Goal: Task Accomplishment & Management: Manage account settings

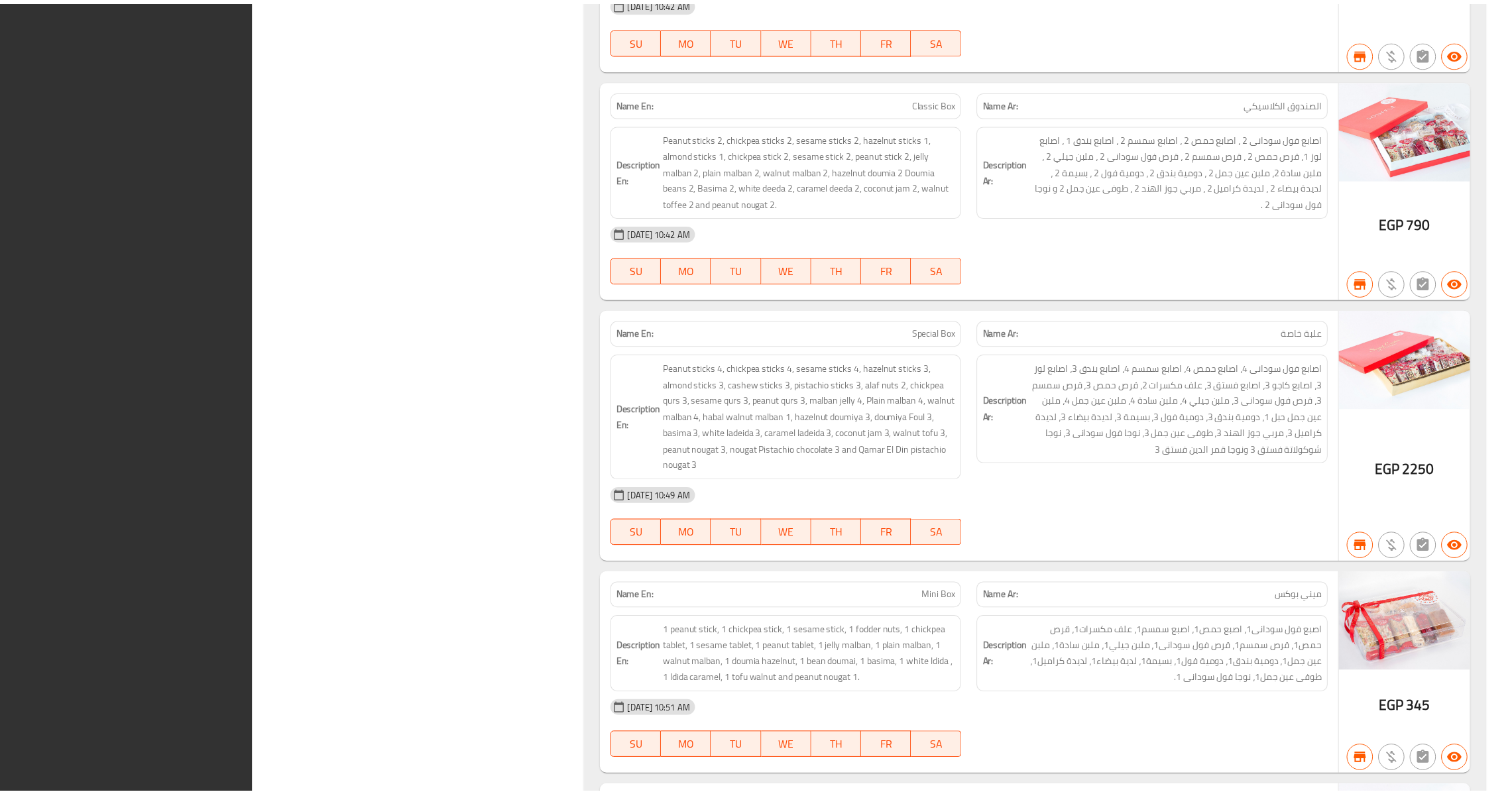
scroll to position [27611, 0]
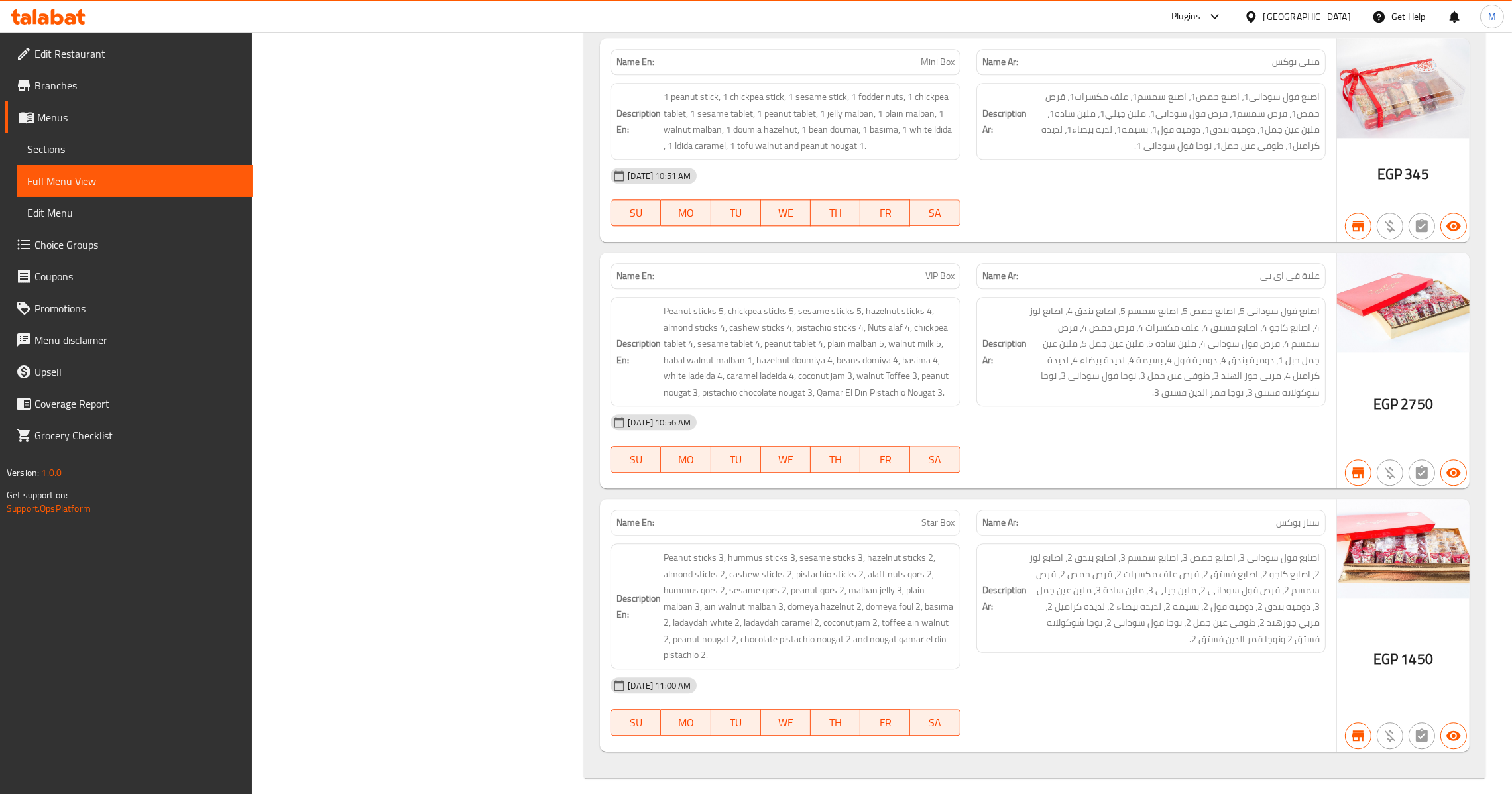
click at [94, 119] on span "Menus" at bounding box center [139, 117] width 205 height 16
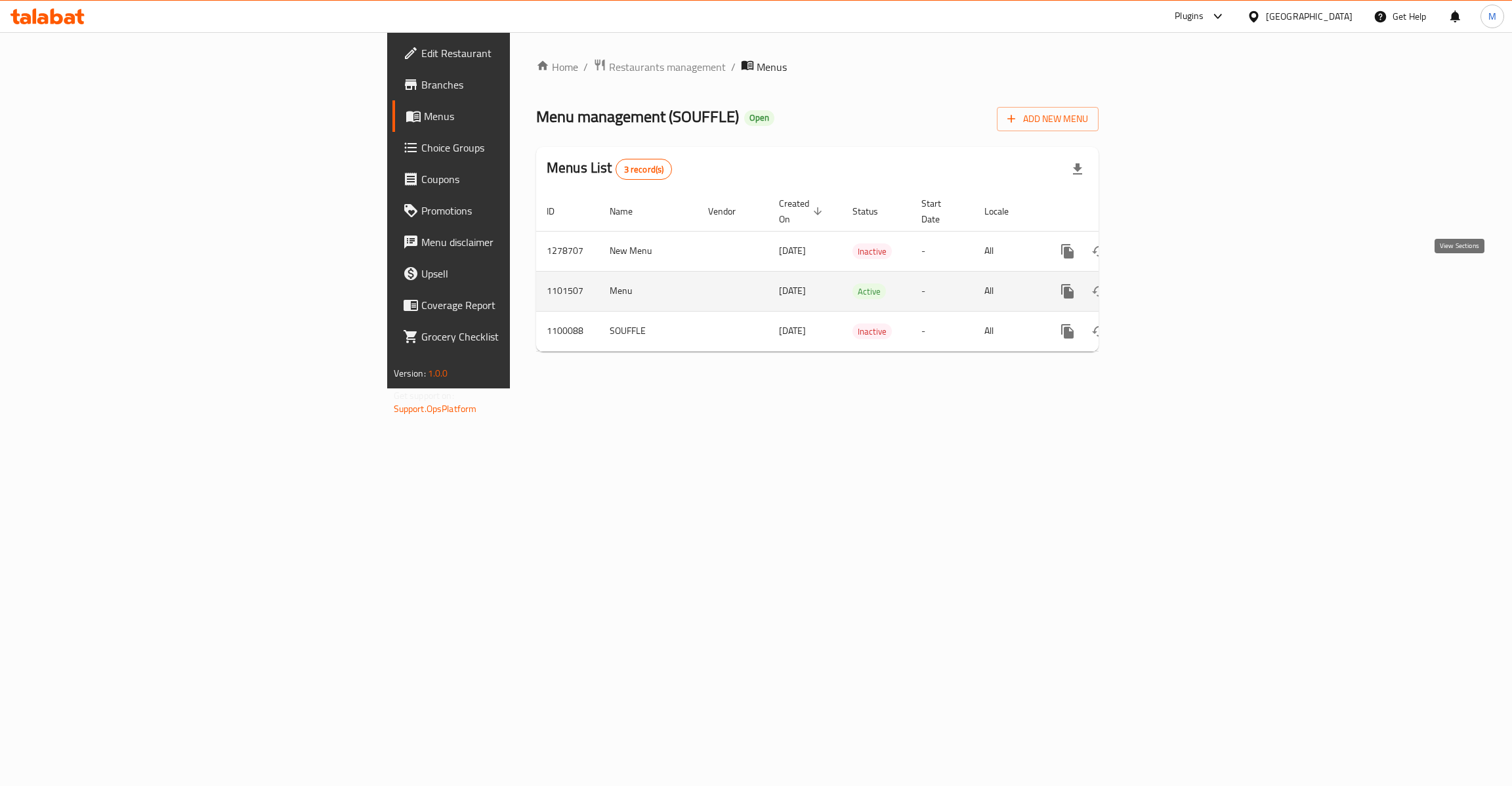
click at [1170, 284] on icon "enhanced table" at bounding box center [1161, 291] width 16 height 16
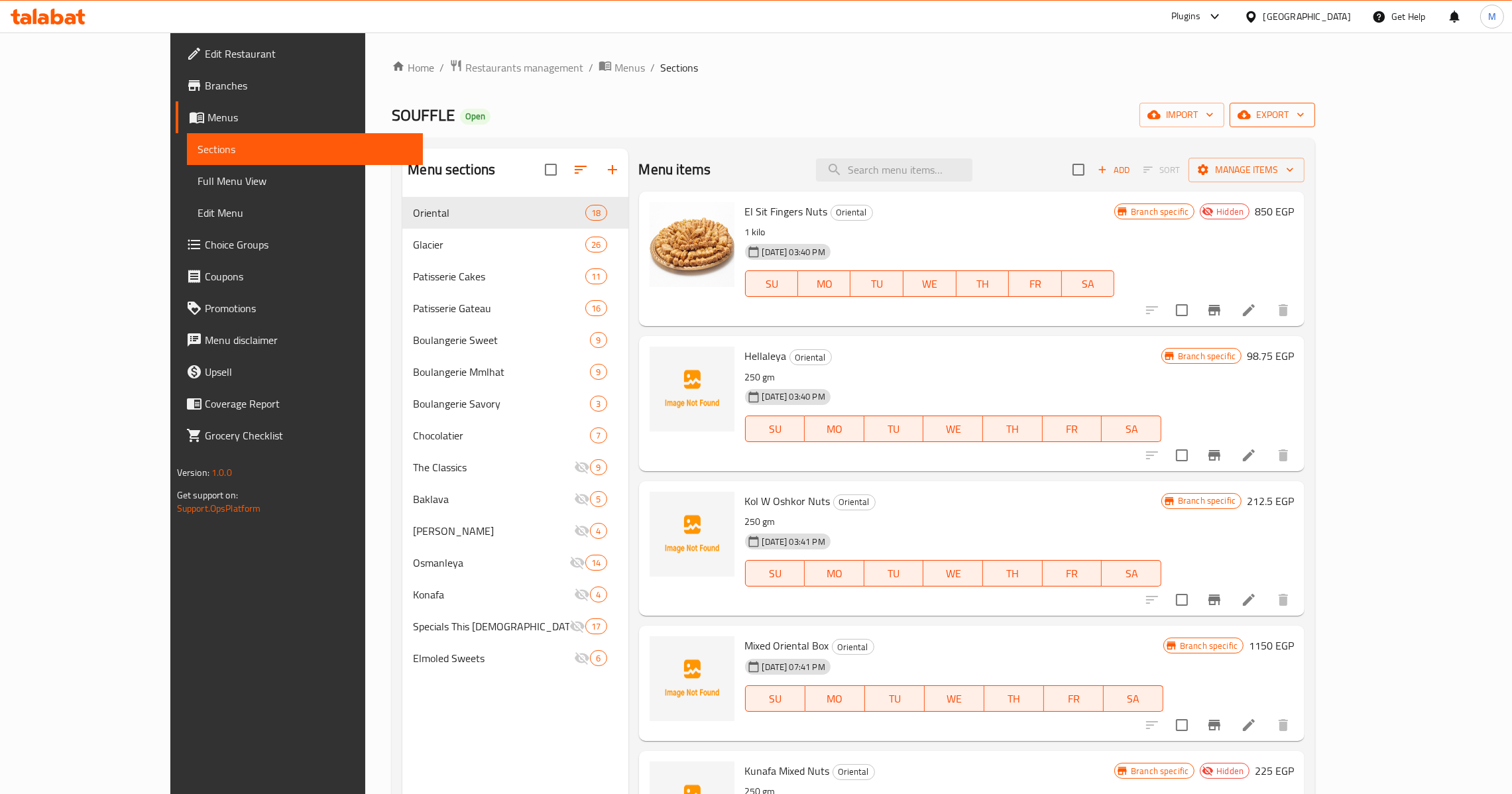
click at [1305, 114] on span "export" at bounding box center [1273, 115] width 64 height 16
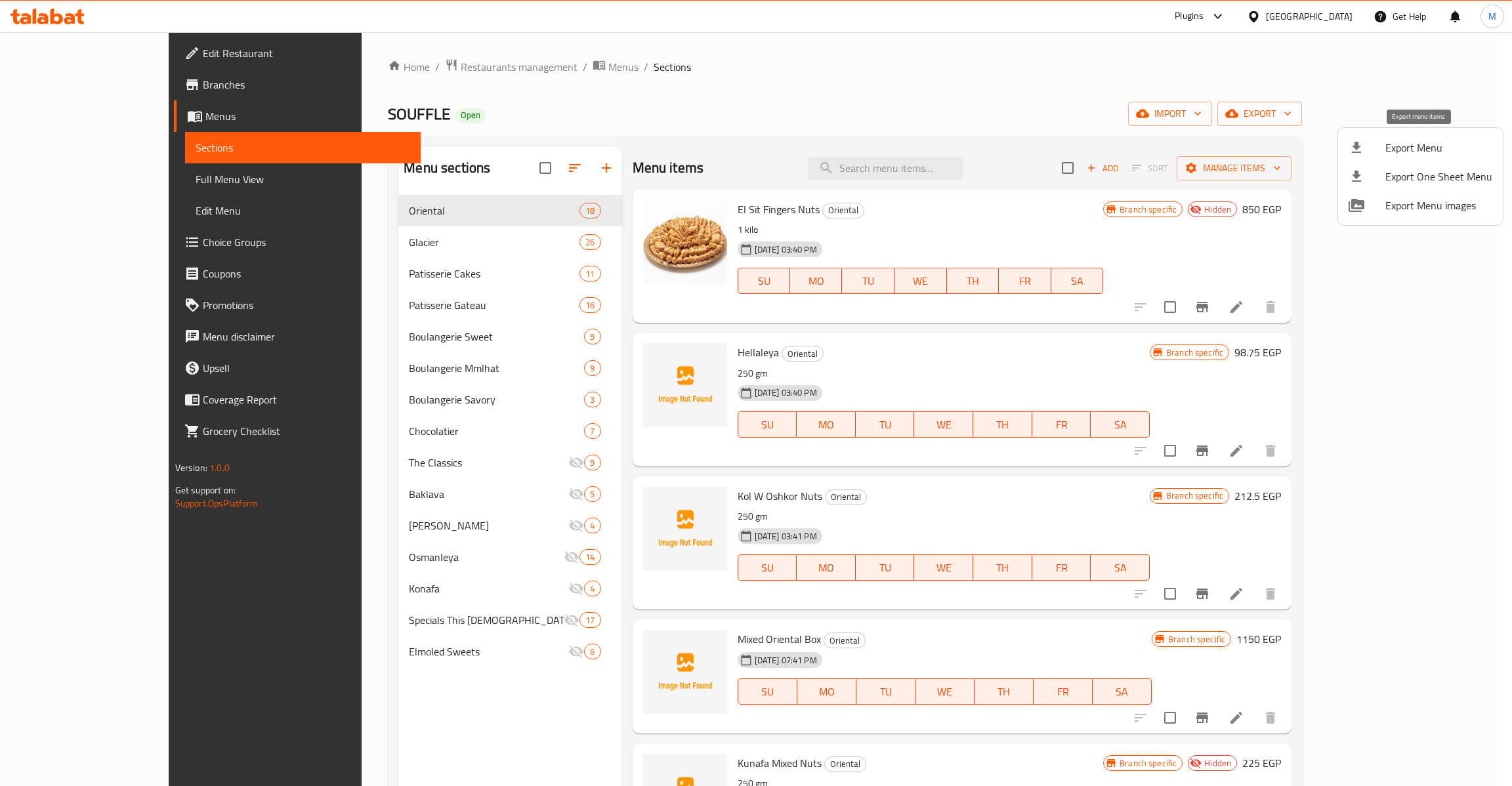
click at [1421, 149] on span "Export Menu" at bounding box center [1438, 147] width 107 height 16
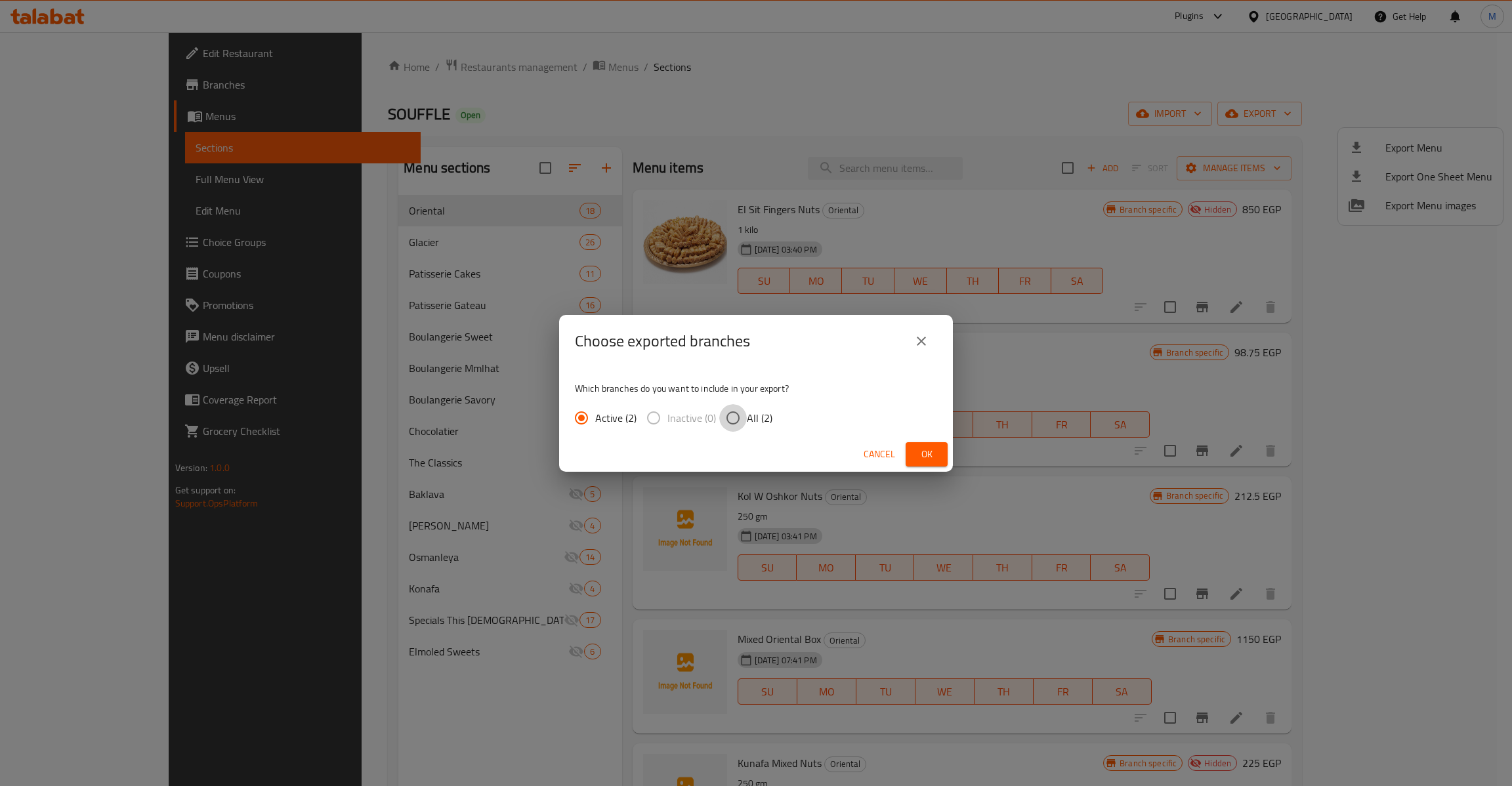
click at [741, 411] on input "All (2)" at bounding box center [733, 418] width 28 height 28
radio input "true"
click at [923, 456] on span "Ok" at bounding box center [926, 454] width 21 height 16
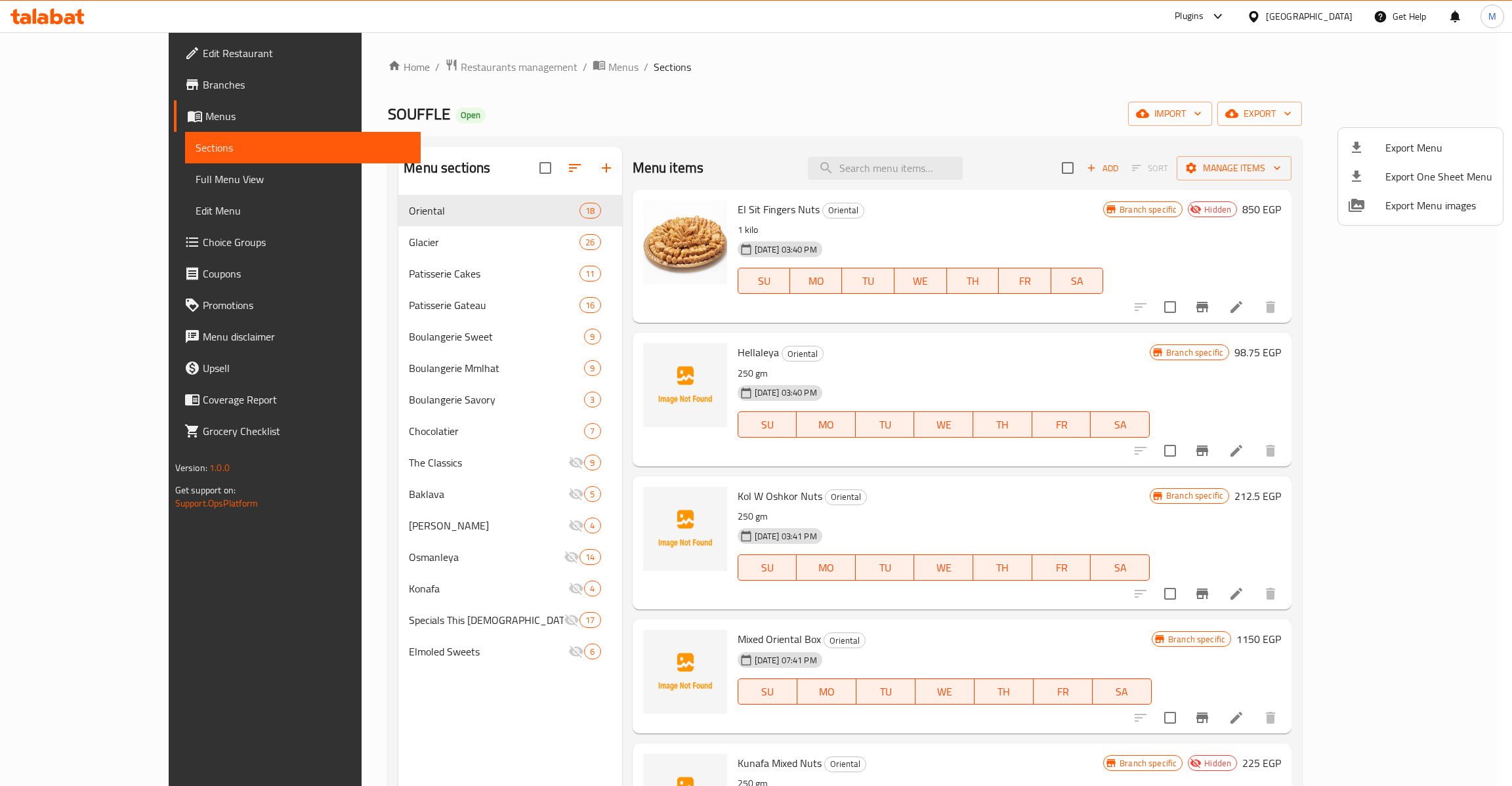
click at [942, 480] on div at bounding box center [756, 393] width 1512 height 786
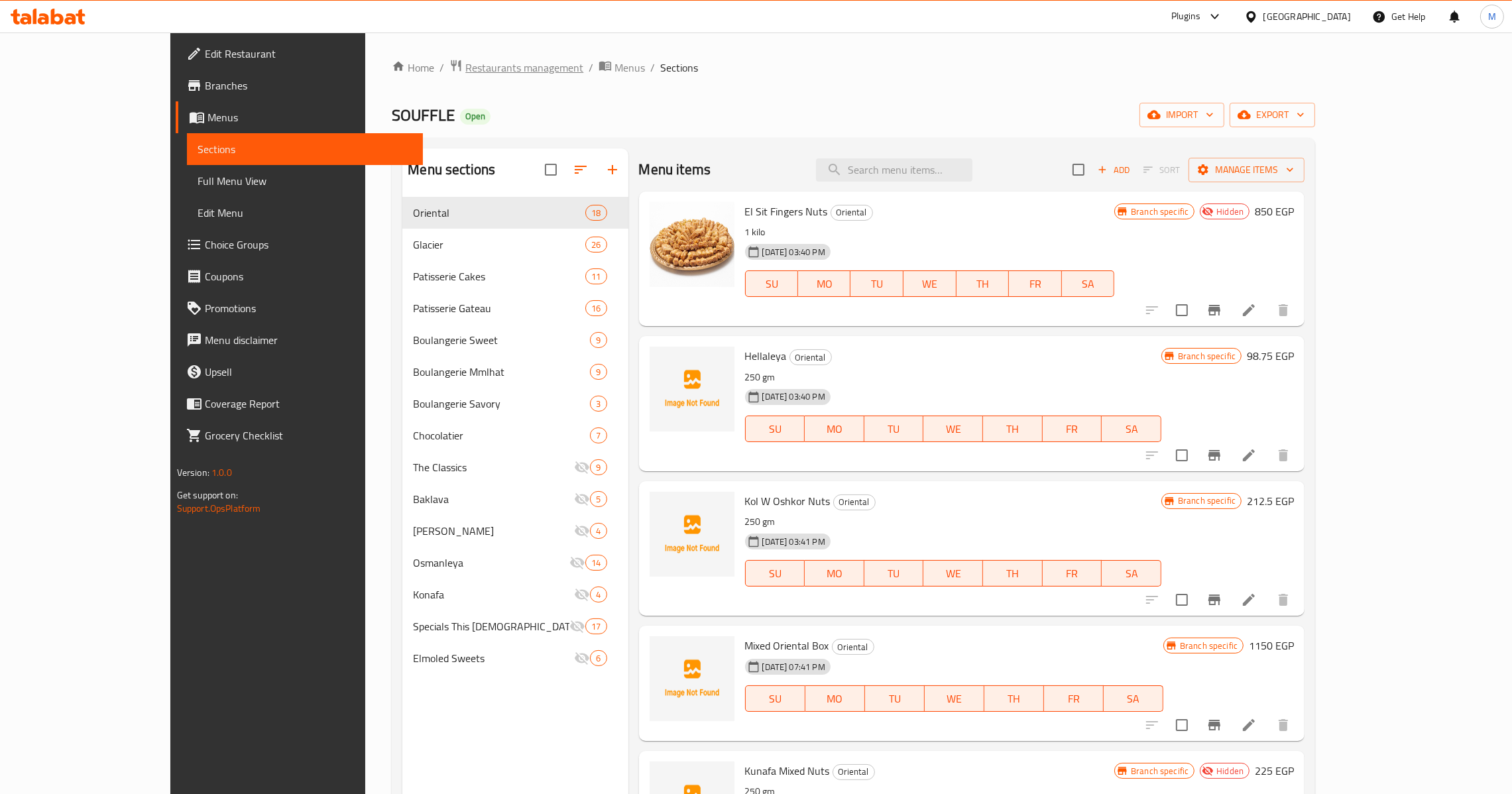
click at [465, 70] on span "Restaurants management" at bounding box center [524, 67] width 118 height 16
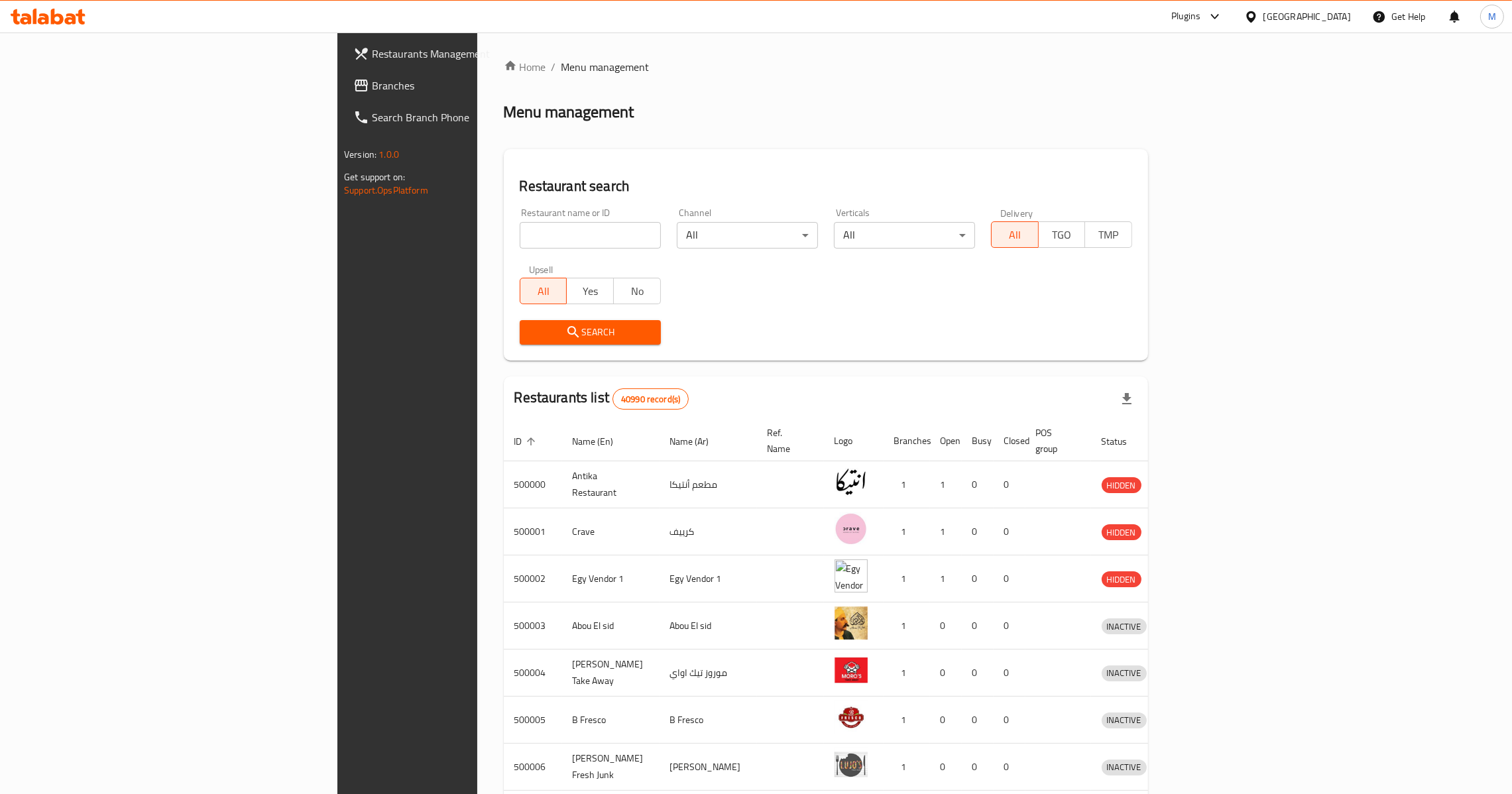
click at [520, 233] on input "search" at bounding box center [590, 235] width 141 height 27
paste input "695925"
type input "695925"
click button "Search" at bounding box center [590, 332] width 141 height 25
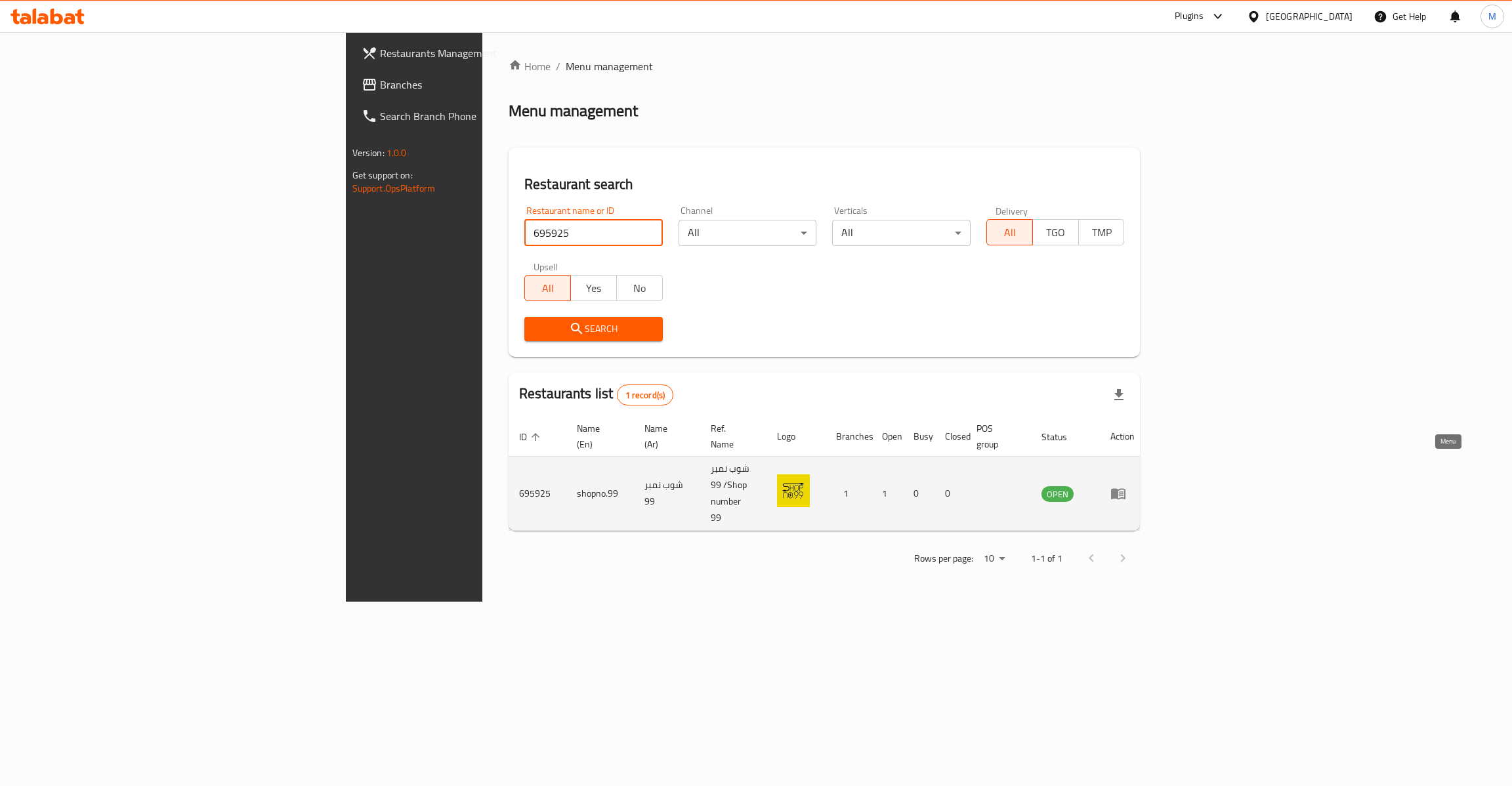
click at [1134, 485] on link "enhanced table" at bounding box center [1122, 493] width 24 height 16
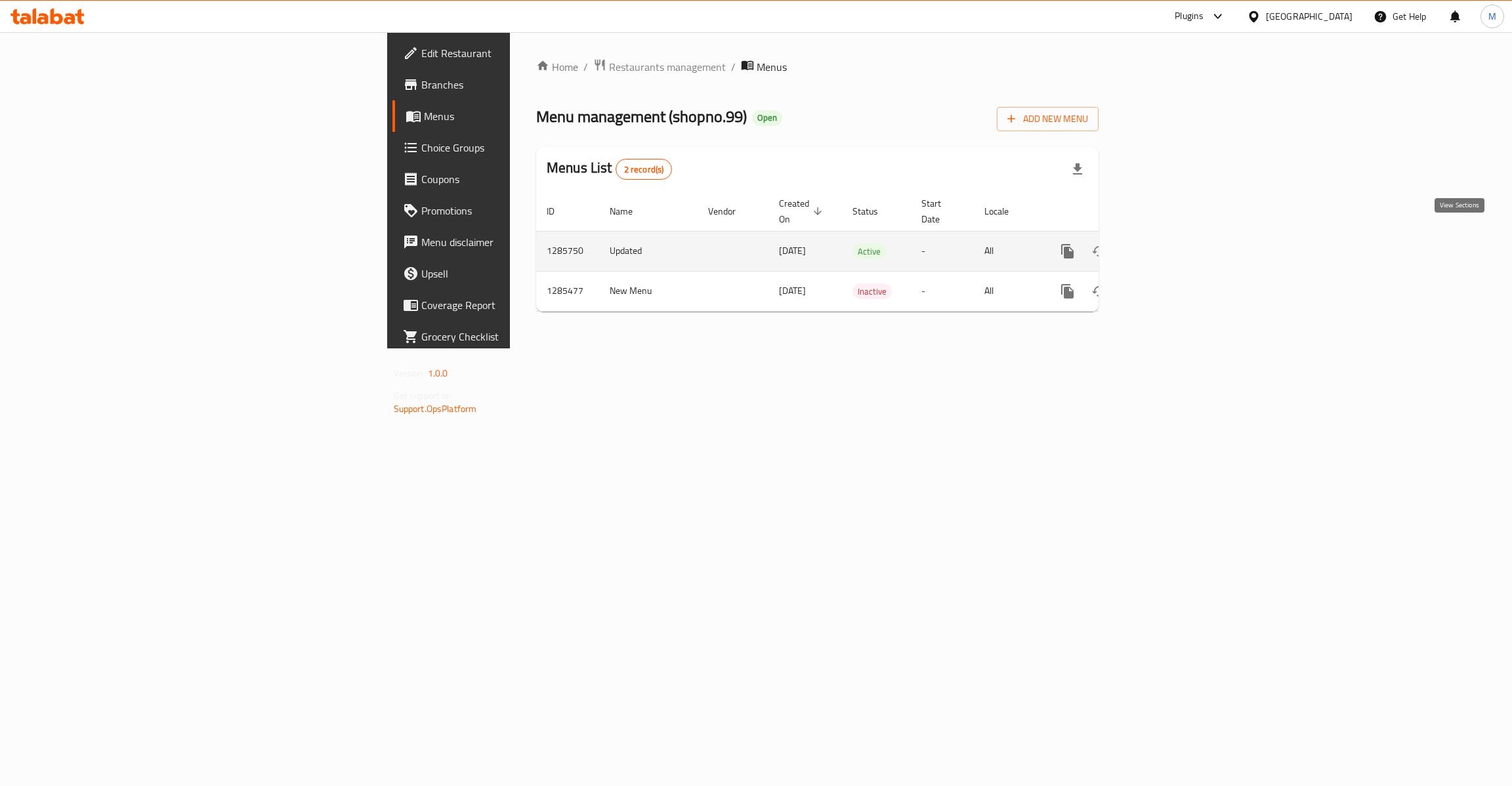
click at [1170, 243] on icon "enhanced table" at bounding box center [1161, 250] width 16 height 16
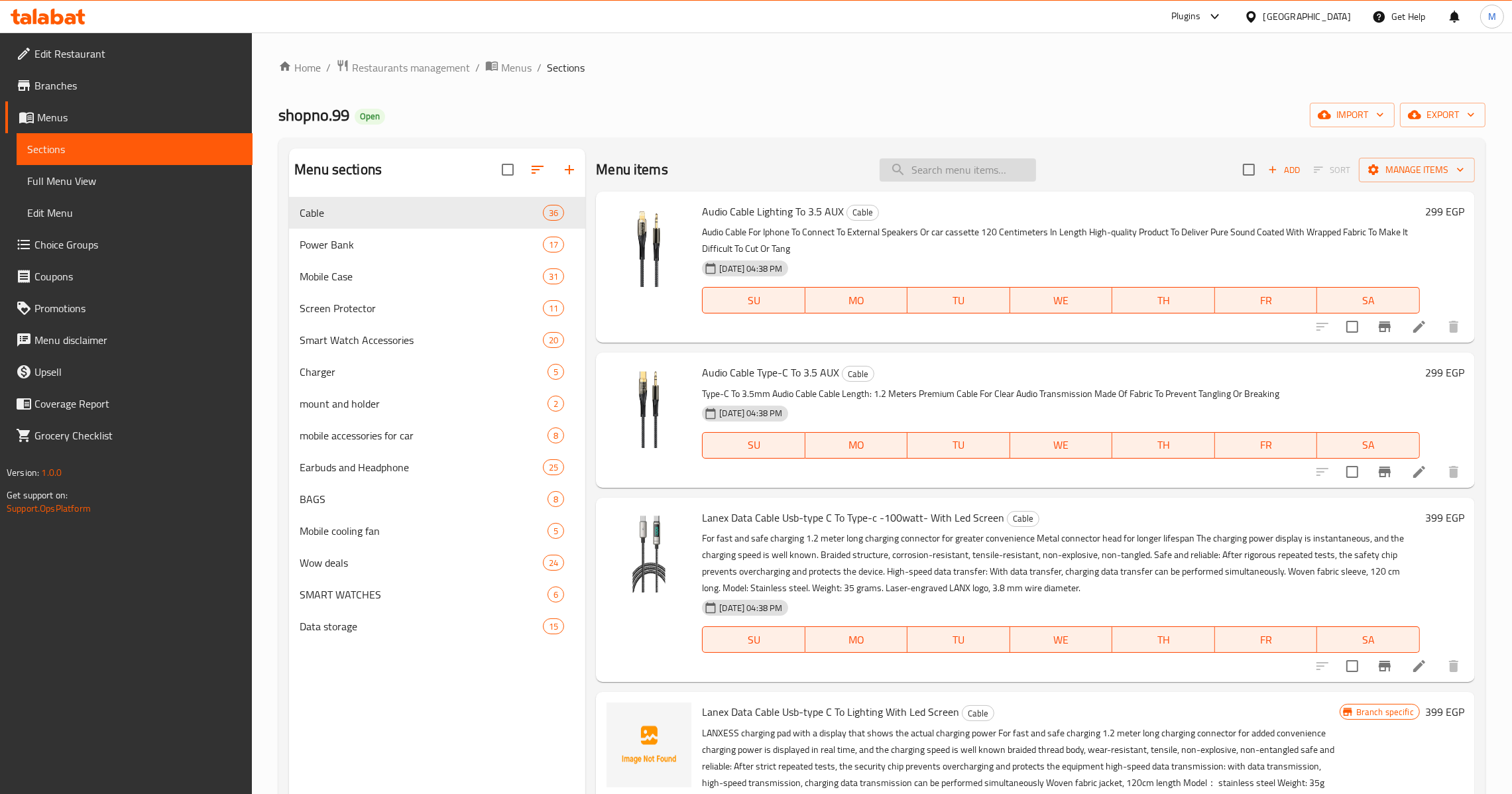
click at [950, 178] on input "search" at bounding box center [958, 170] width 157 height 23
paste input "POLKAMA LED LIGHT U160"
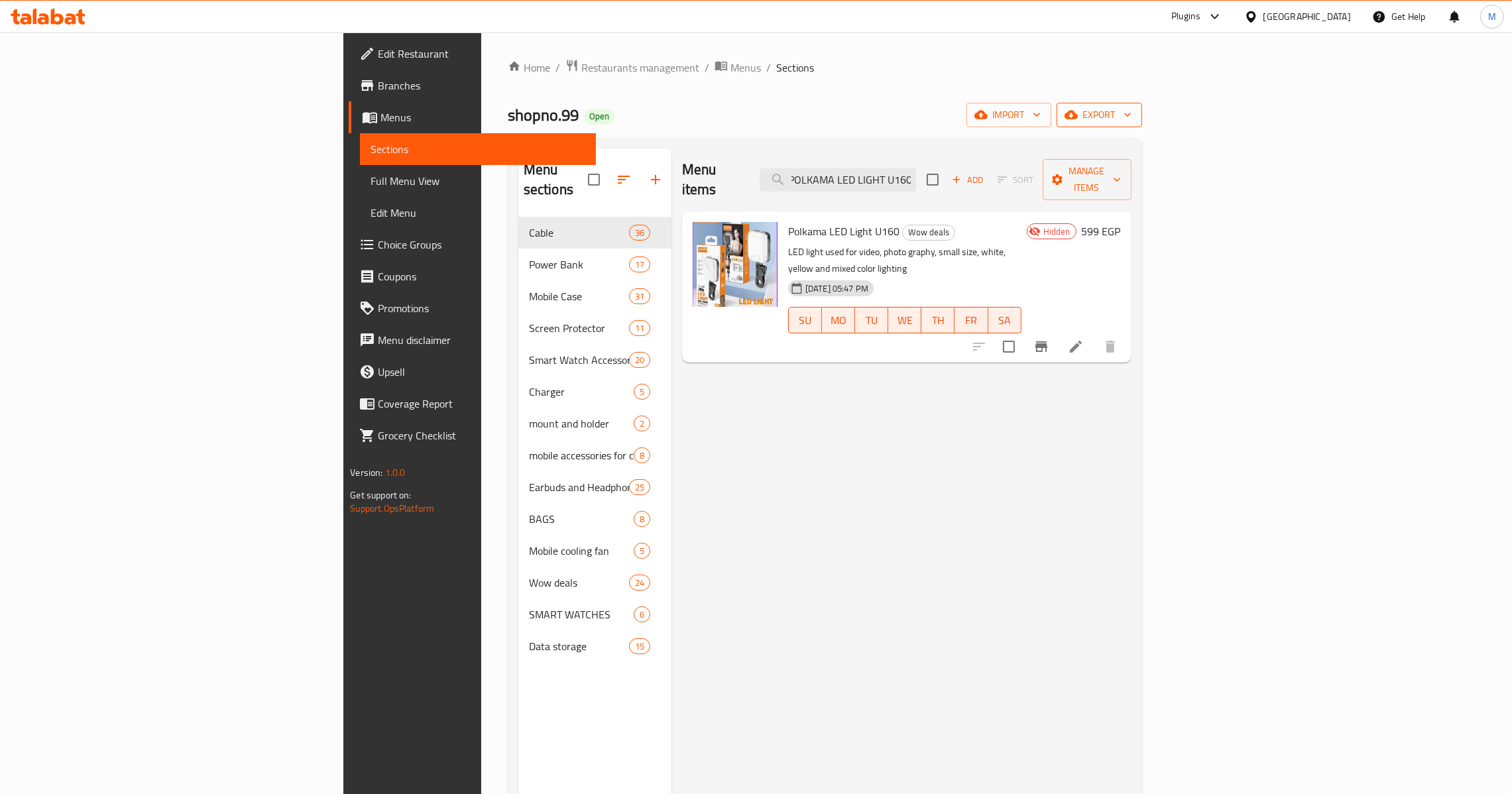
type input "POLKAMA LED LIGHT U160"
click at [1132, 123] on span "export" at bounding box center [1099, 115] width 64 height 16
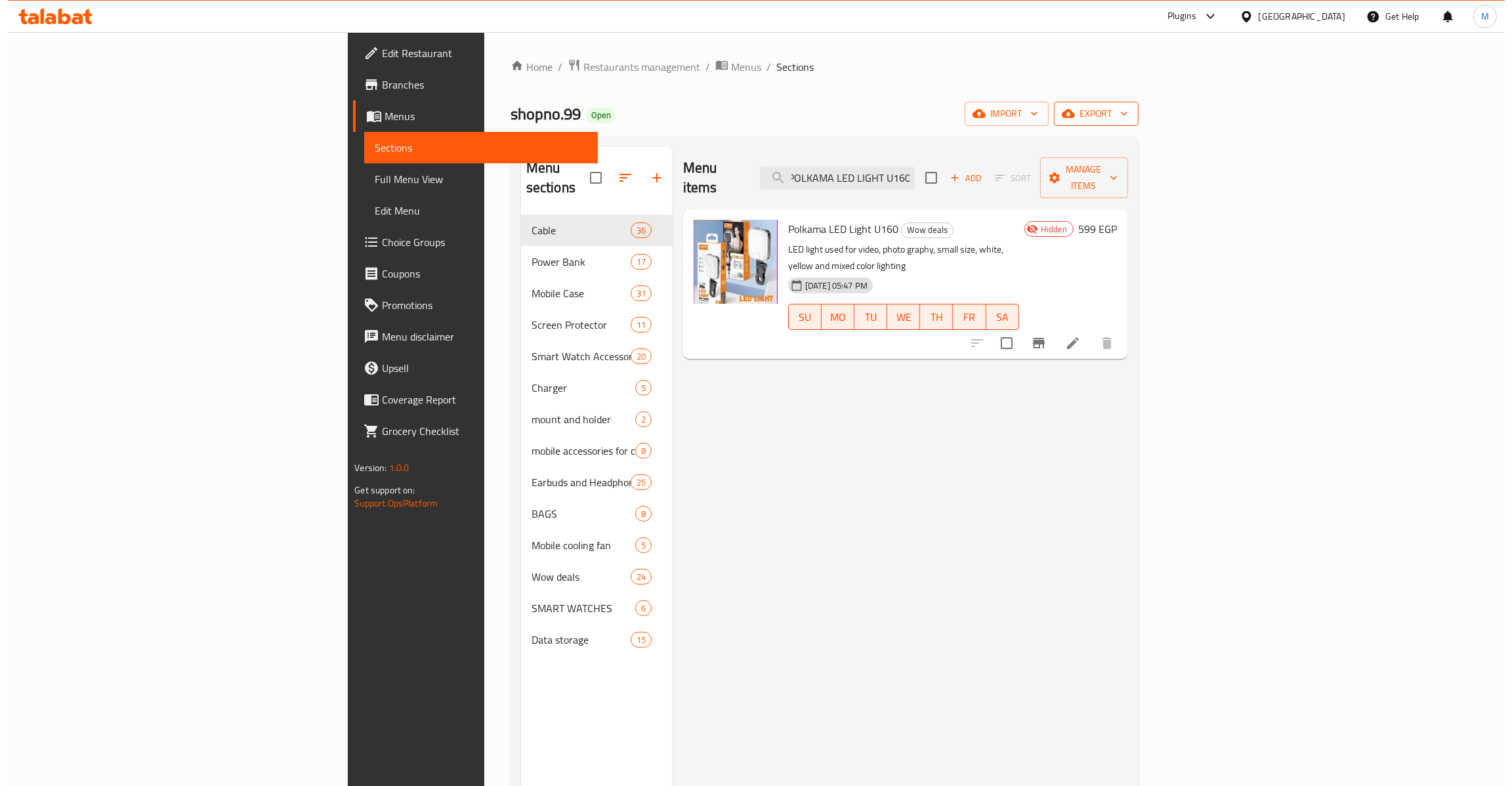
scroll to position [0, 0]
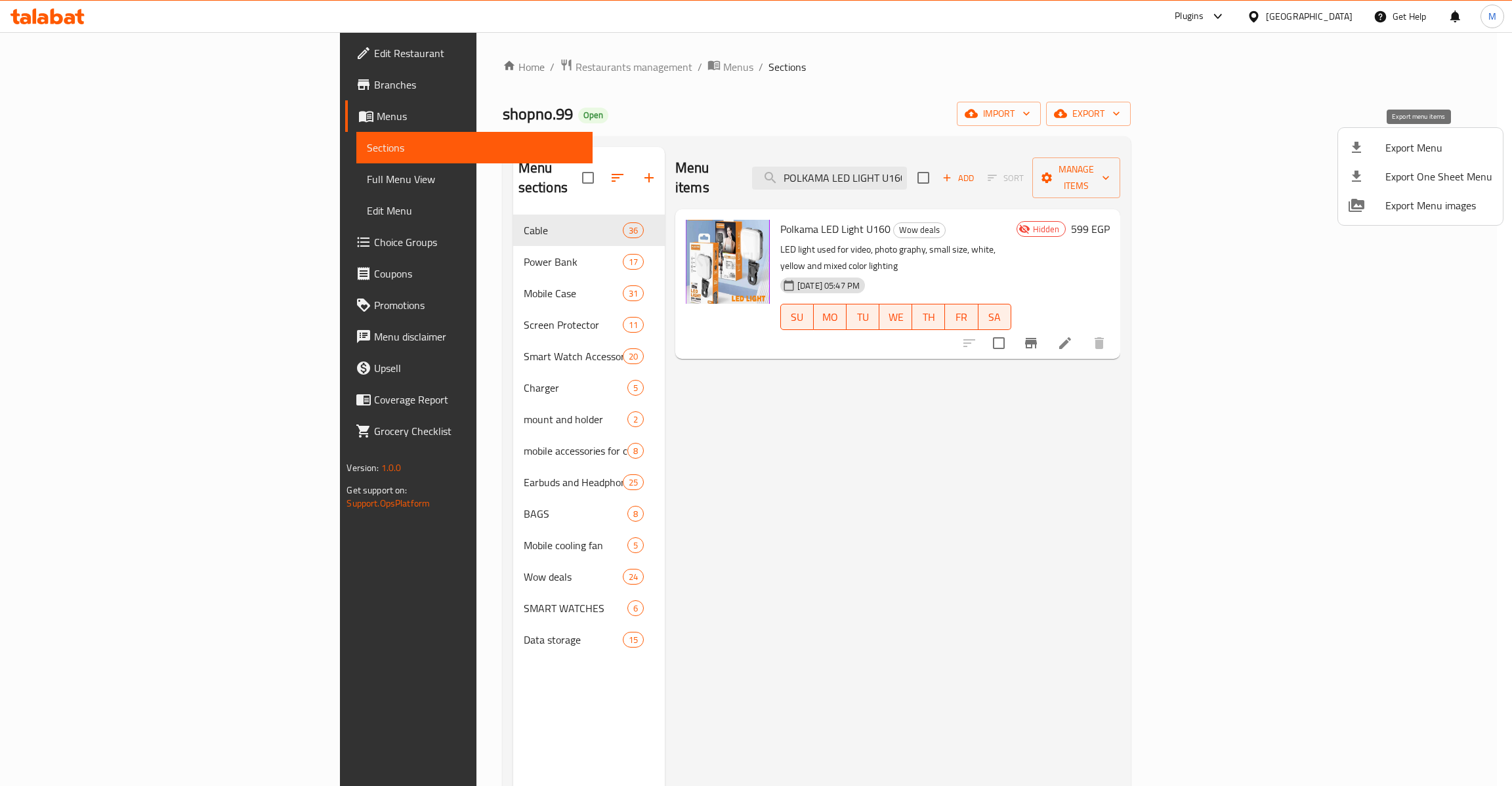
click at [1424, 143] on span "Export Menu" at bounding box center [1438, 147] width 107 height 16
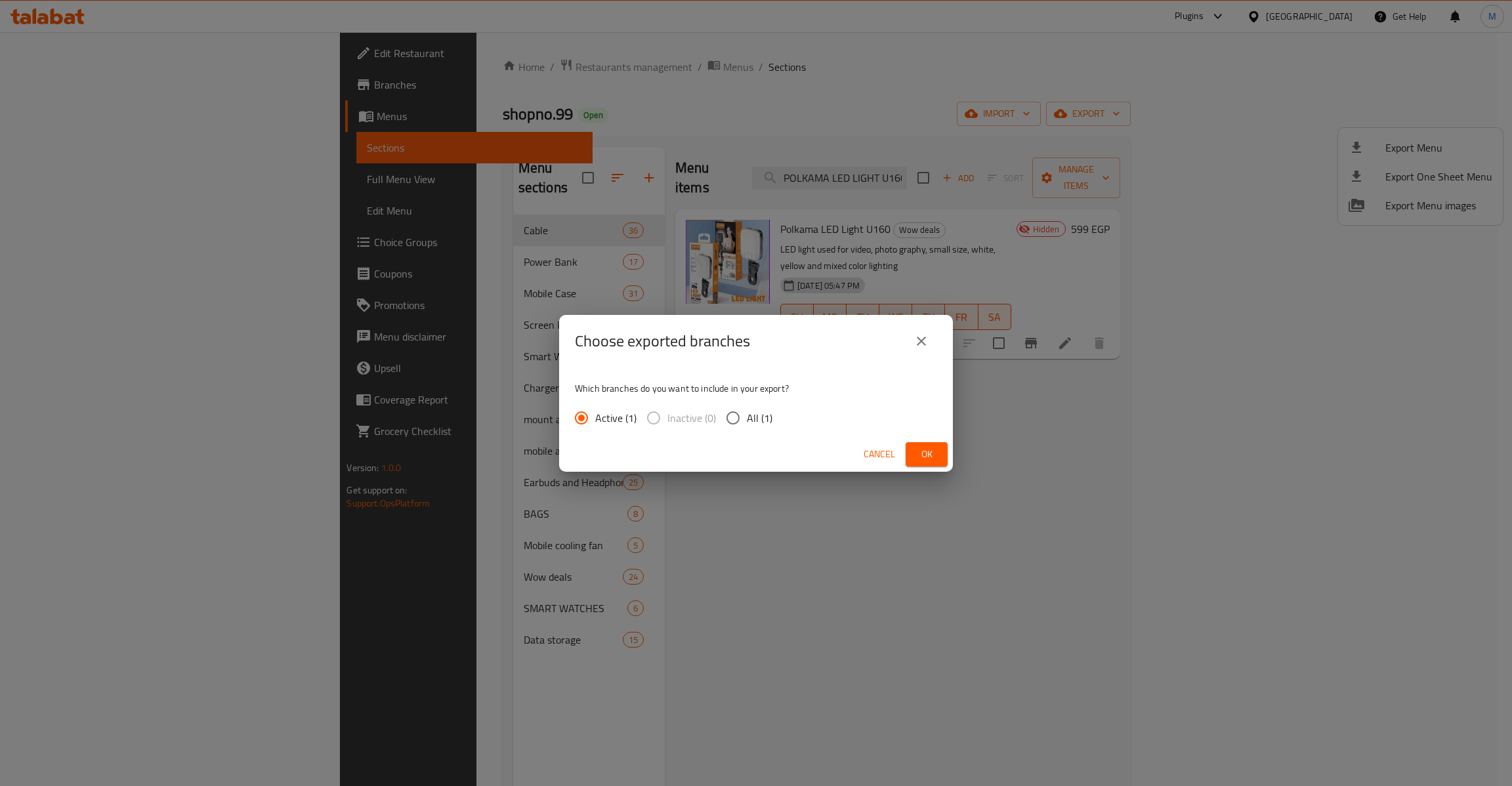
click at [750, 413] on span "All (1)" at bounding box center [760, 418] width 26 height 16
click at [747, 413] on input "All (1)" at bounding box center [733, 418] width 28 height 28
radio input "true"
click at [915, 458] on button "Ok" at bounding box center [926, 454] width 42 height 24
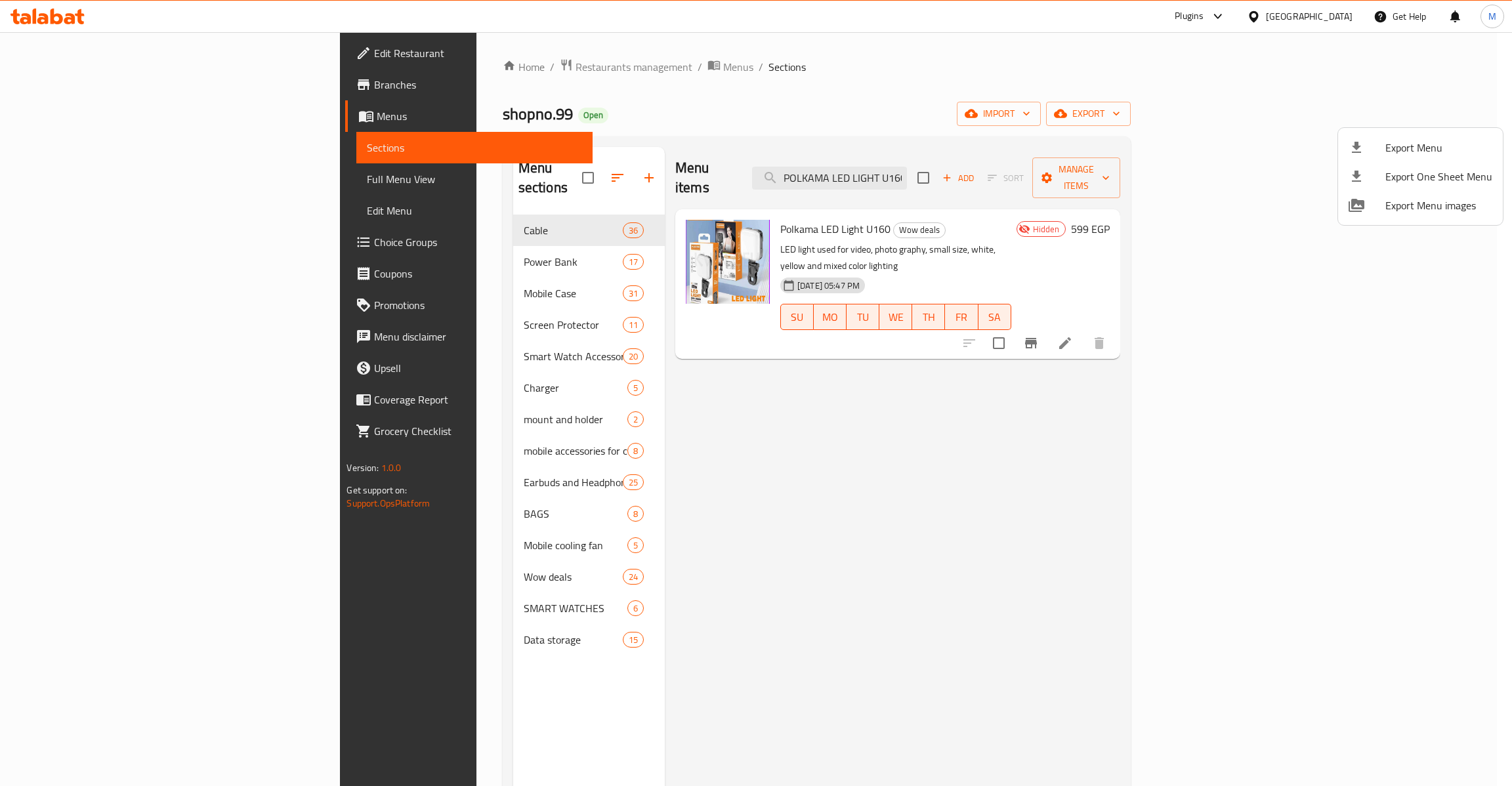
click at [78, 179] on div at bounding box center [756, 393] width 1512 height 786
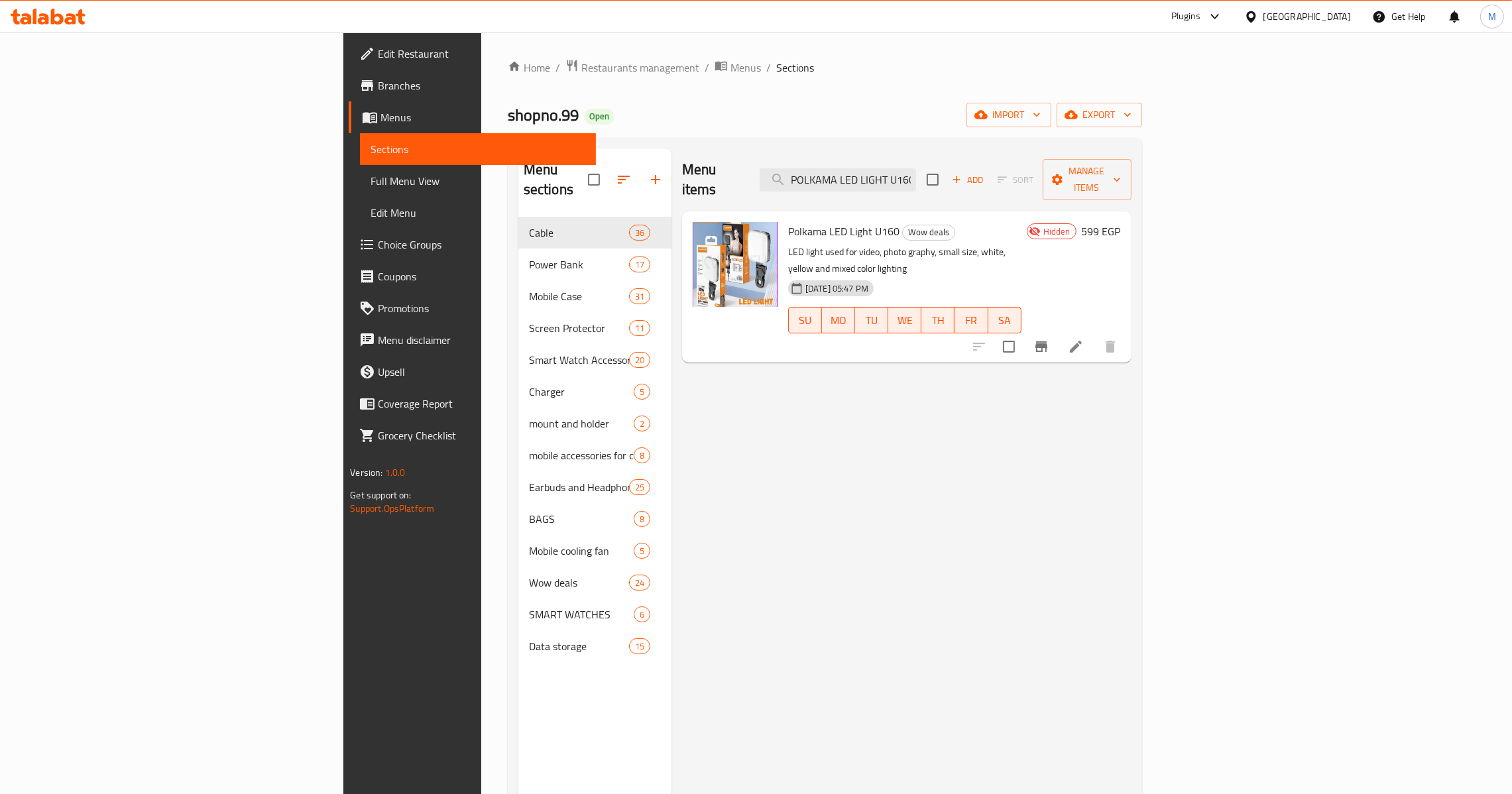
click at [371, 181] on span "Full Menu View" at bounding box center [478, 181] width 215 height 16
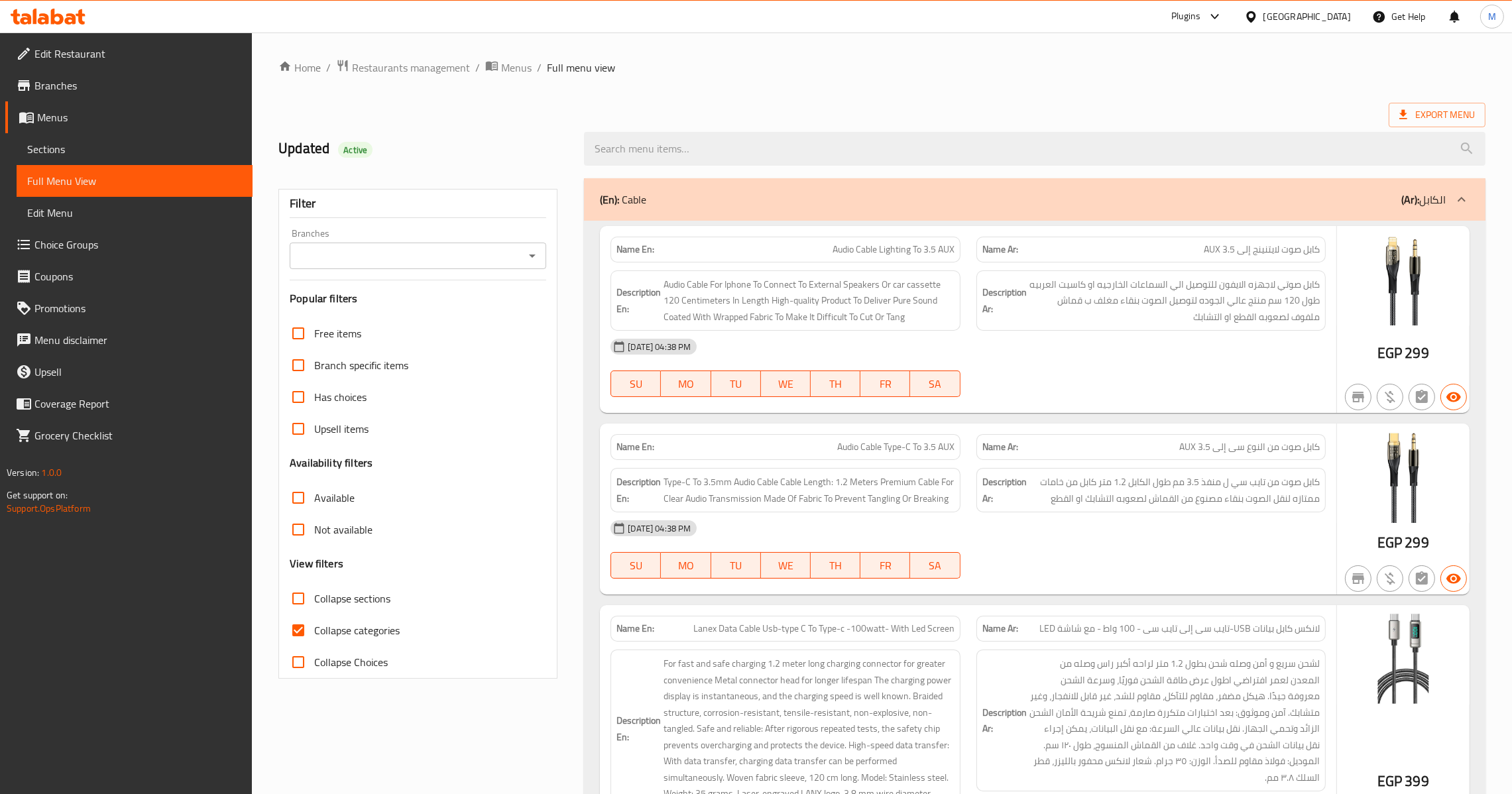
click at [305, 630] on input "Collapse categories" at bounding box center [298, 630] width 32 height 32
checkbox input "false"
click at [532, 260] on icon "Open" at bounding box center [532, 255] width 16 height 16
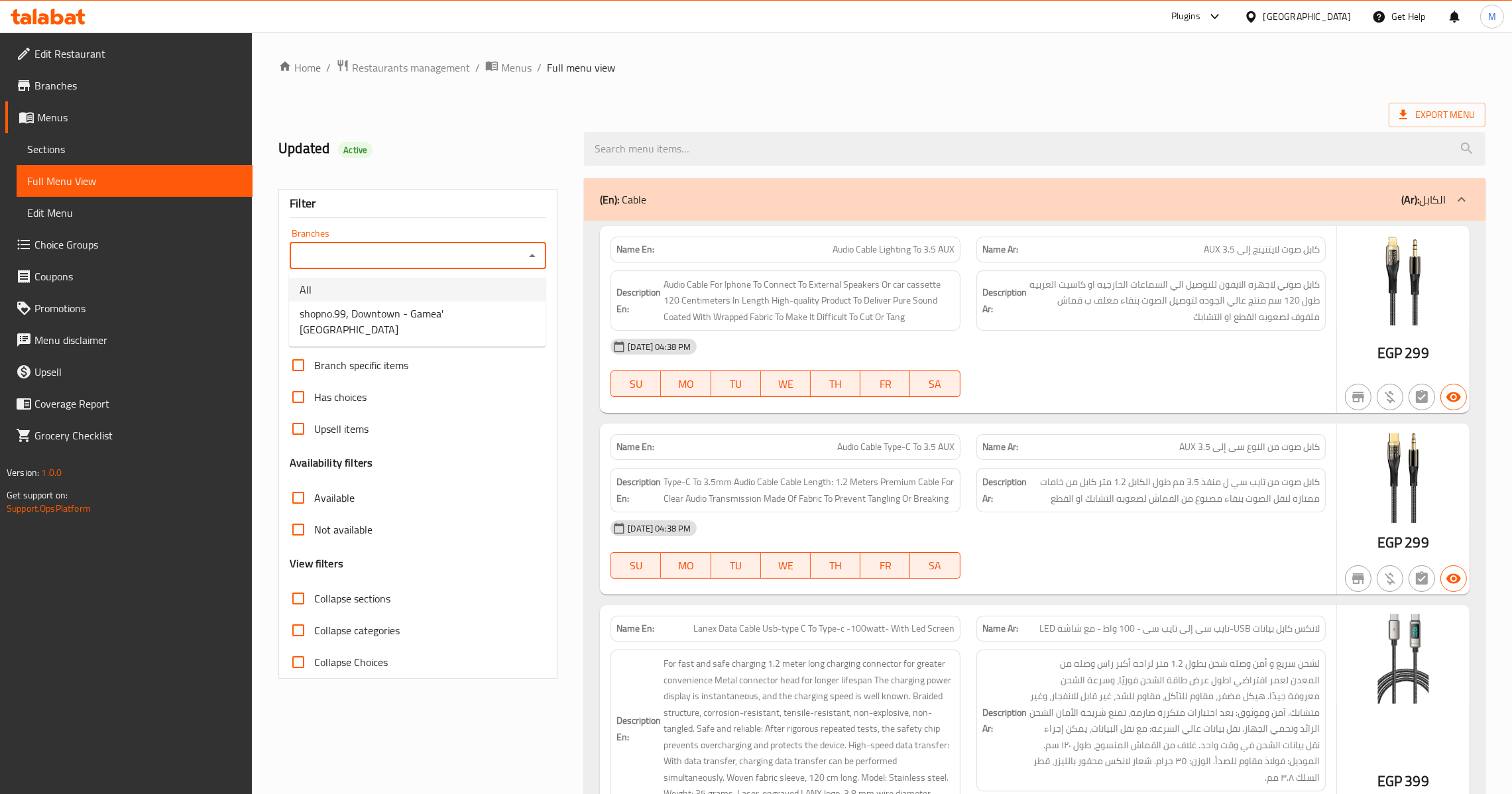
click at [413, 293] on li "All" at bounding box center [417, 289] width 257 height 24
type input "All"
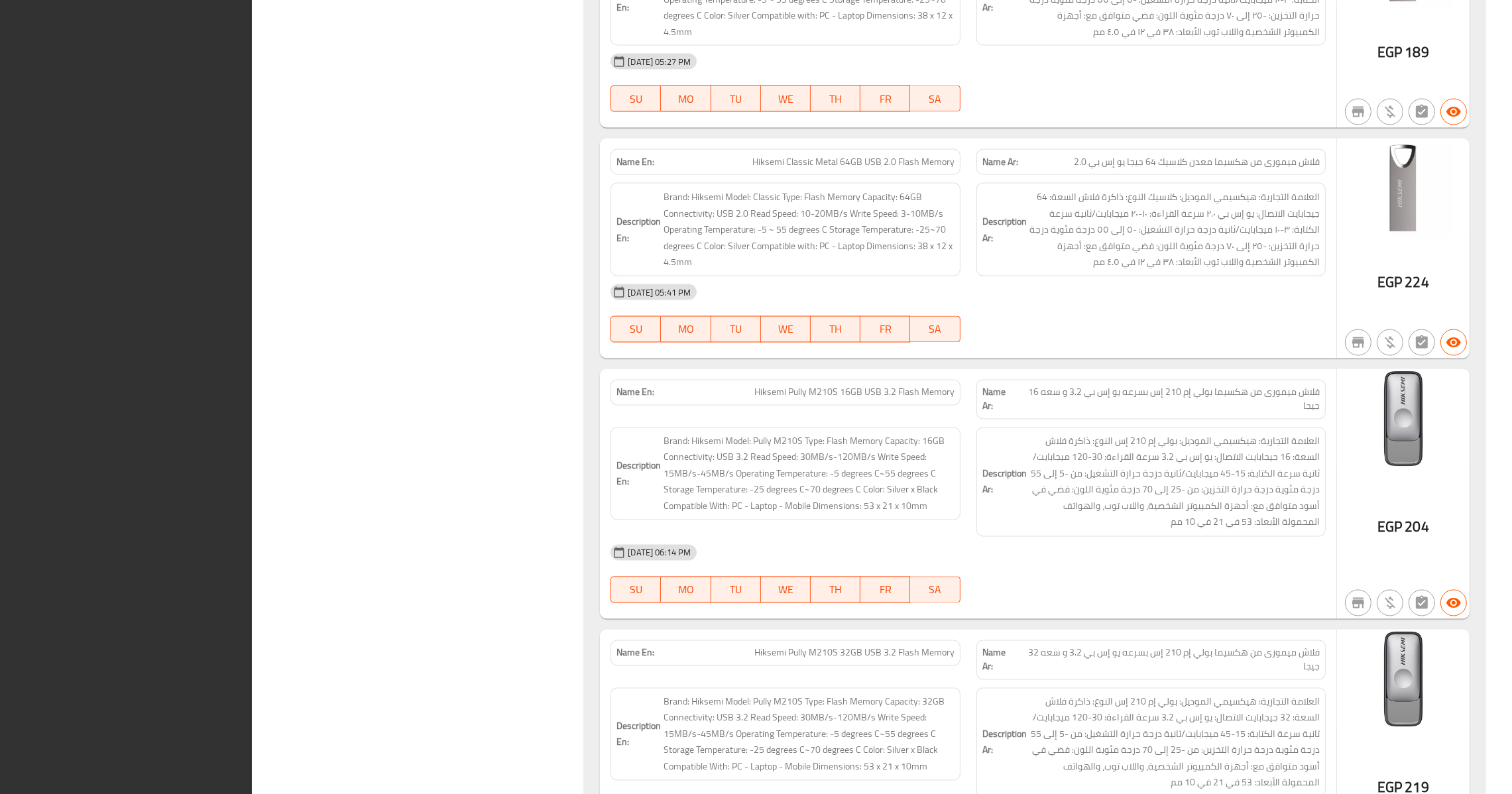
scroll to position [49301, 0]
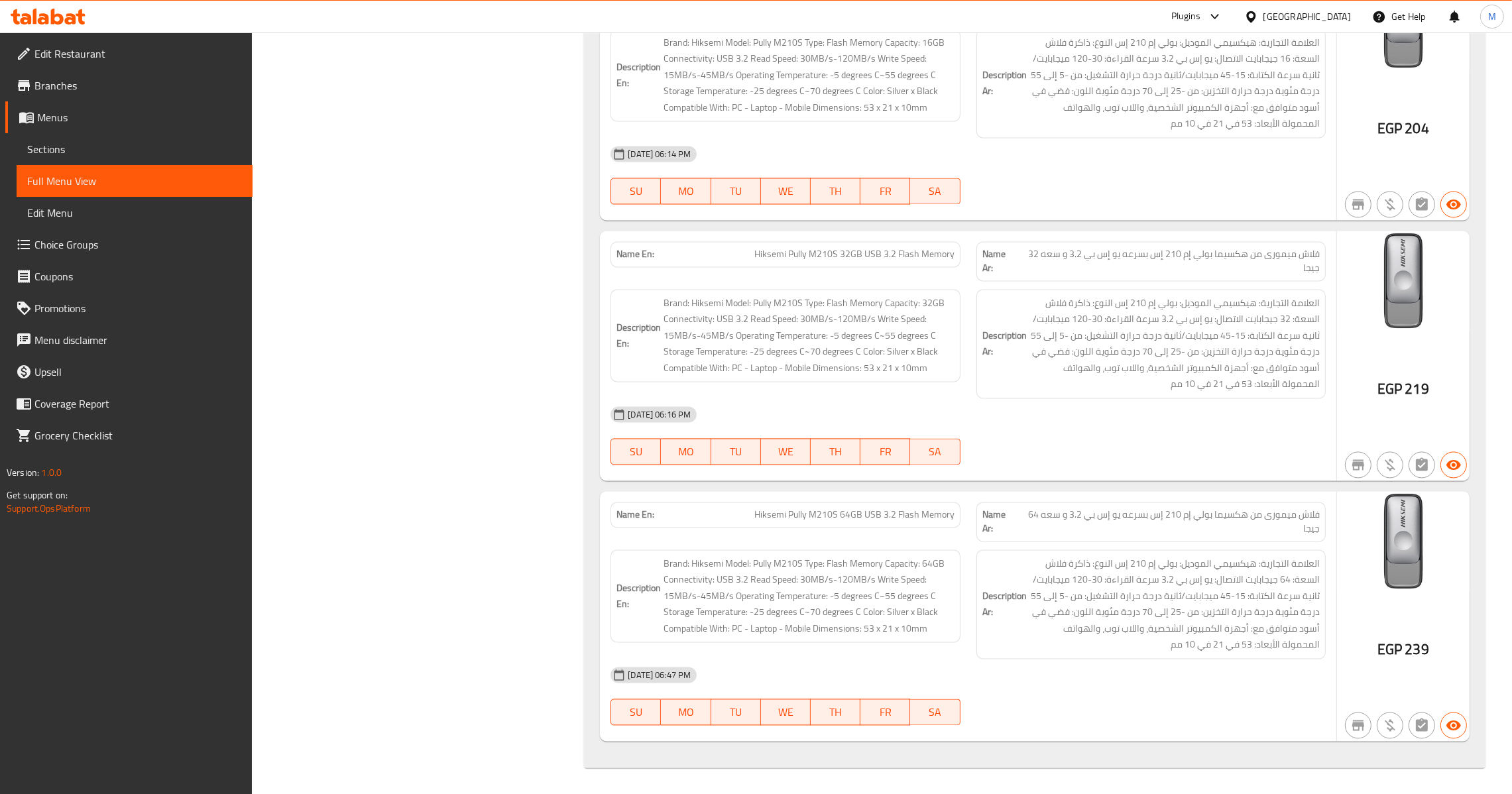
click at [81, 129] on link "Menus" at bounding box center [129, 117] width 247 height 32
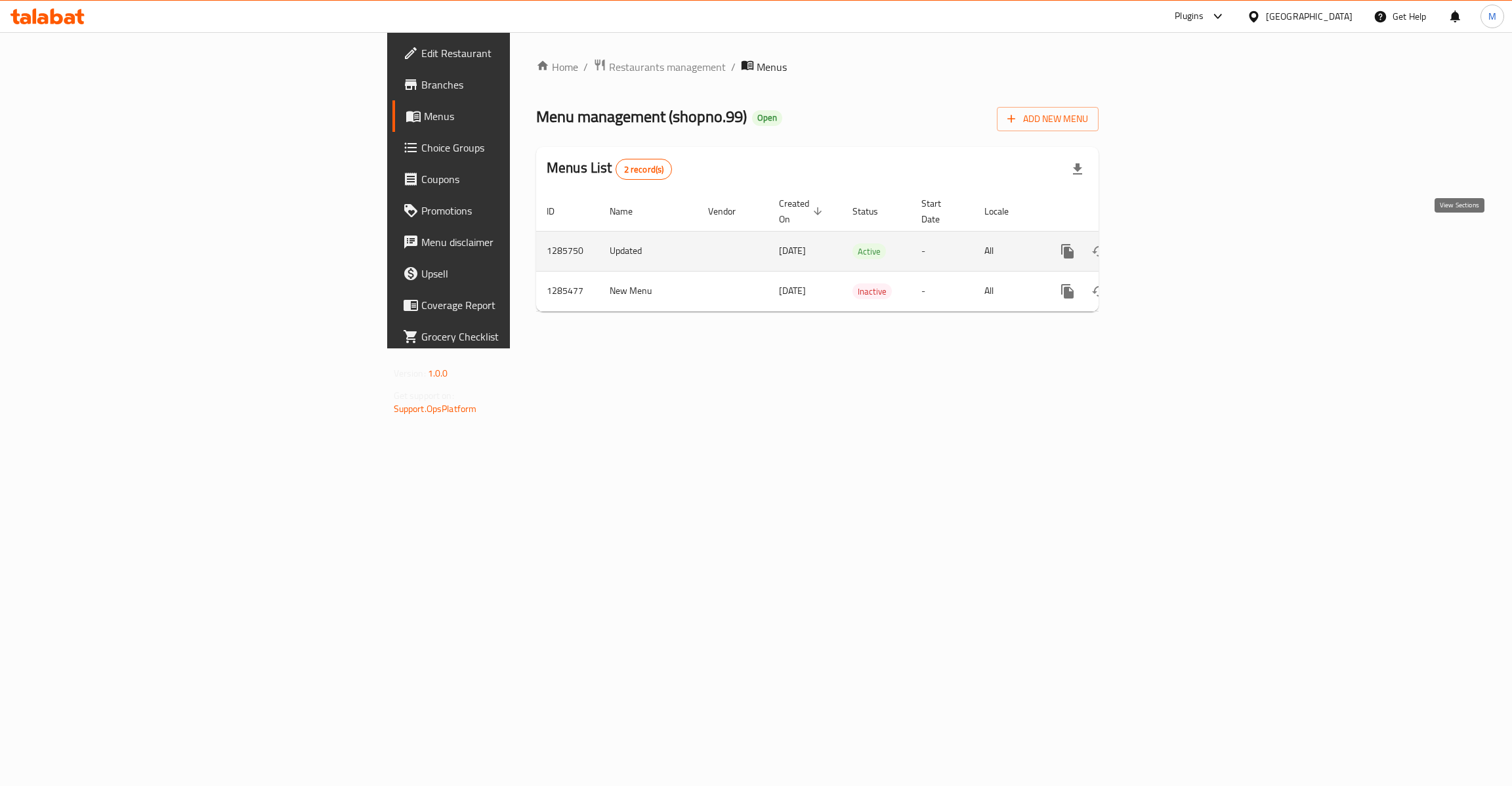
click at [1170, 243] on icon "enhanced table" at bounding box center [1161, 250] width 16 height 16
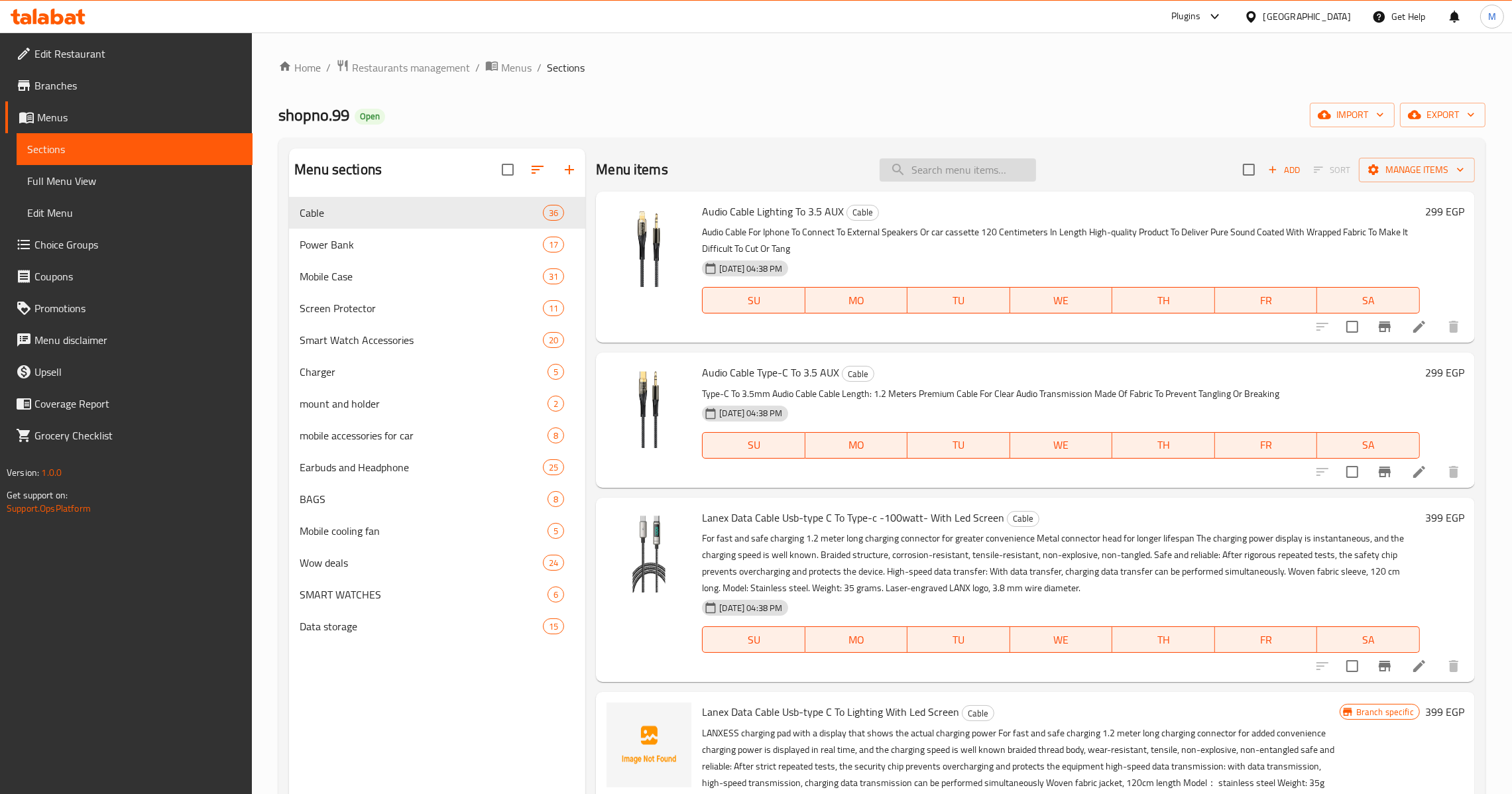
click at [937, 170] on input "search" at bounding box center [958, 170] width 157 height 23
paste input "POLKAMA LED LIGHT U160"
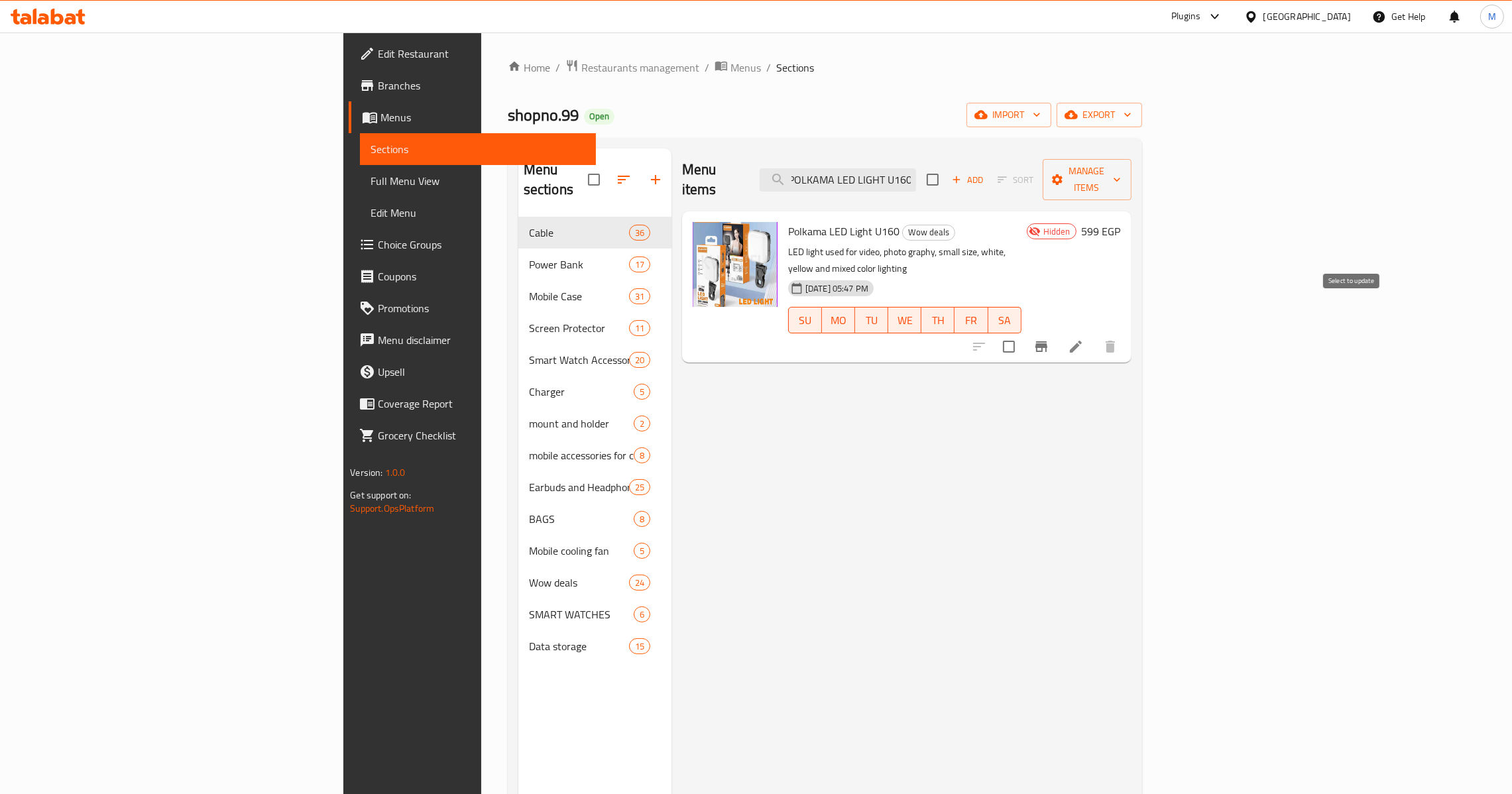
type input "POLKAMA LED LIGHT U160"
click at [1023, 332] on input "checkbox" at bounding box center [1008, 346] width 28 height 28
checkbox input "true"
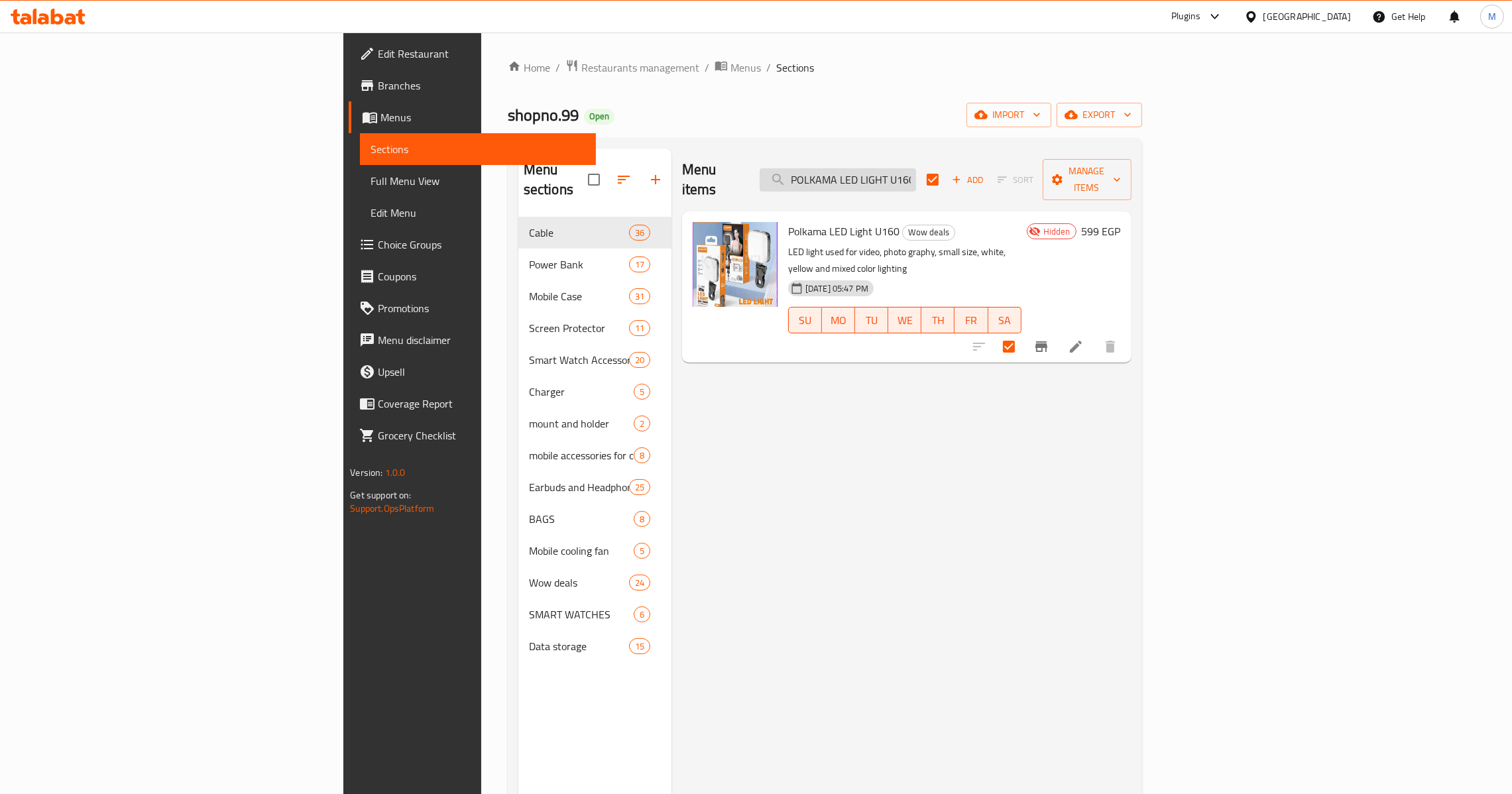
click at [916, 172] on input "POLKAMA LED LIGHT U160" at bounding box center [837, 180] width 157 height 23
paste input "LIGHT RGB U160 PRO LED"
type input "POLKAMA LEDLIGHT RGB U160 PRO LED LIGHT U160"
checkbox input "false"
paste input "search"
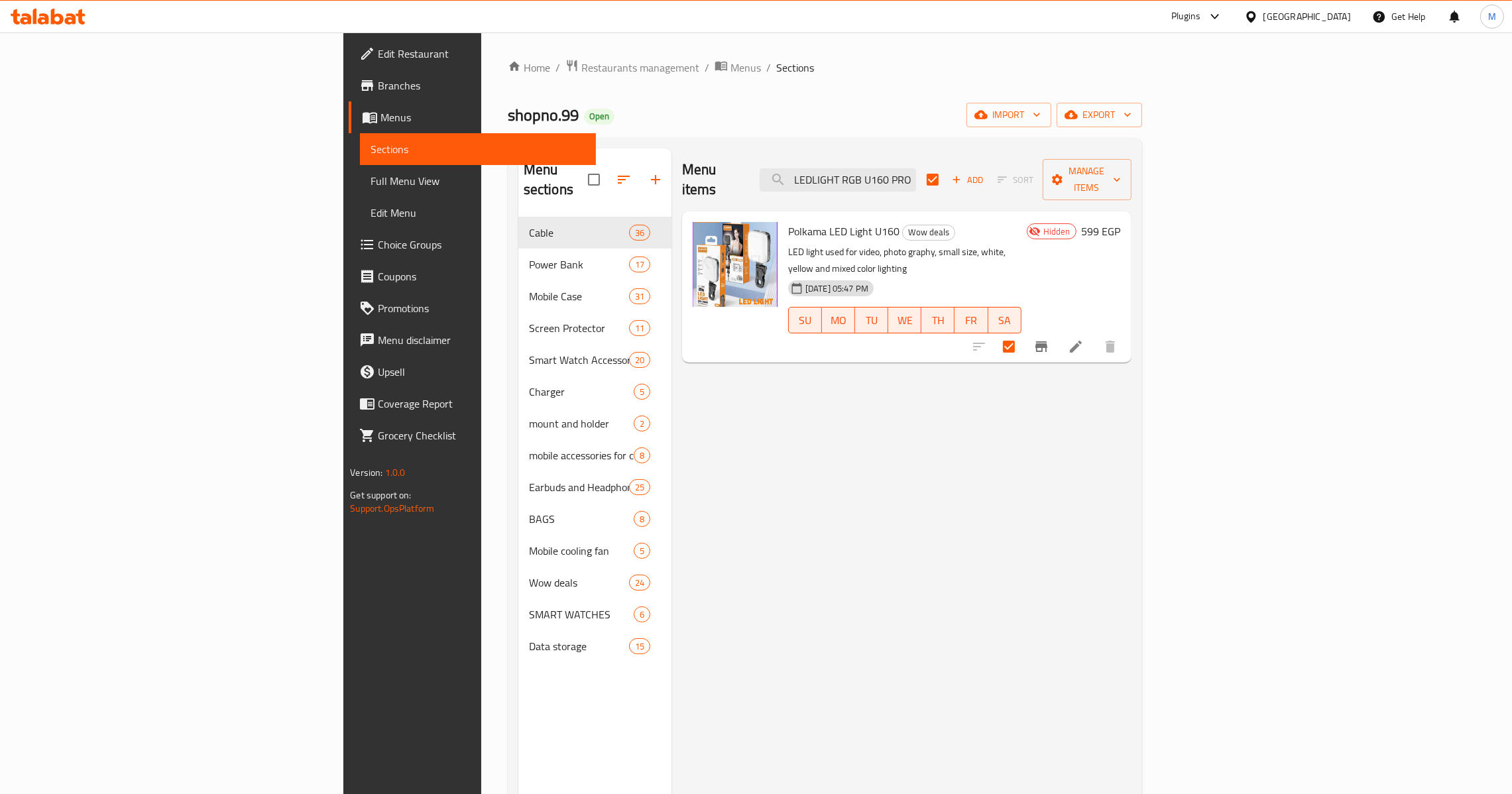
type input "POLKAMA LEDLIGHT RGB U160 PRO"
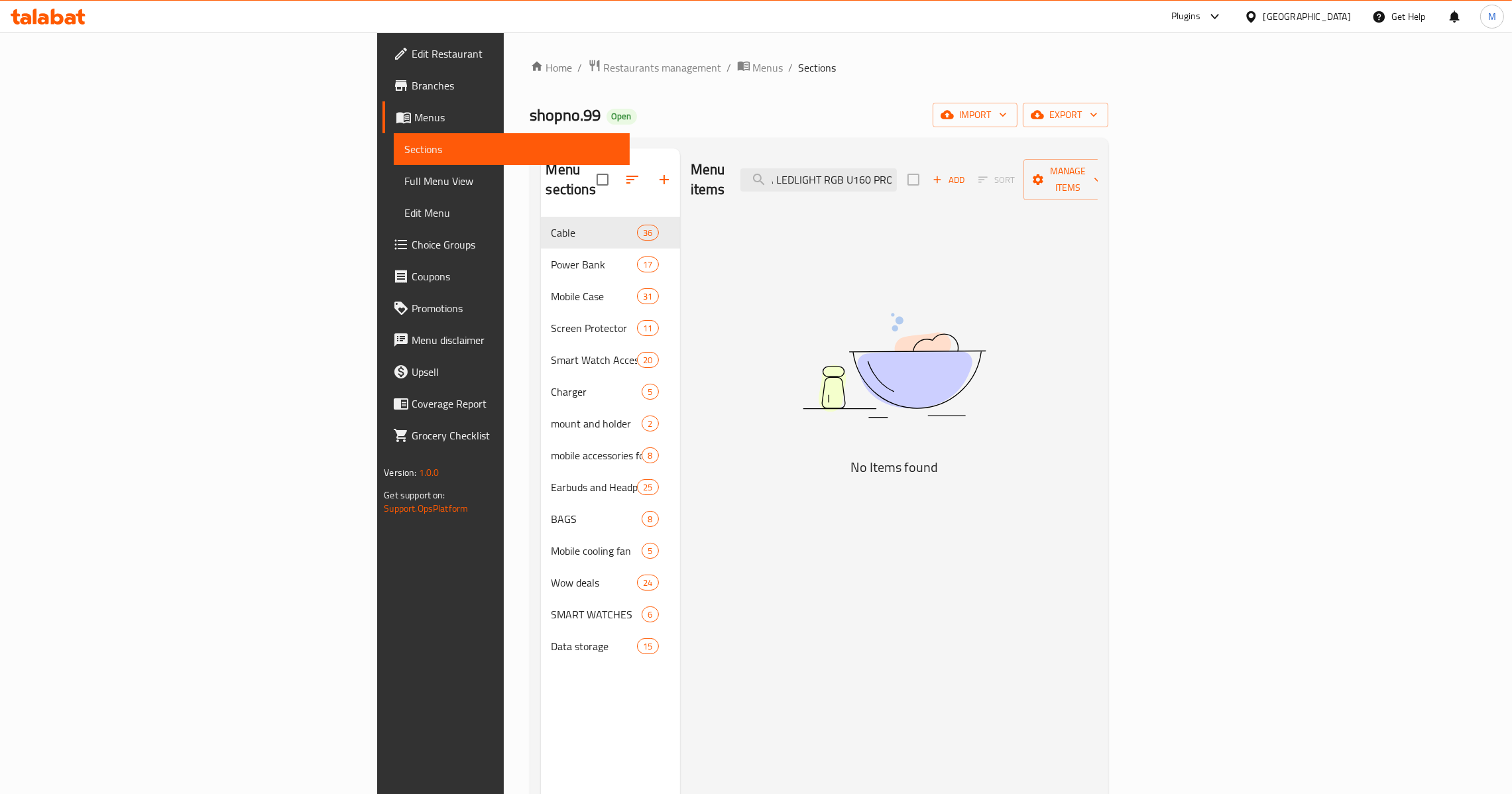
checkbox input "true"
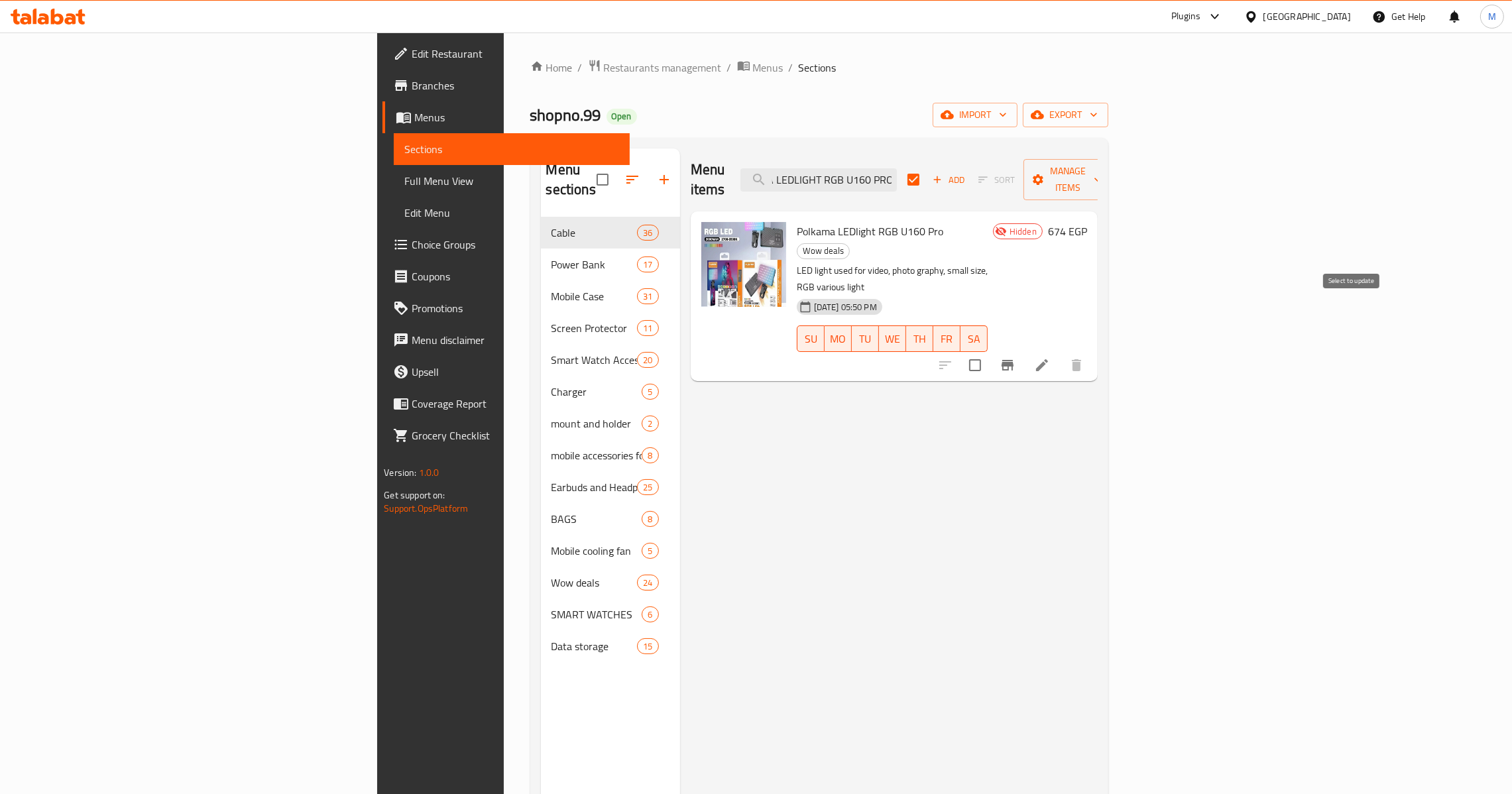
type input "POLKAMA LEDLIGHT RGB U160 PRO"
click at [989, 352] on input "checkbox" at bounding box center [975, 365] width 28 height 28
checkbox input "true"
checkbox input "false"
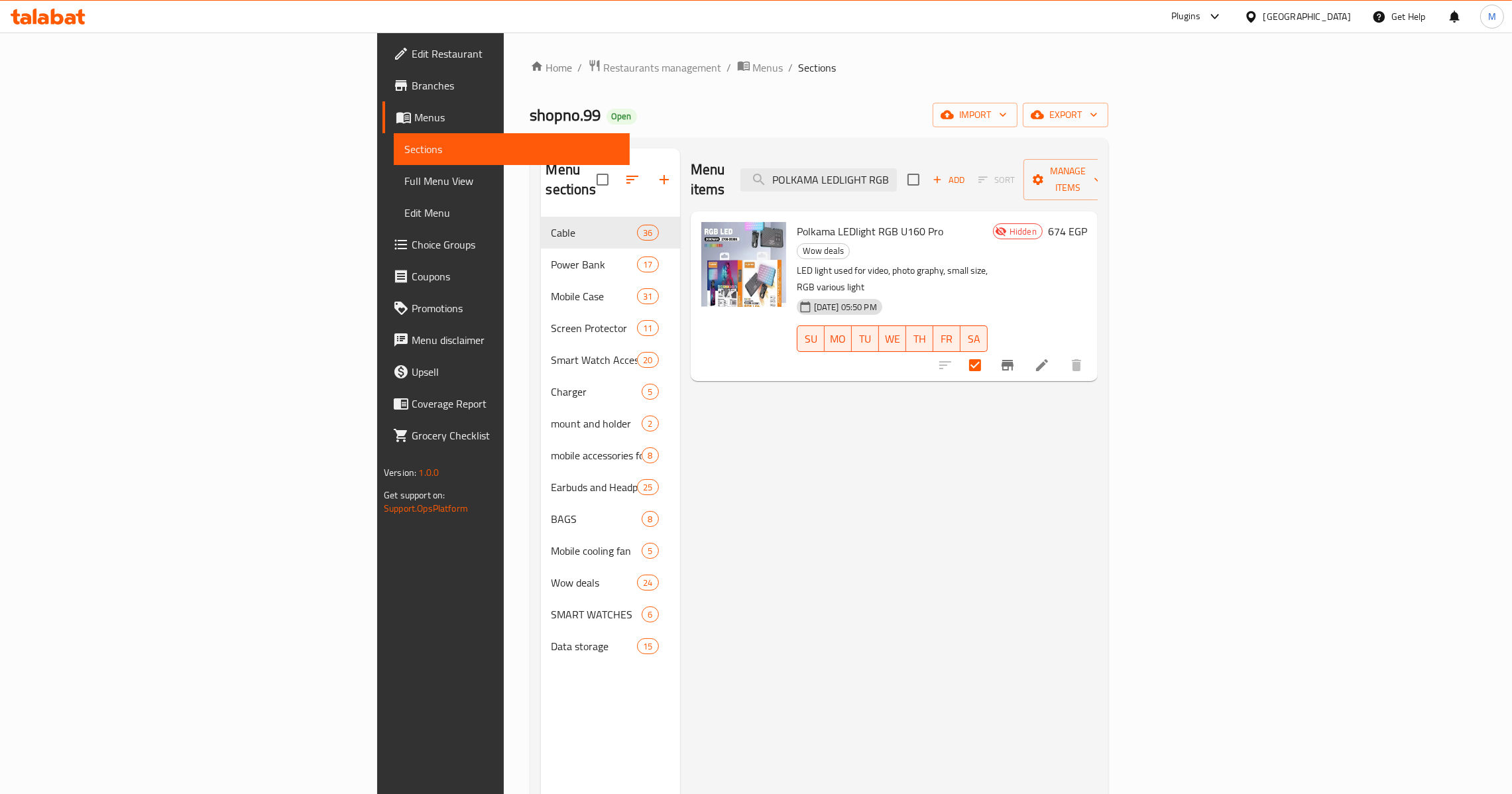
click at [999, 151] on div "Menu items POLKAMA LEDLIGHT RGB U160 PRO Add Sort Manage items" at bounding box center [894, 180] width 407 height 63
click at [897, 177] on input "POLKAMA LEDLIGHT RGB U160 PRO" at bounding box center [818, 180] width 157 height 23
paste input "LED soft ring light pk-460"
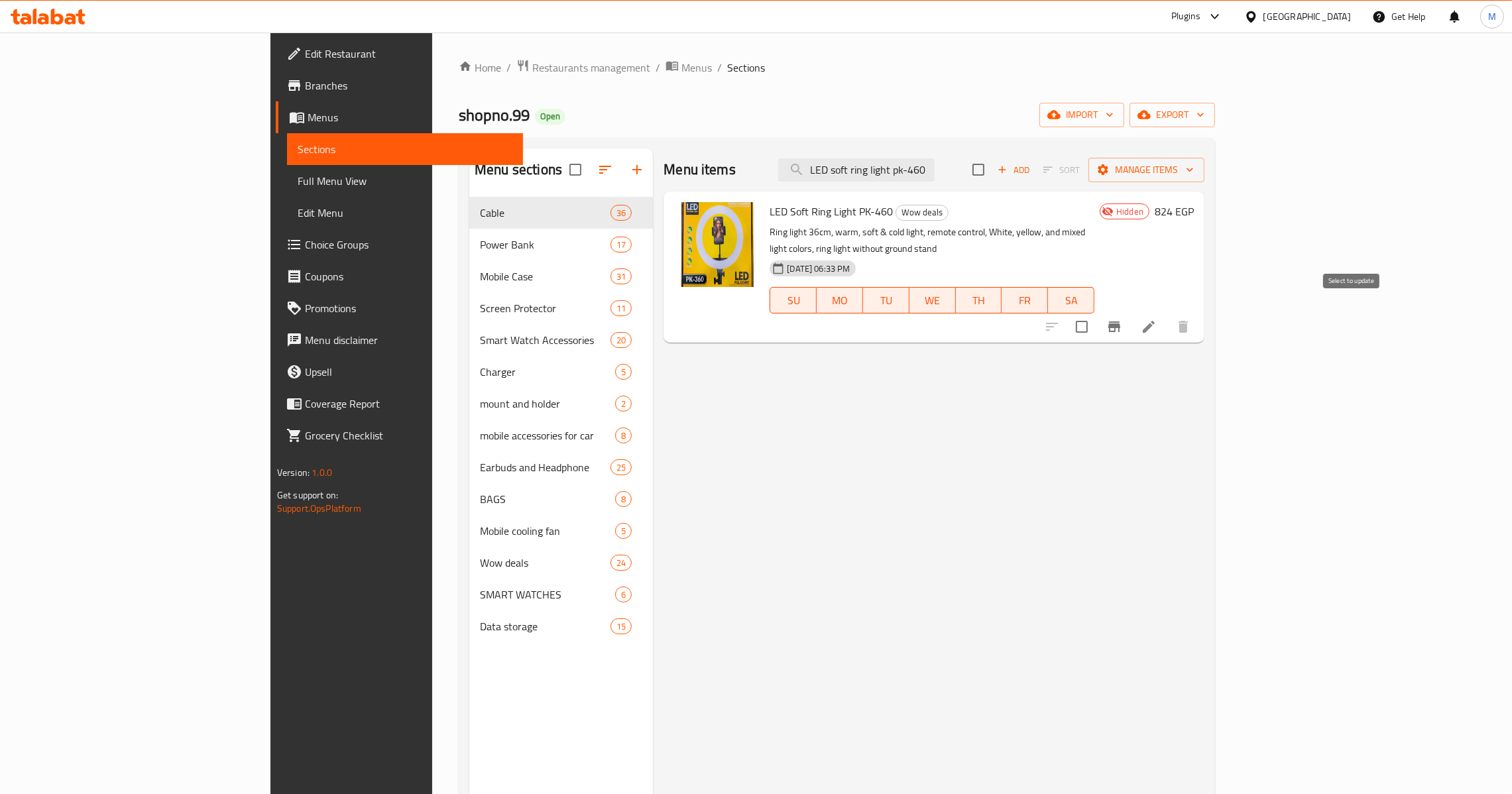
type input "LED soft ring light pk-460"
click at [1096, 317] on input "checkbox" at bounding box center [1082, 326] width 28 height 28
click at [1215, 146] on div "Menu sections Cable 36 Power Bank 17 Mobile Case 31 Screen Protector 11 Smart W…" at bounding box center [837, 546] width 757 height 815
click at [1194, 171] on span "Manage items" at bounding box center [1147, 170] width 95 height 16
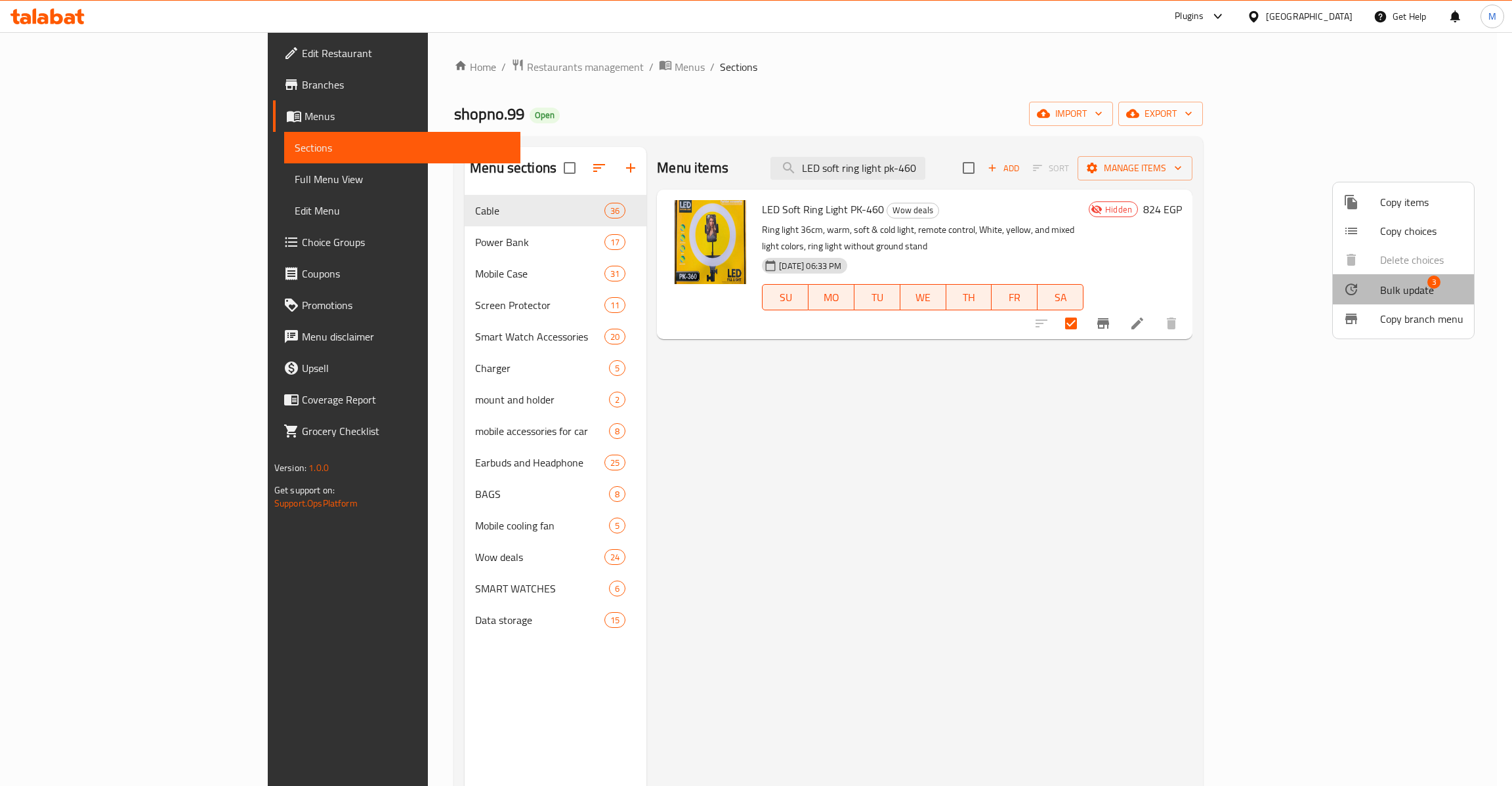
click at [1411, 282] on span "Bulk update" at bounding box center [1406, 290] width 53 height 16
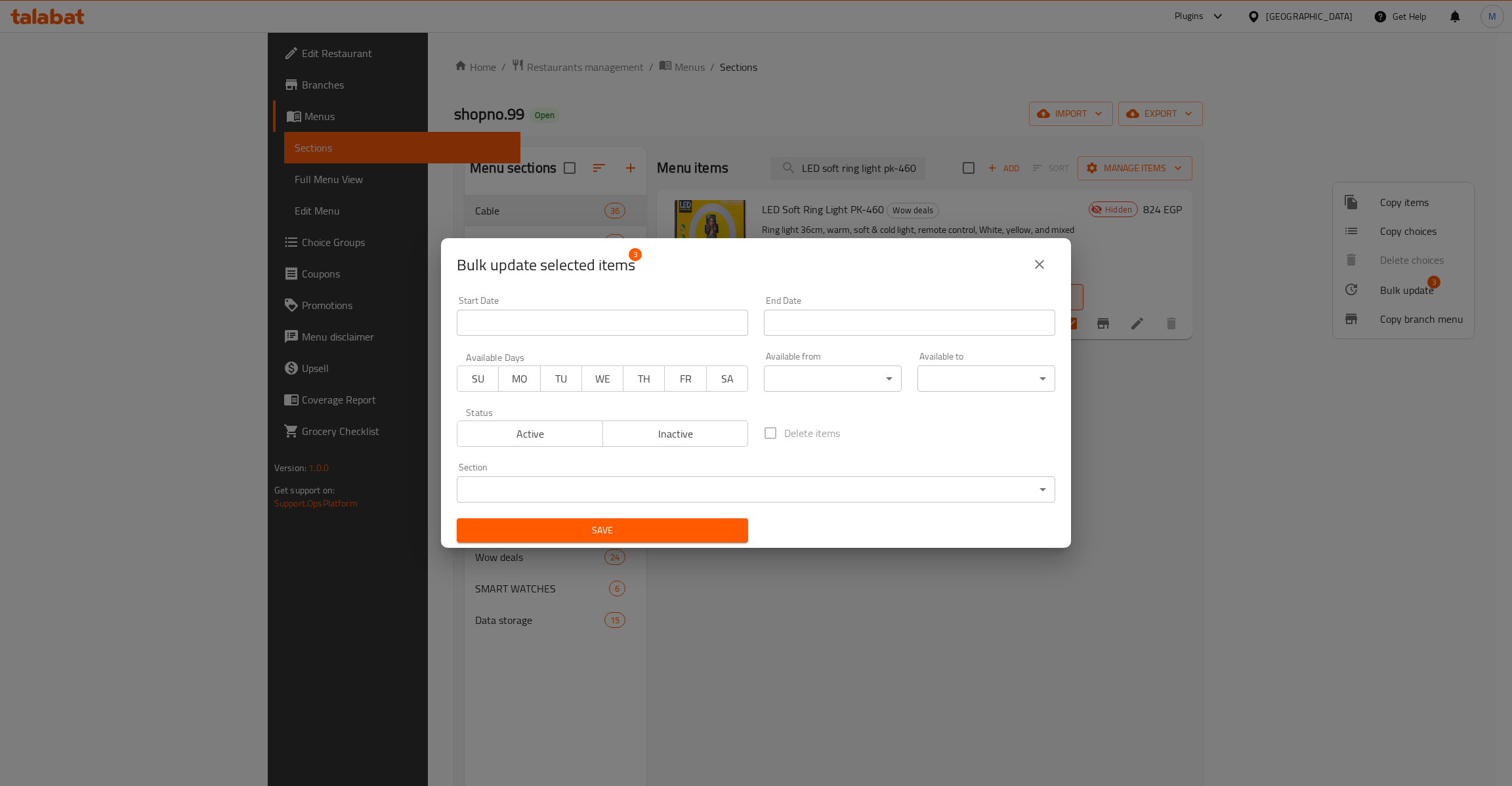
drag, startPoint x: 560, startPoint y: 429, endPoint x: 566, endPoint y: 454, distance: 25.7
click at [560, 431] on span "Active" at bounding box center [530, 434] width 135 height 19
drag, startPoint x: 592, startPoint y: 545, endPoint x: 601, endPoint y: 527, distance: 20.1
click at [594, 544] on div "Save" at bounding box center [602, 530] width 307 height 40
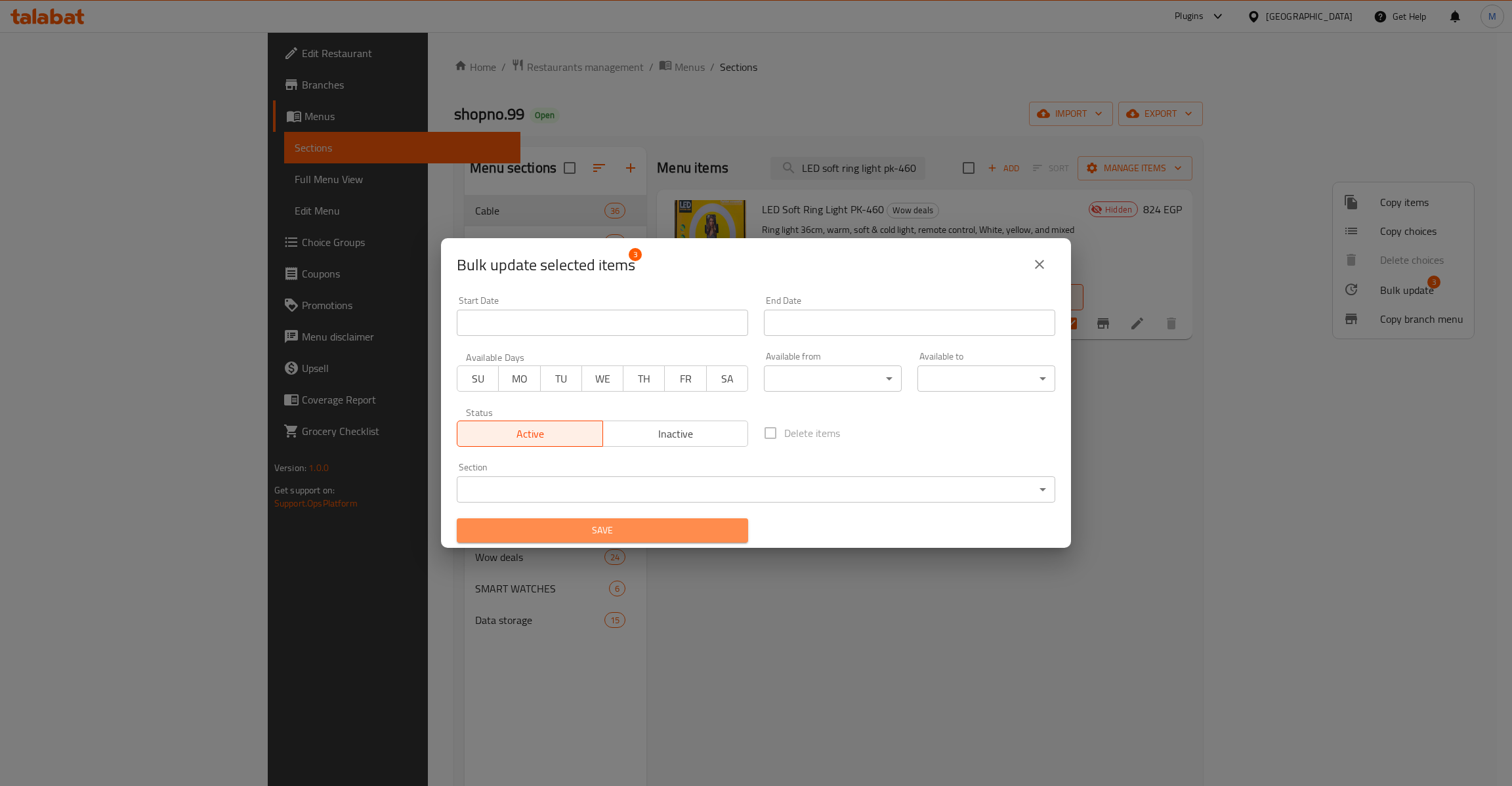
click at [603, 523] on span "Save" at bounding box center [602, 530] width 270 height 16
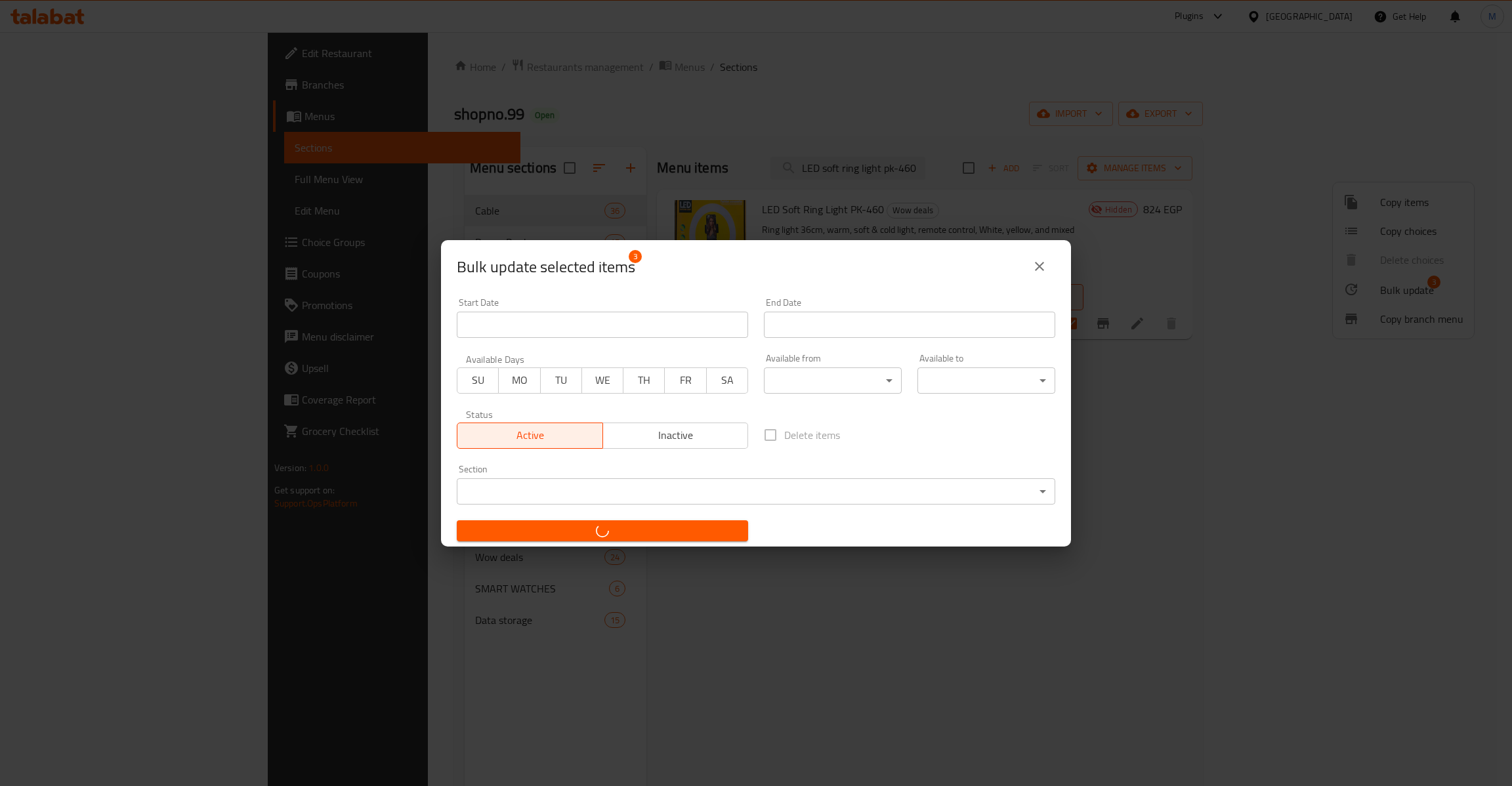
checkbox input "false"
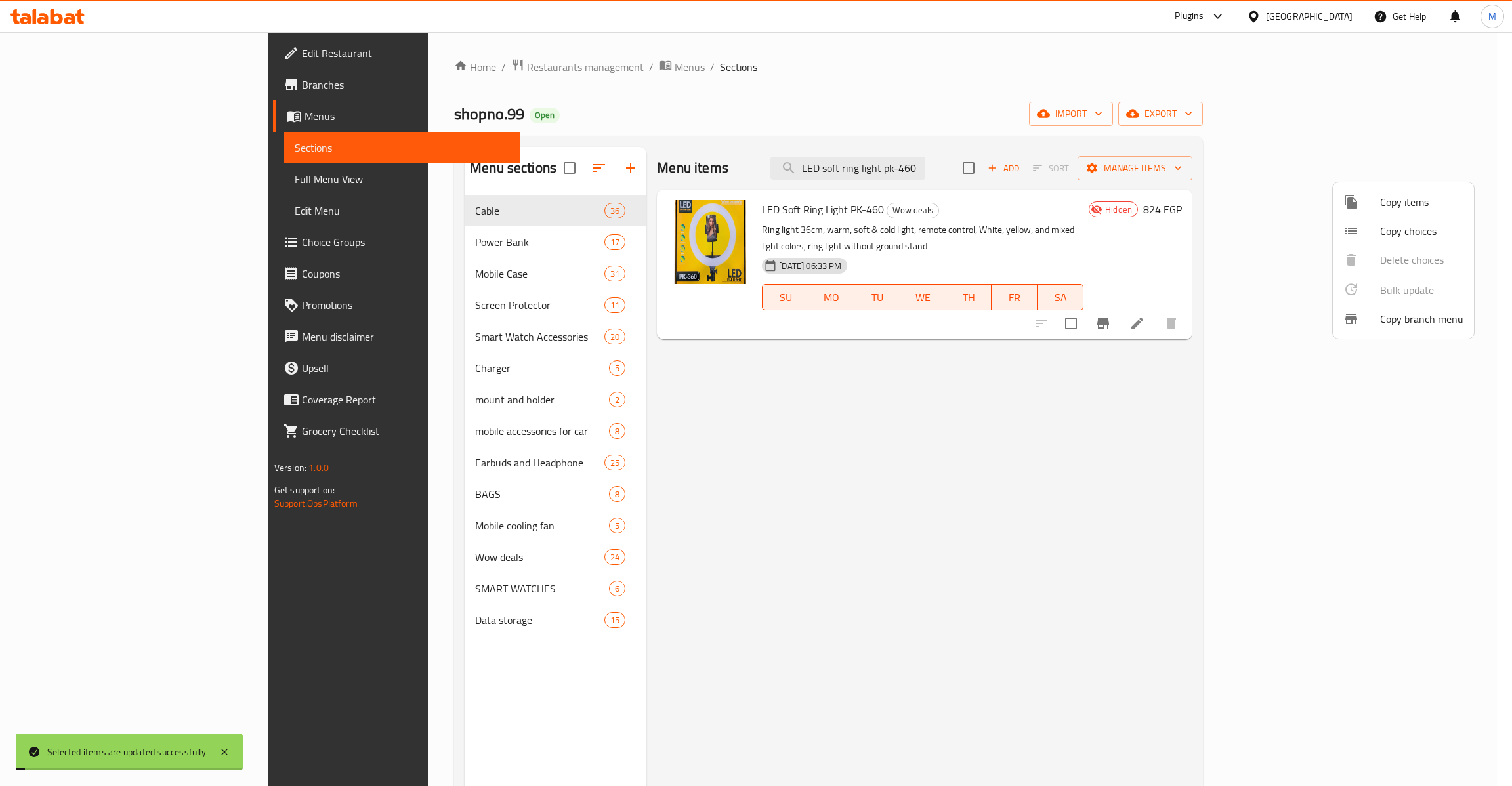
click at [469, 222] on div at bounding box center [756, 393] width 1512 height 786
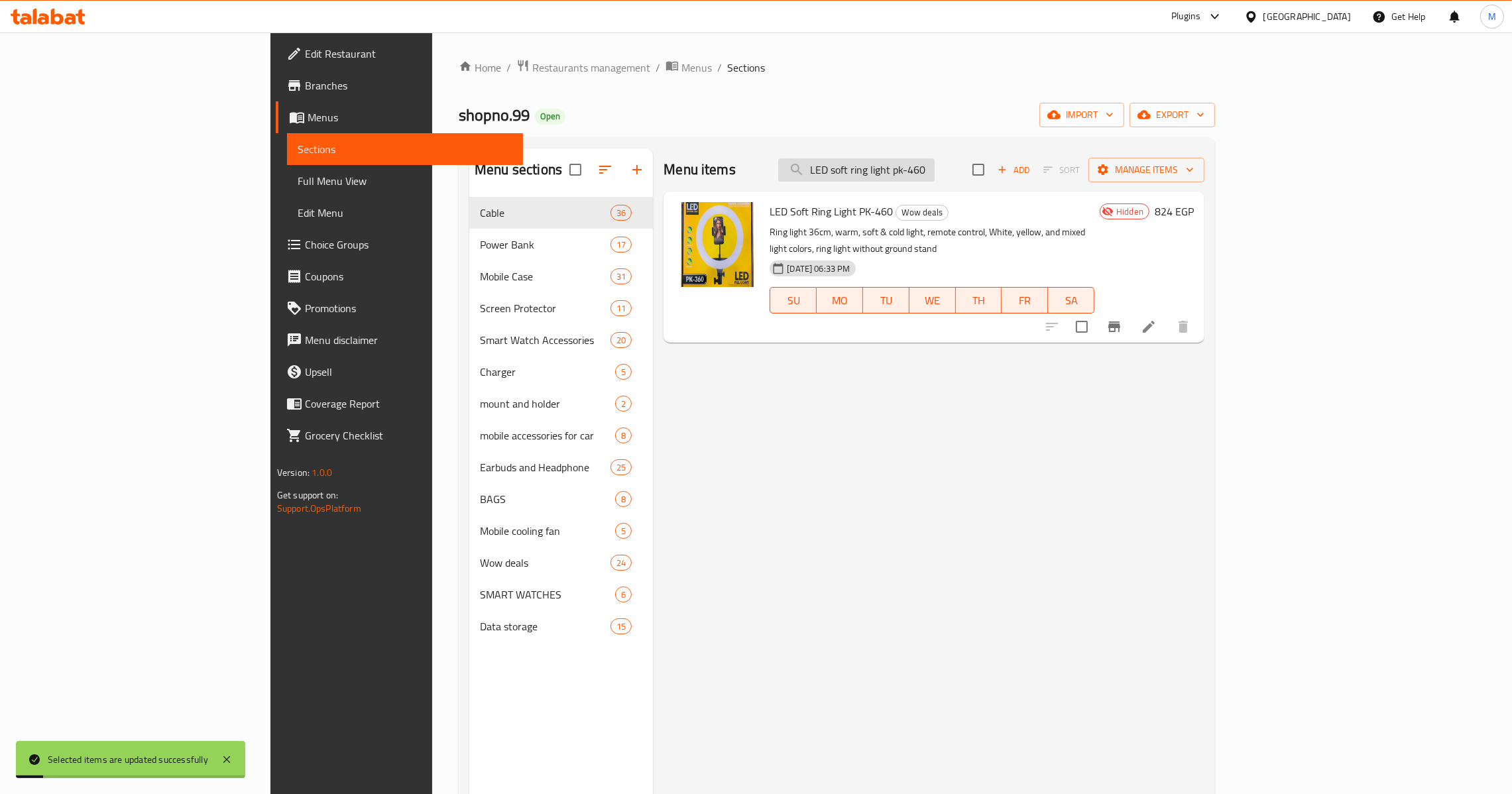
click at [935, 174] on input "LED soft ring light pk-460" at bounding box center [857, 170] width 157 height 23
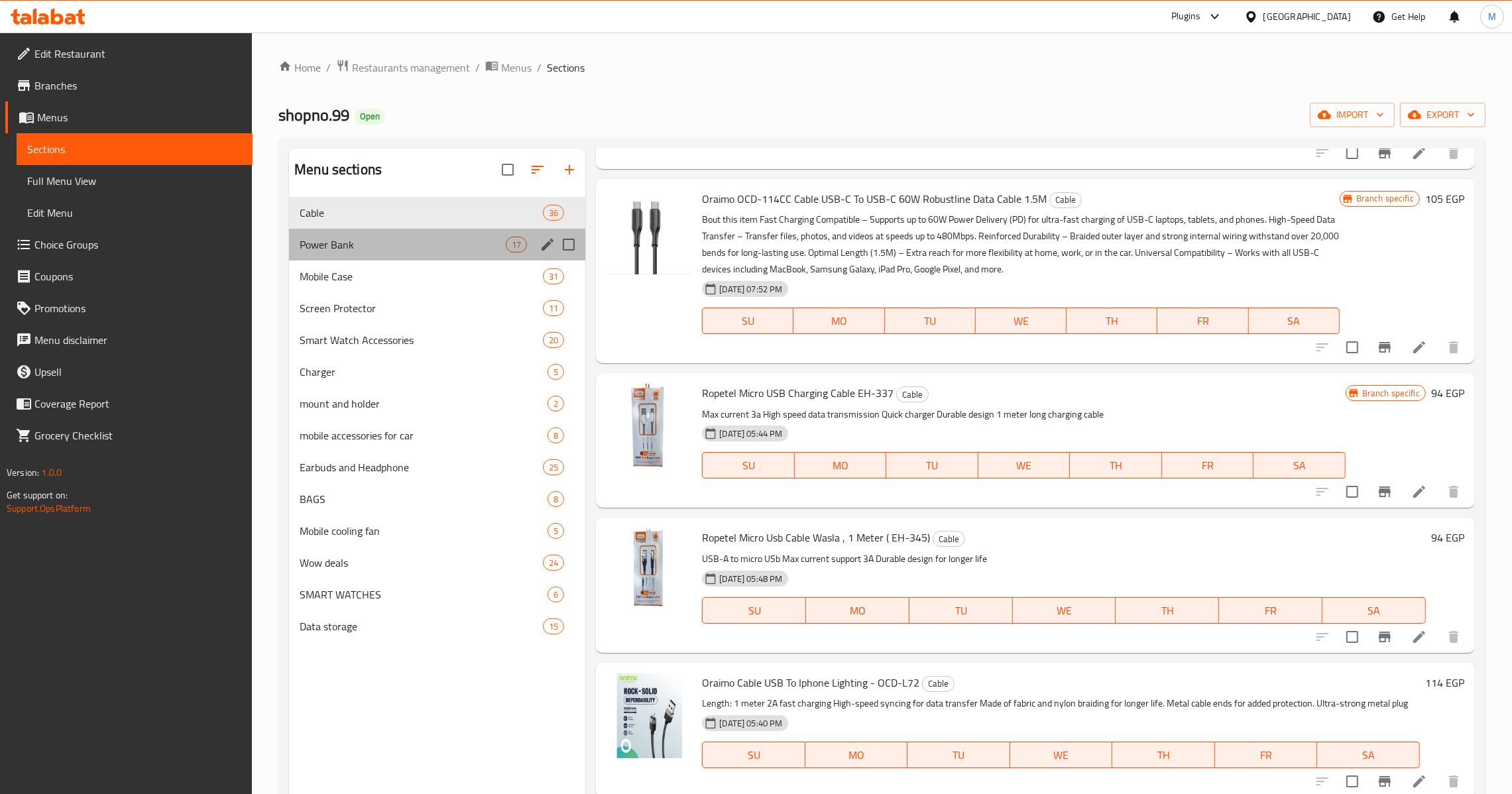
click at [458, 254] on div "Power Bank 17" at bounding box center [436, 244] width 296 height 32
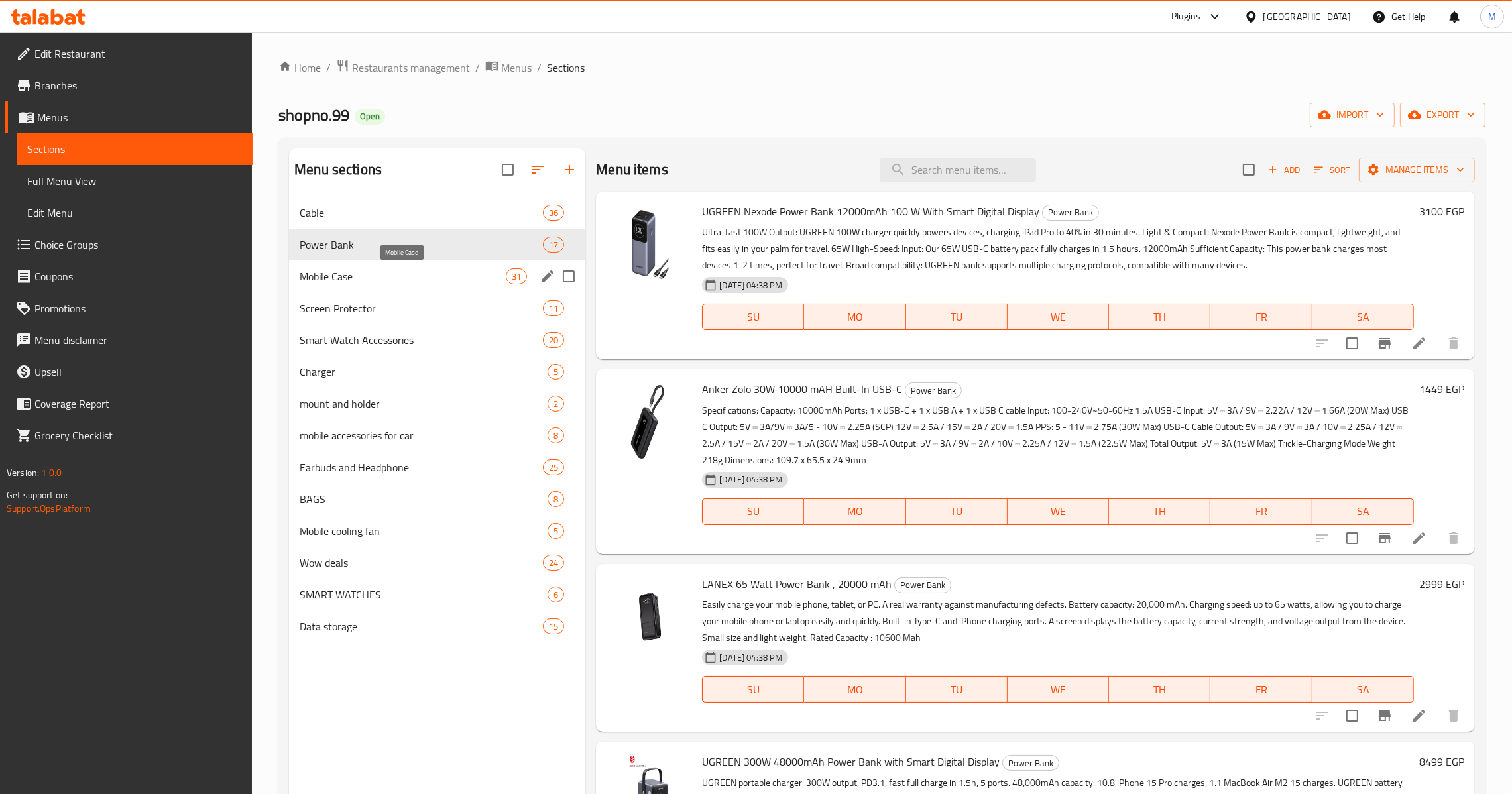
click at [431, 282] on span "Mobile Case" at bounding box center [402, 276] width 206 height 16
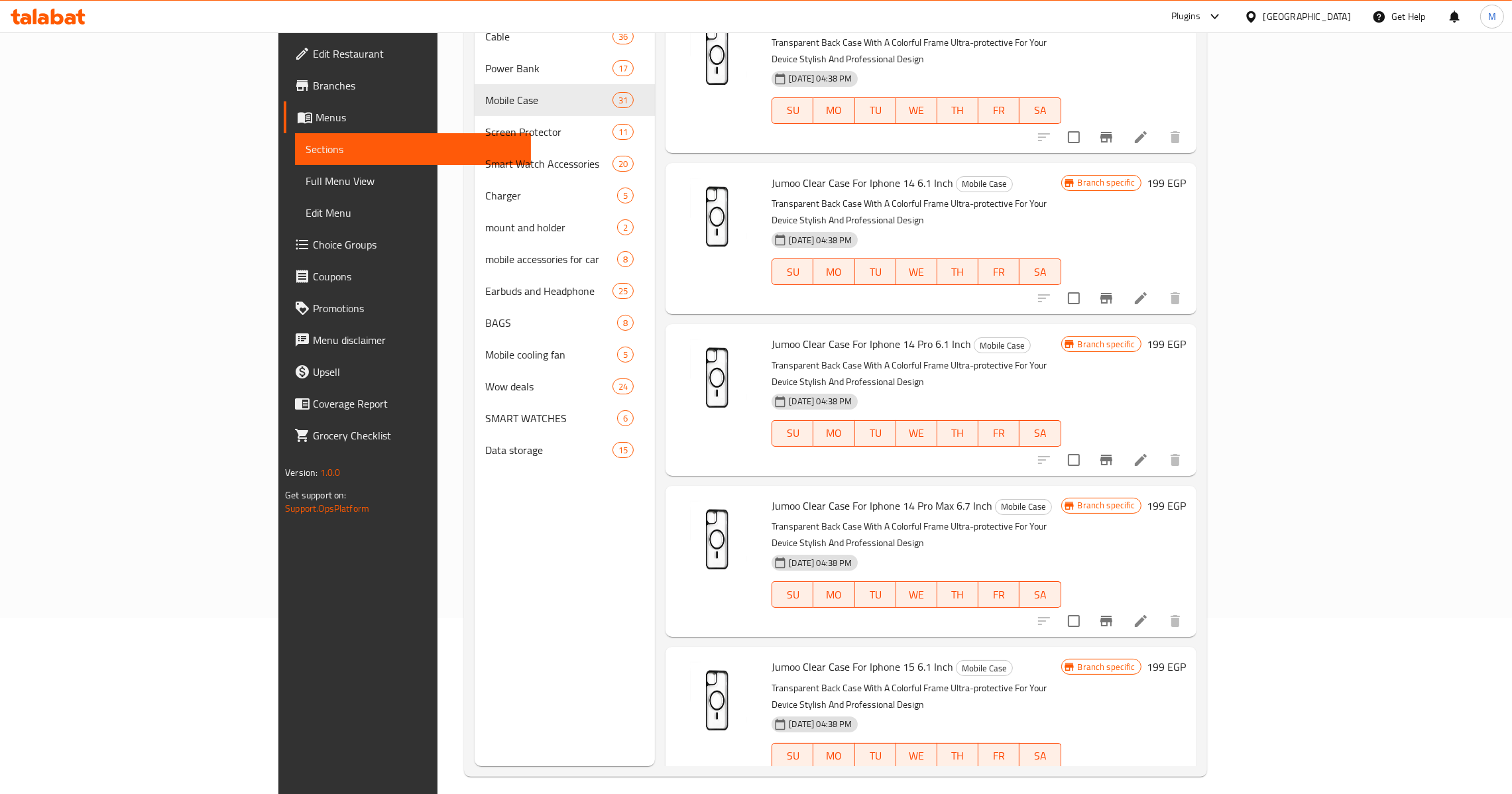
scroll to position [187, 0]
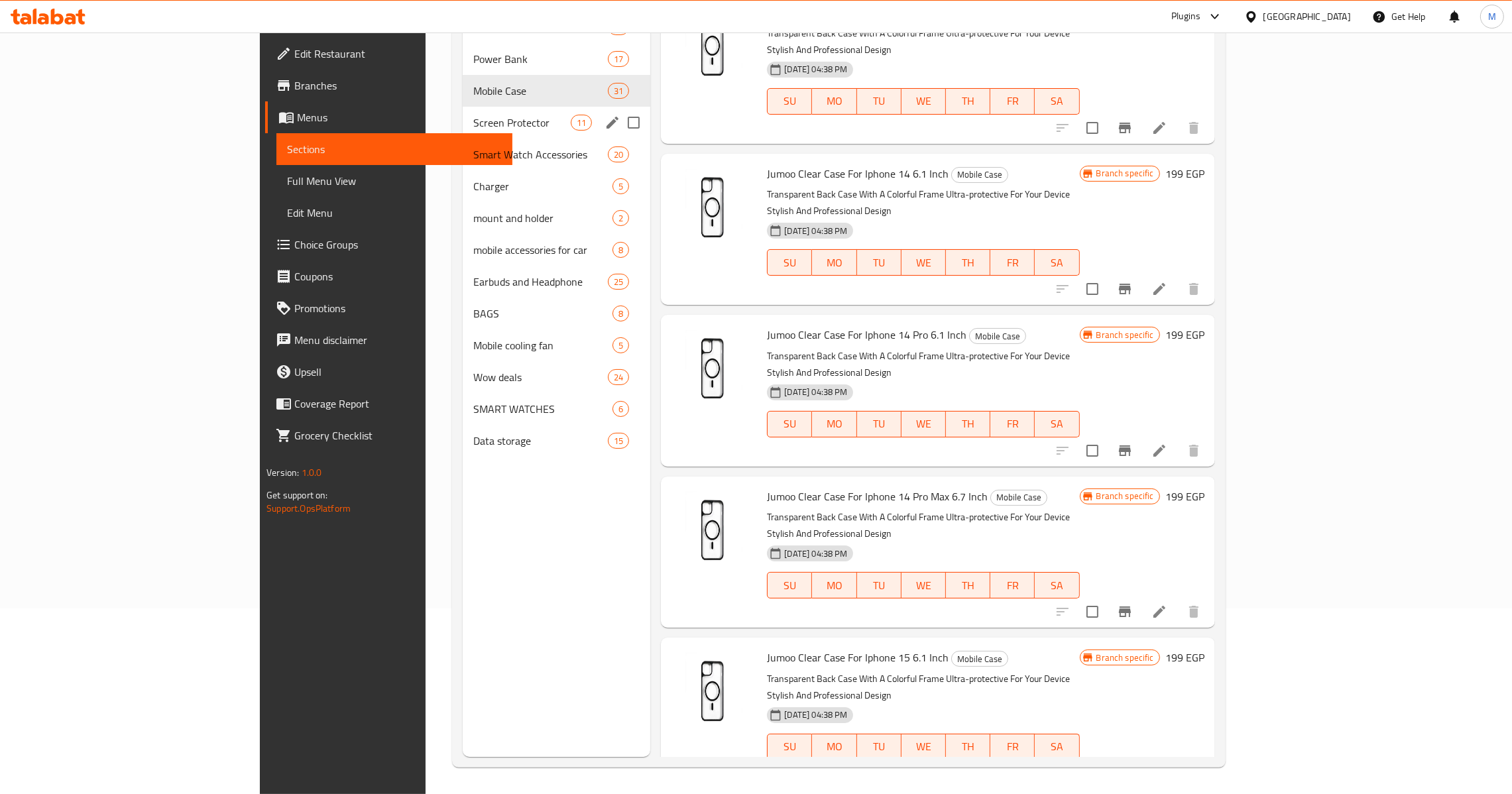
click at [465, 133] on div "Screen Protector 11" at bounding box center [556, 122] width 188 height 32
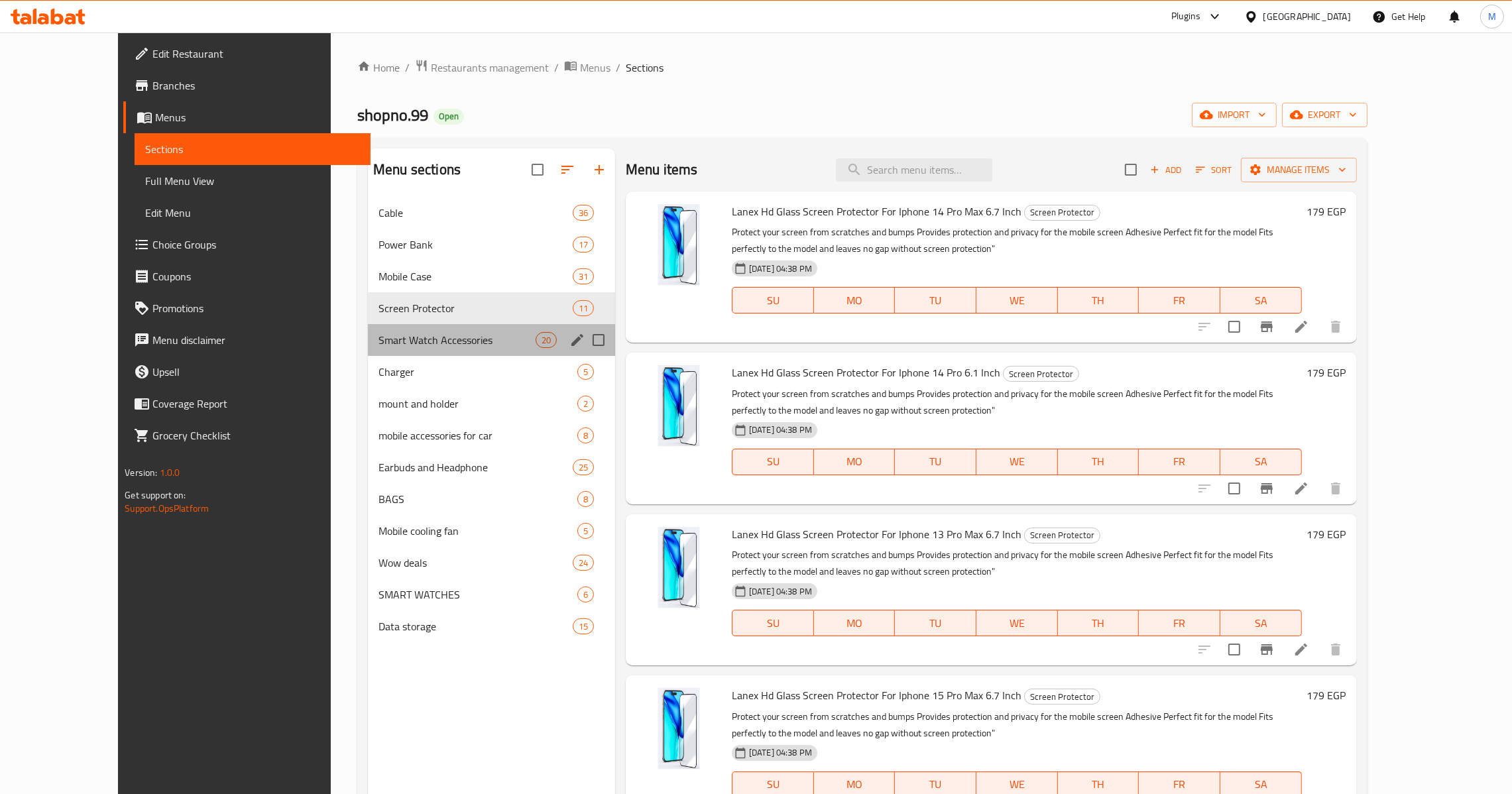
click at [456, 330] on div "Smart Watch Accessories 20" at bounding box center [491, 340] width 247 height 32
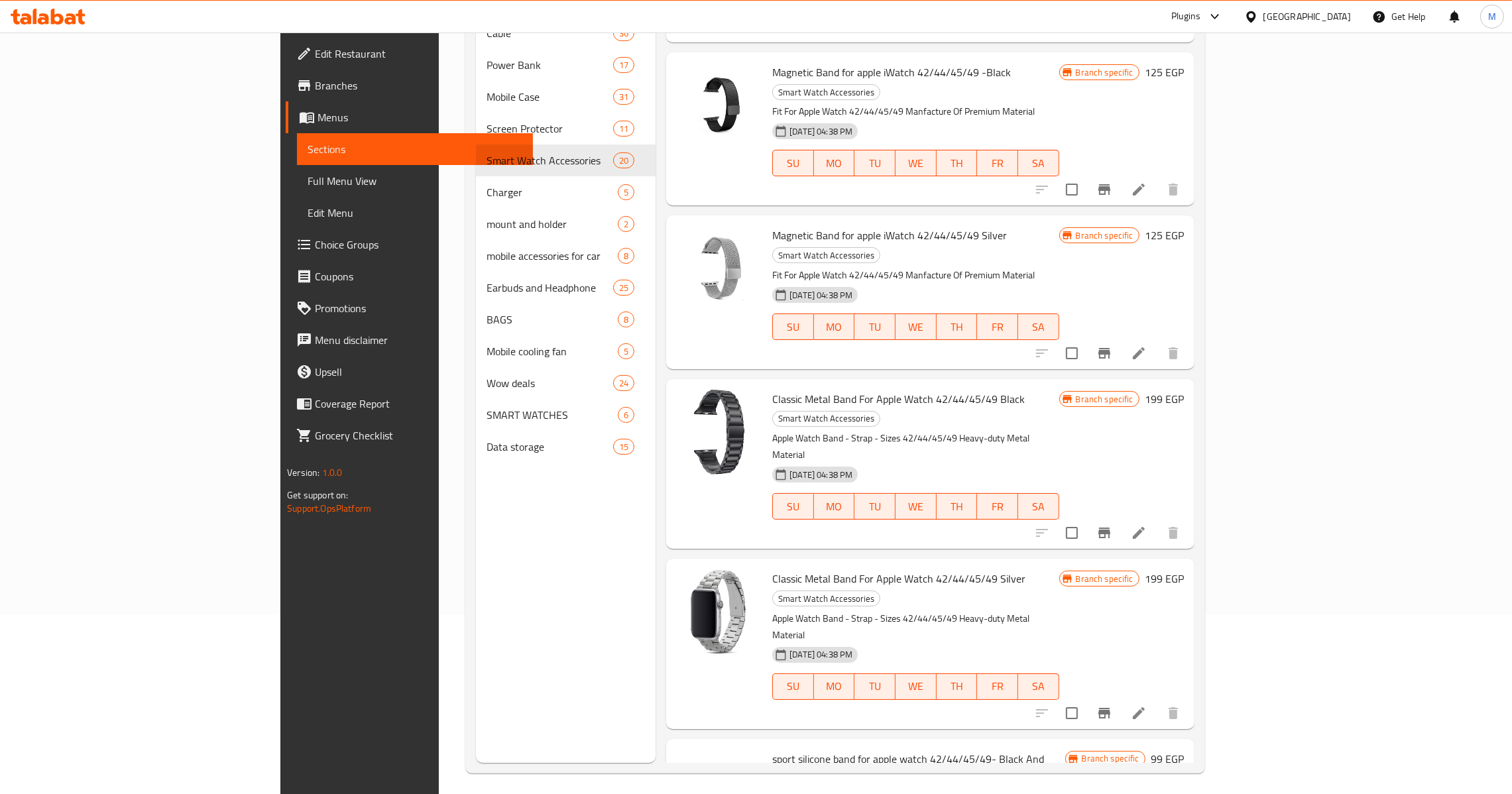
scroll to position [187, 0]
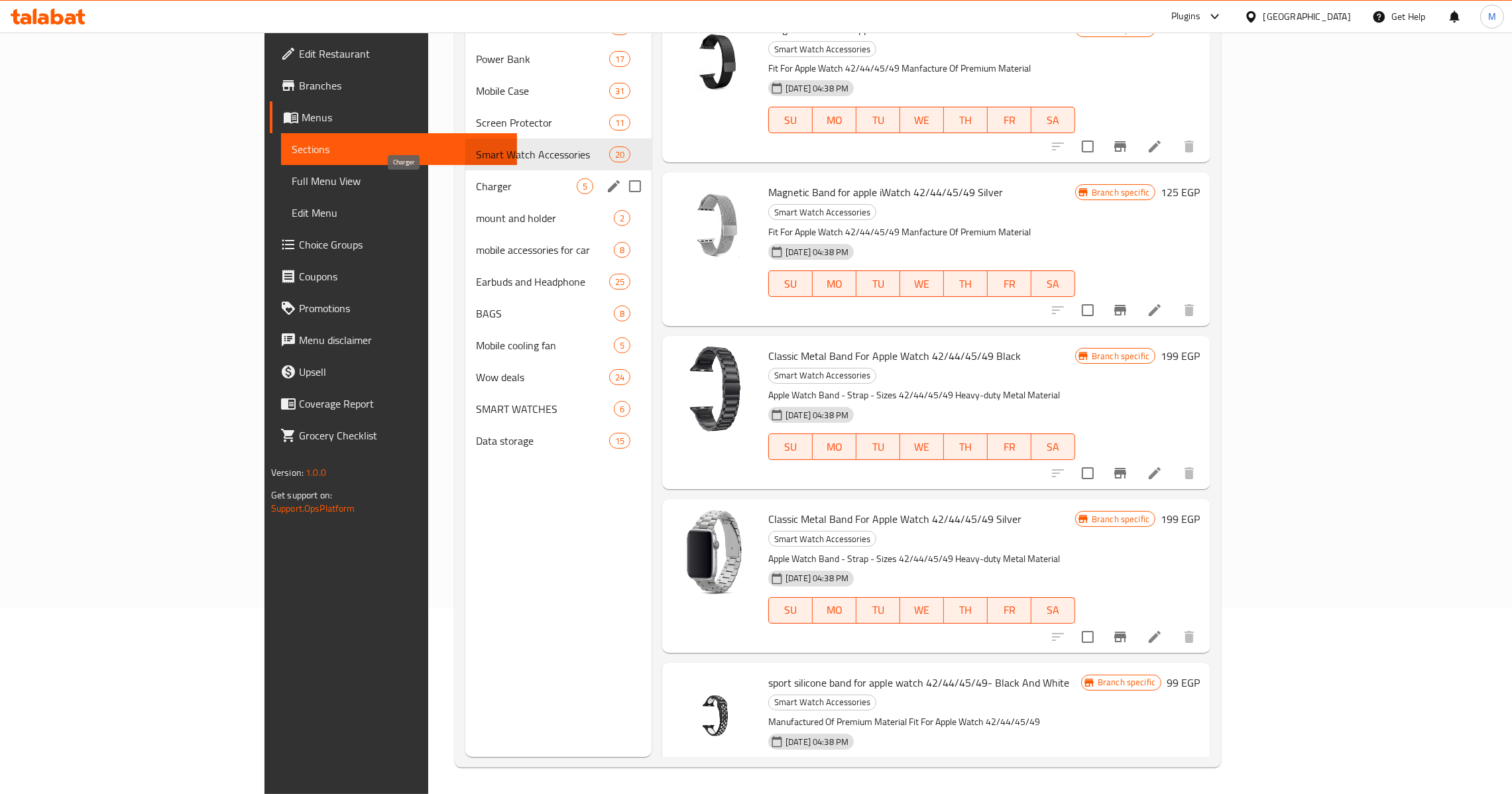
click at [495, 193] on span "Charger" at bounding box center [526, 186] width 101 height 16
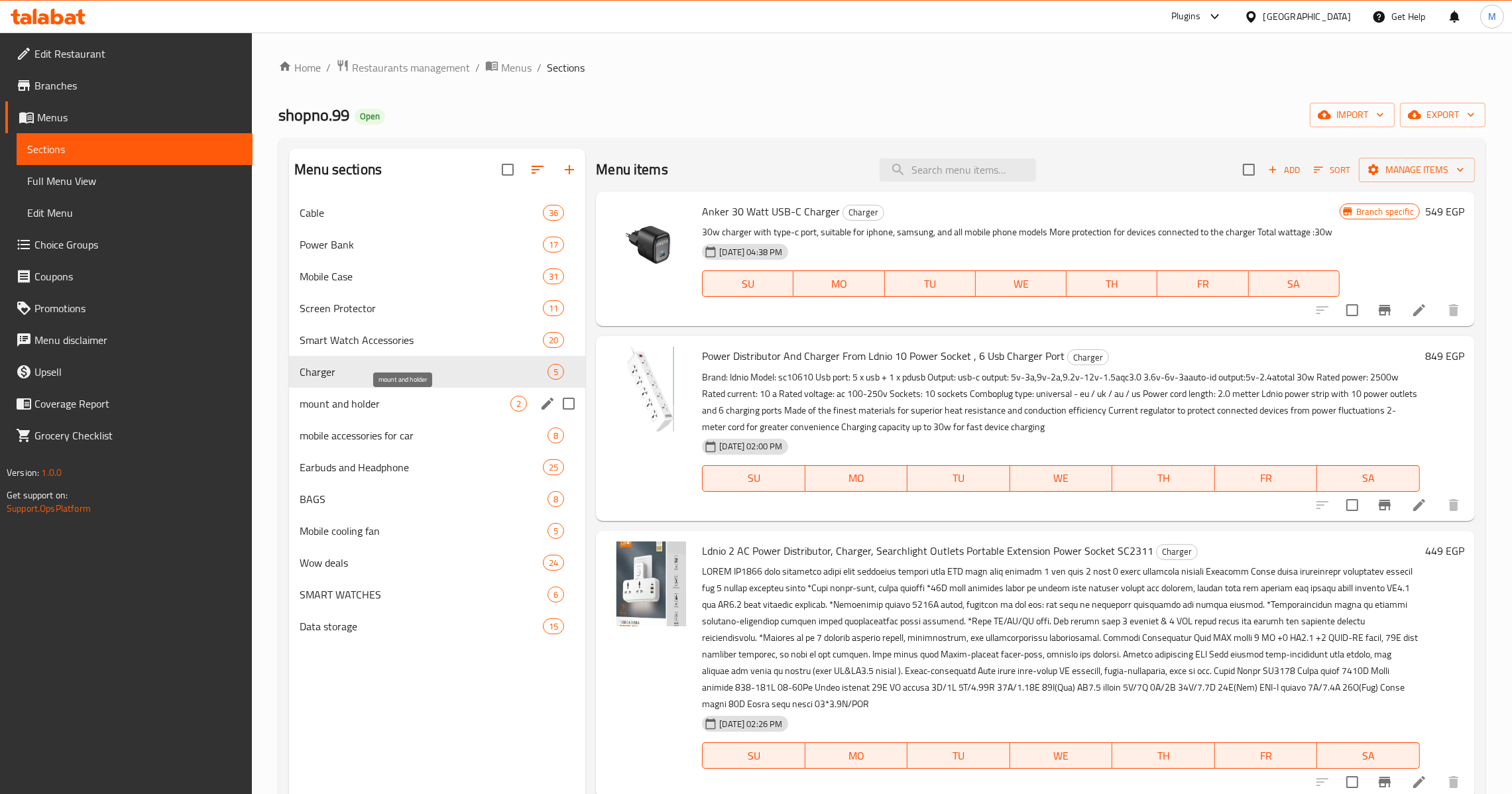
click at [462, 407] on span "mount and holder" at bounding box center [405, 403] width 211 height 16
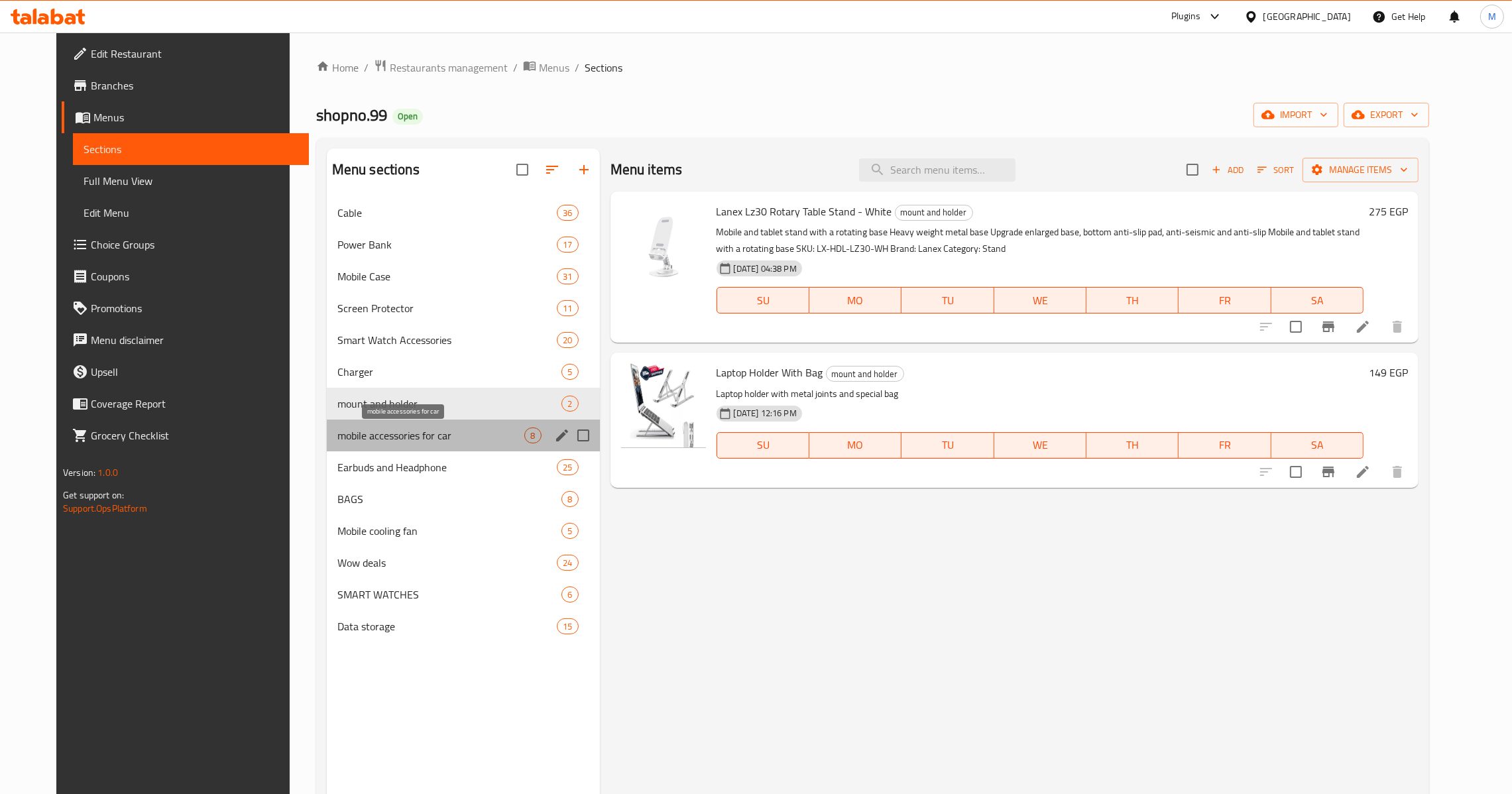
click at [378, 439] on span "mobile accessories for car" at bounding box center [431, 435] width 187 height 16
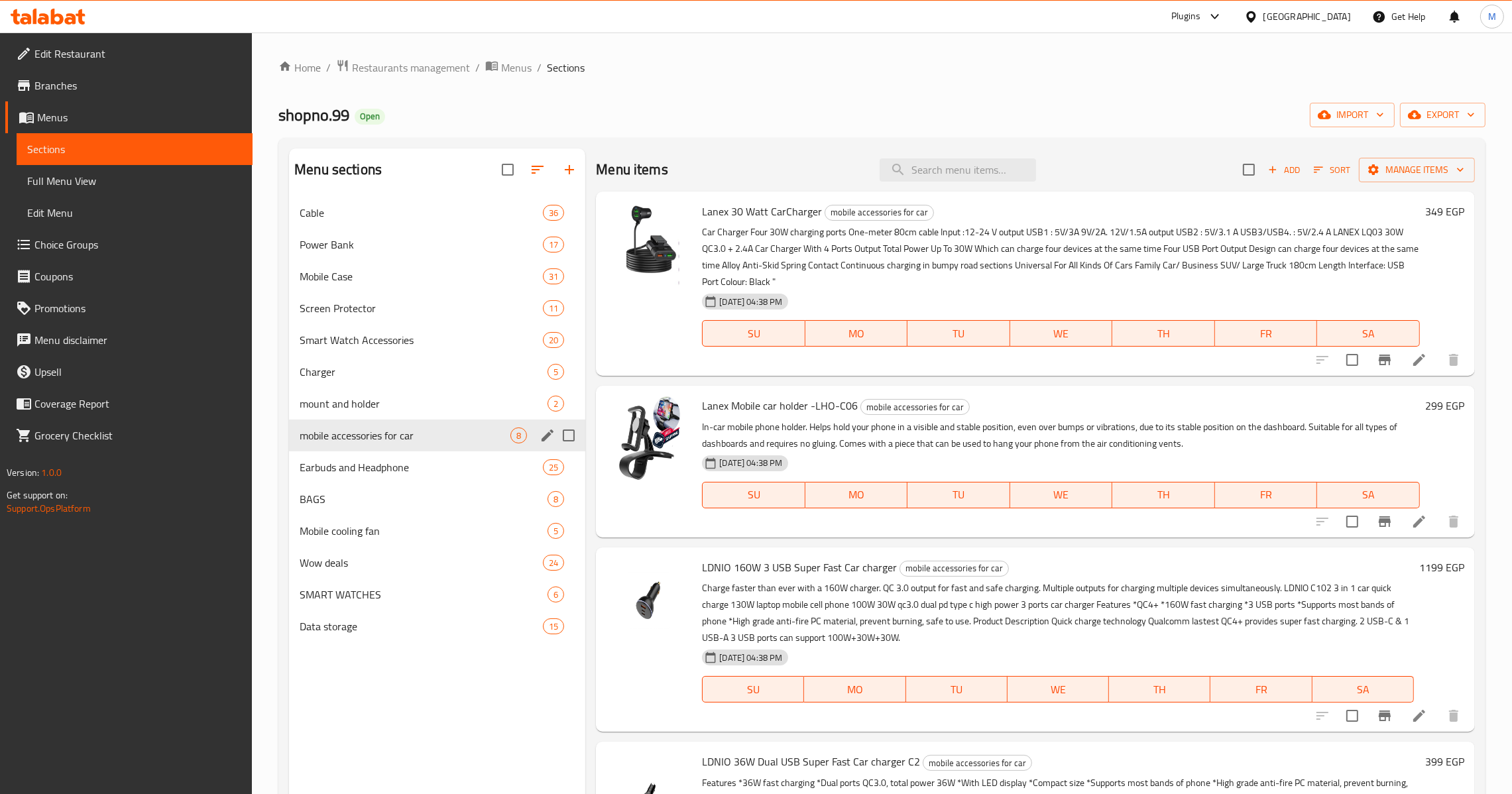
click at [379, 417] on div "mount and holder 2" at bounding box center [436, 403] width 296 height 32
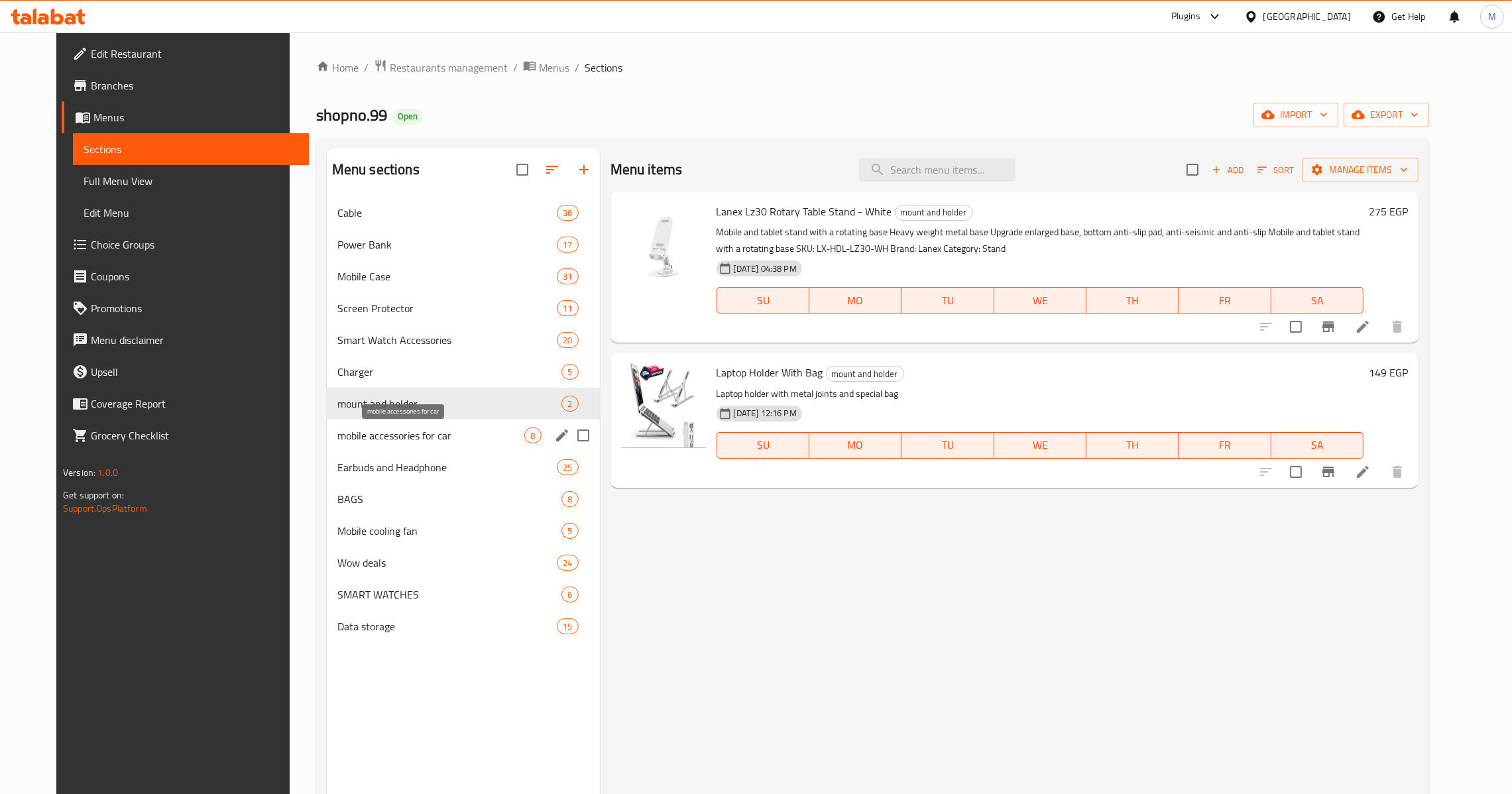
click at [379, 432] on span "mobile accessories for car" at bounding box center [431, 435] width 187 height 16
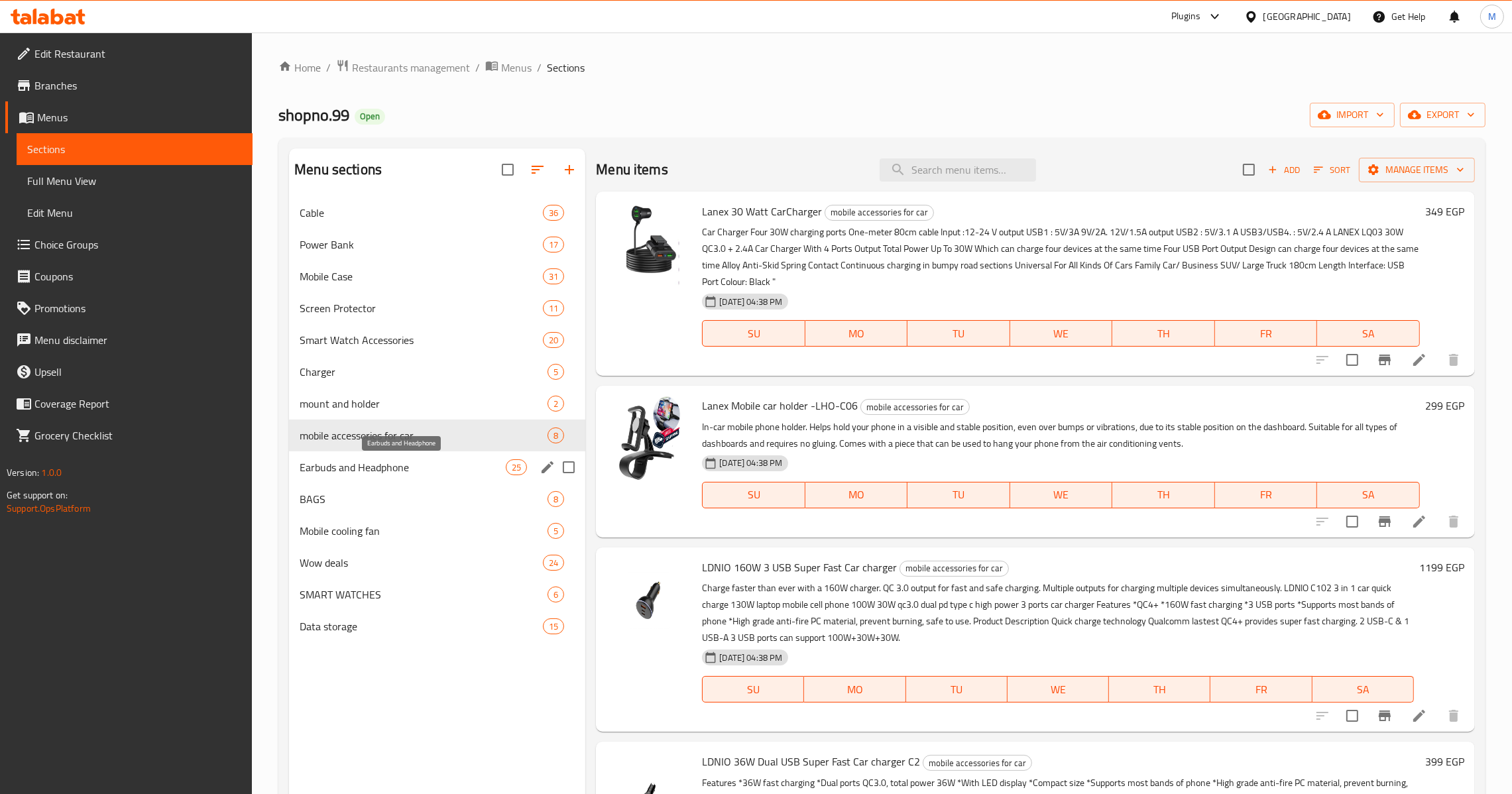
click at [426, 459] on span "Earbuds and Headphone" at bounding box center [402, 466] width 206 height 16
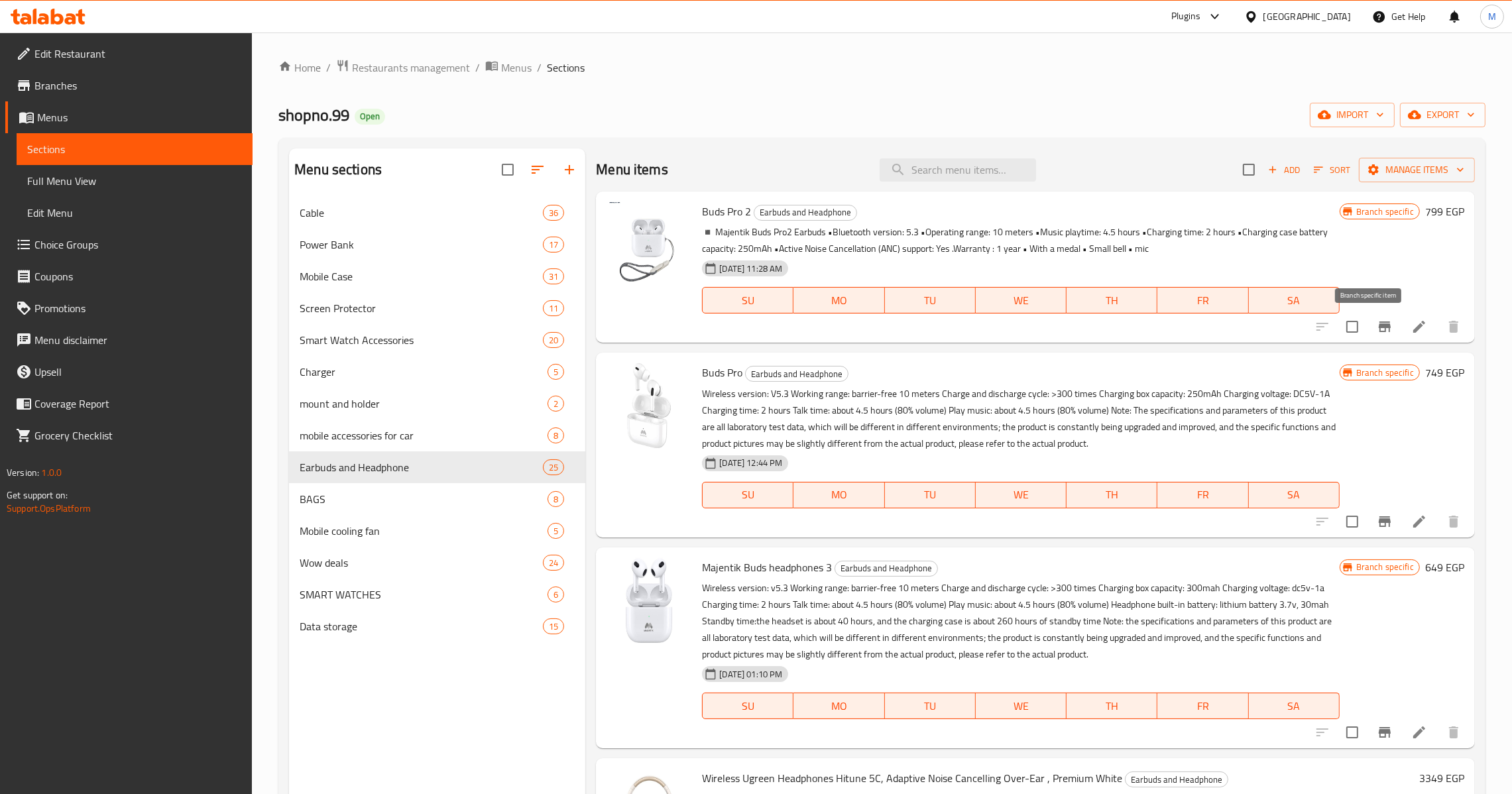
click at [1369, 323] on button "Branch-specific-item" at bounding box center [1385, 326] width 32 height 32
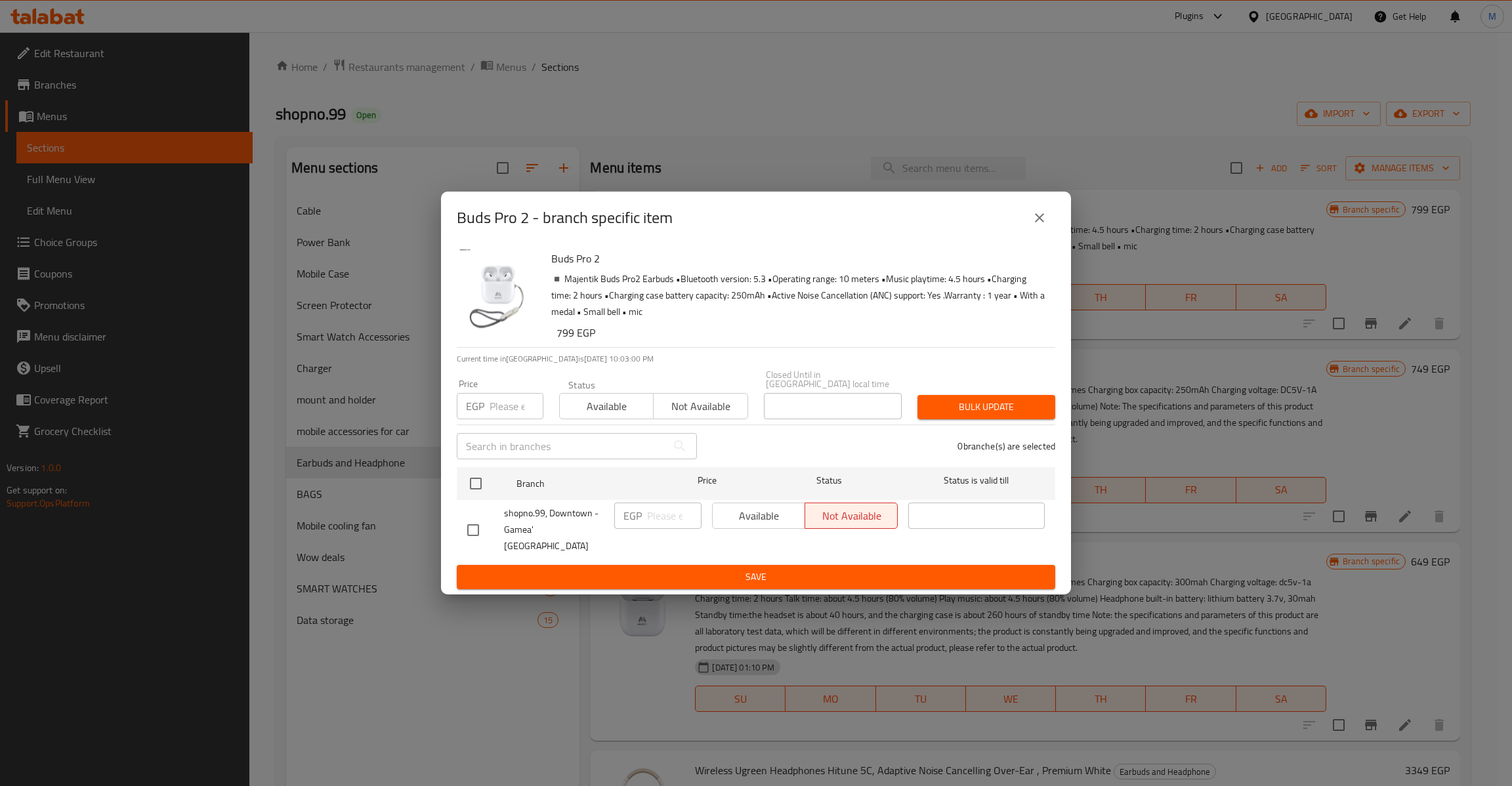
click at [1057, 213] on div "Buds Pro 2 - branch specific item" at bounding box center [756, 218] width 630 height 53
click at [1034, 224] on icon "close" at bounding box center [1039, 217] width 16 height 16
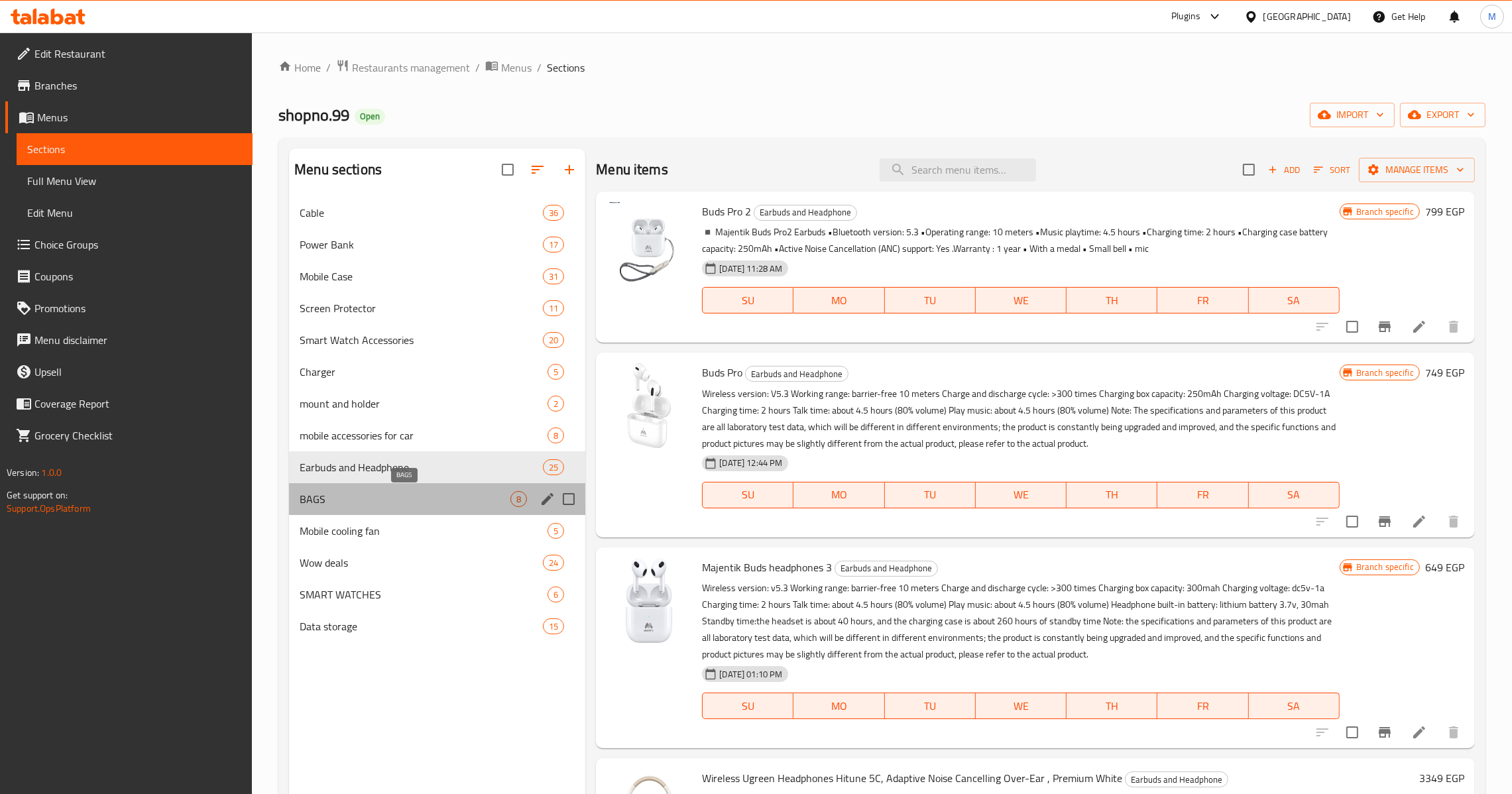
click at [482, 495] on span "BAGS" at bounding box center [405, 499] width 211 height 16
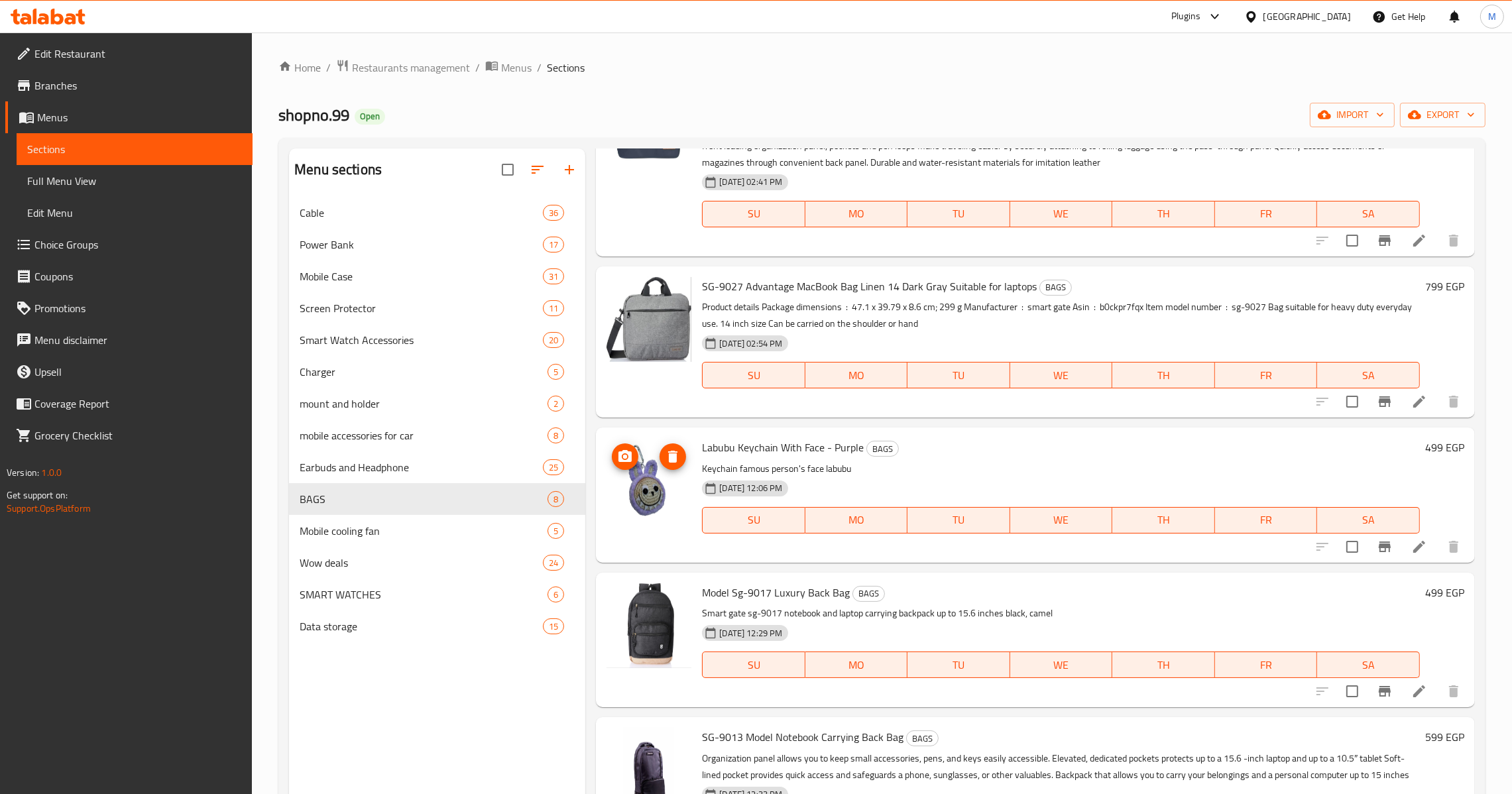
click at [659, 491] on img at bounding box center [649, 480] width 85 height 85
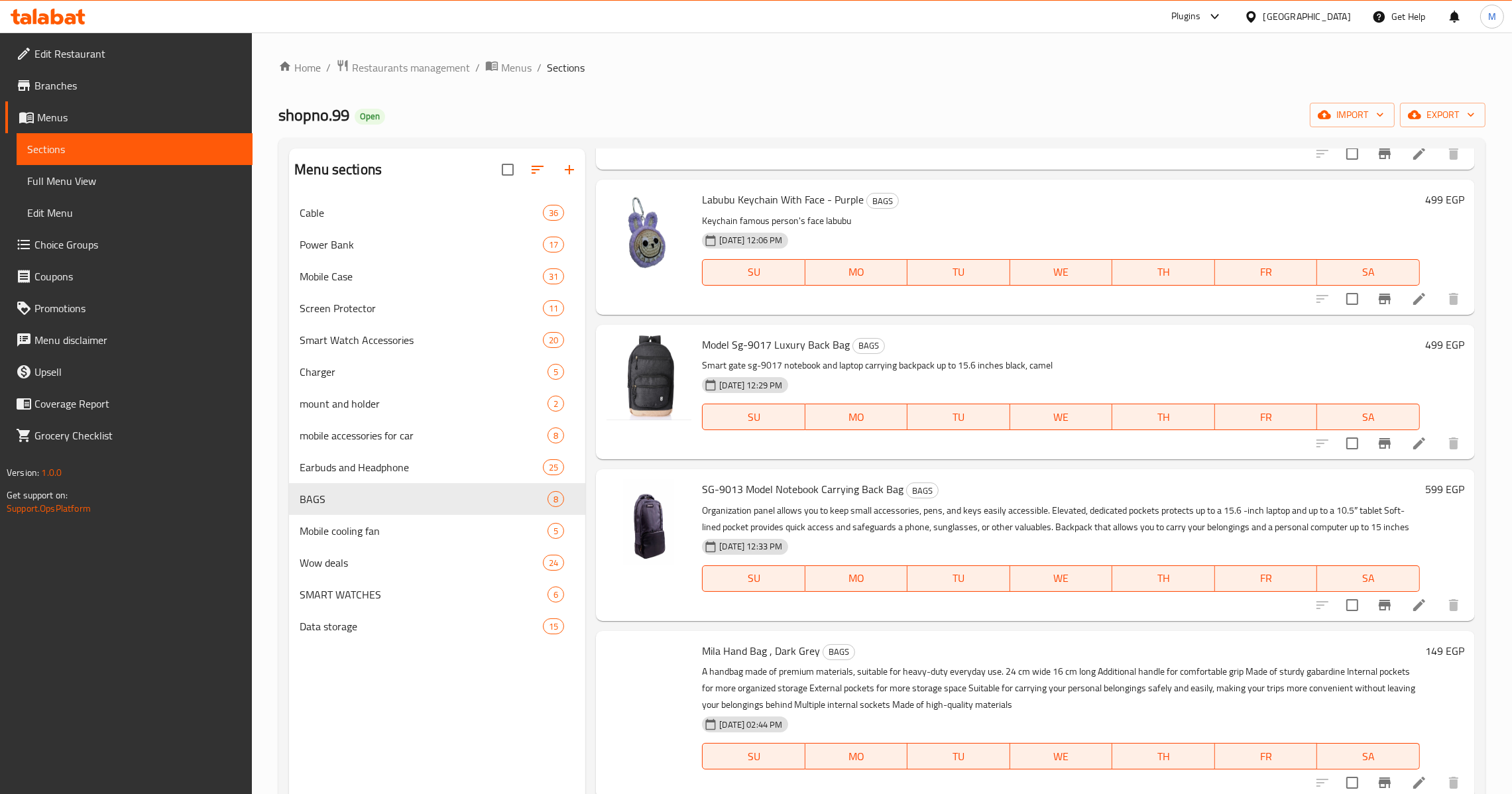
scroll to position [594, 0]
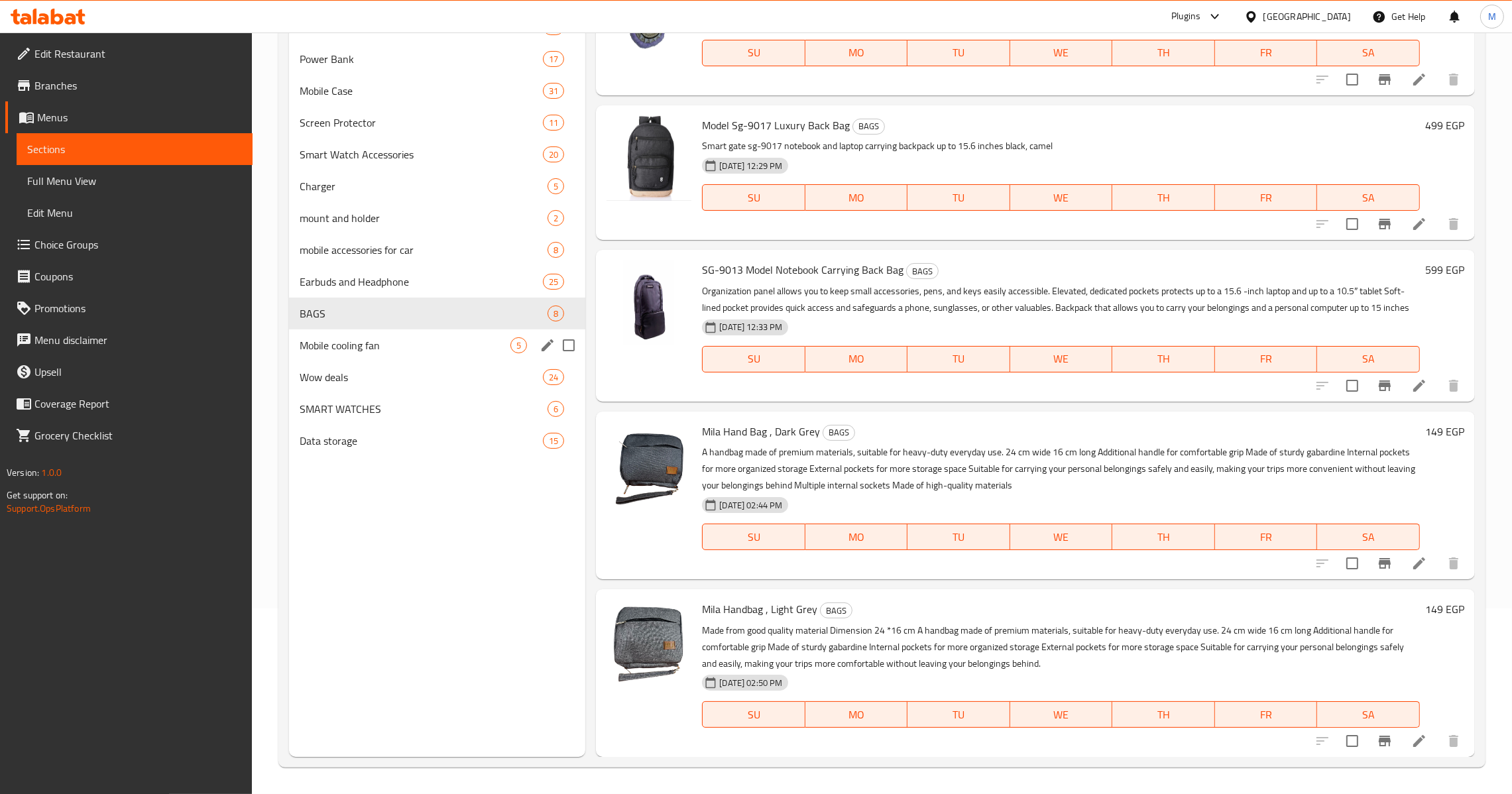
click at [341, 352] on span "Mobile cooling fan" at bounding box center [405, 345] width 211 height 16
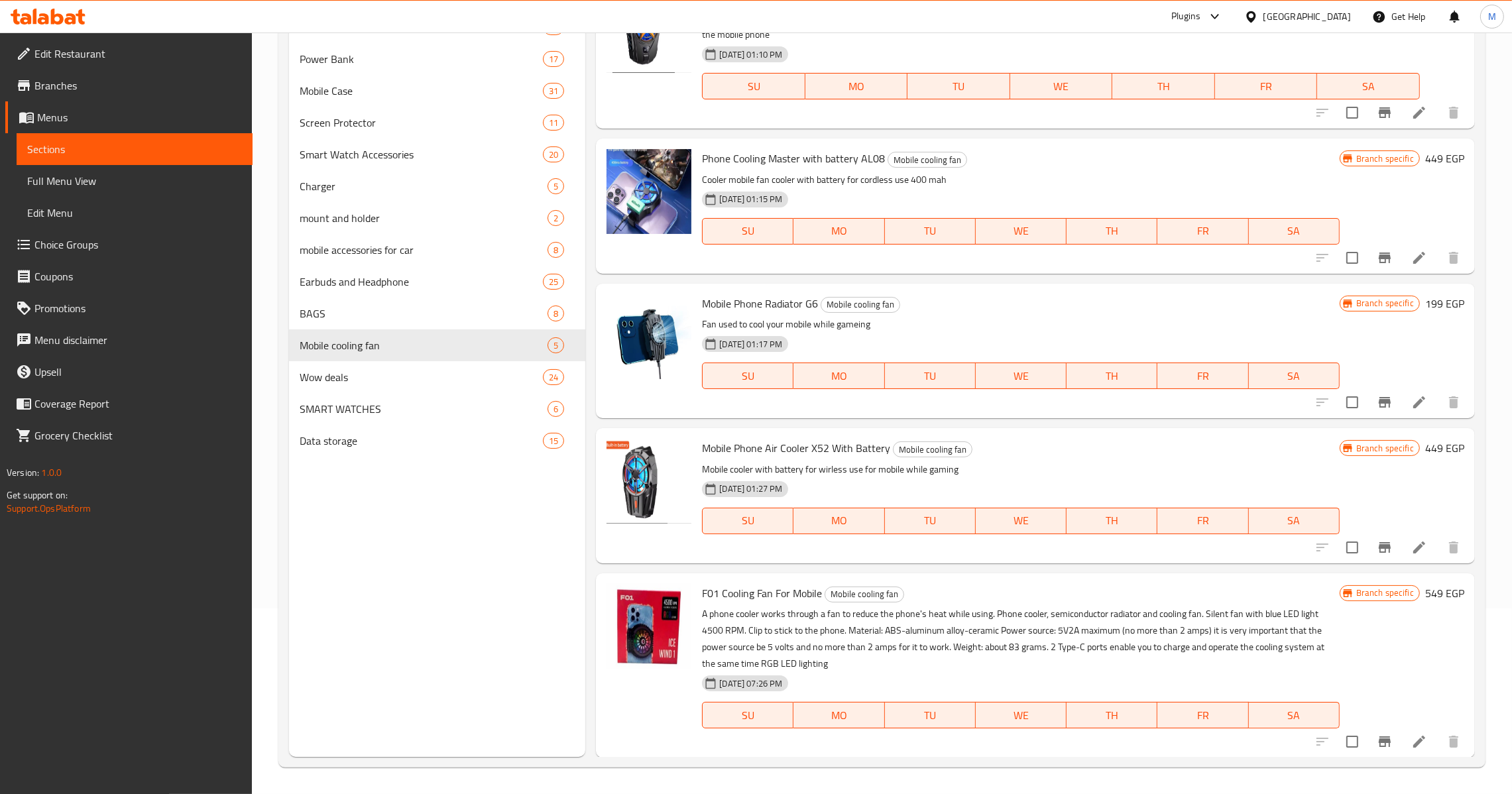
scroll to position [1, 0]
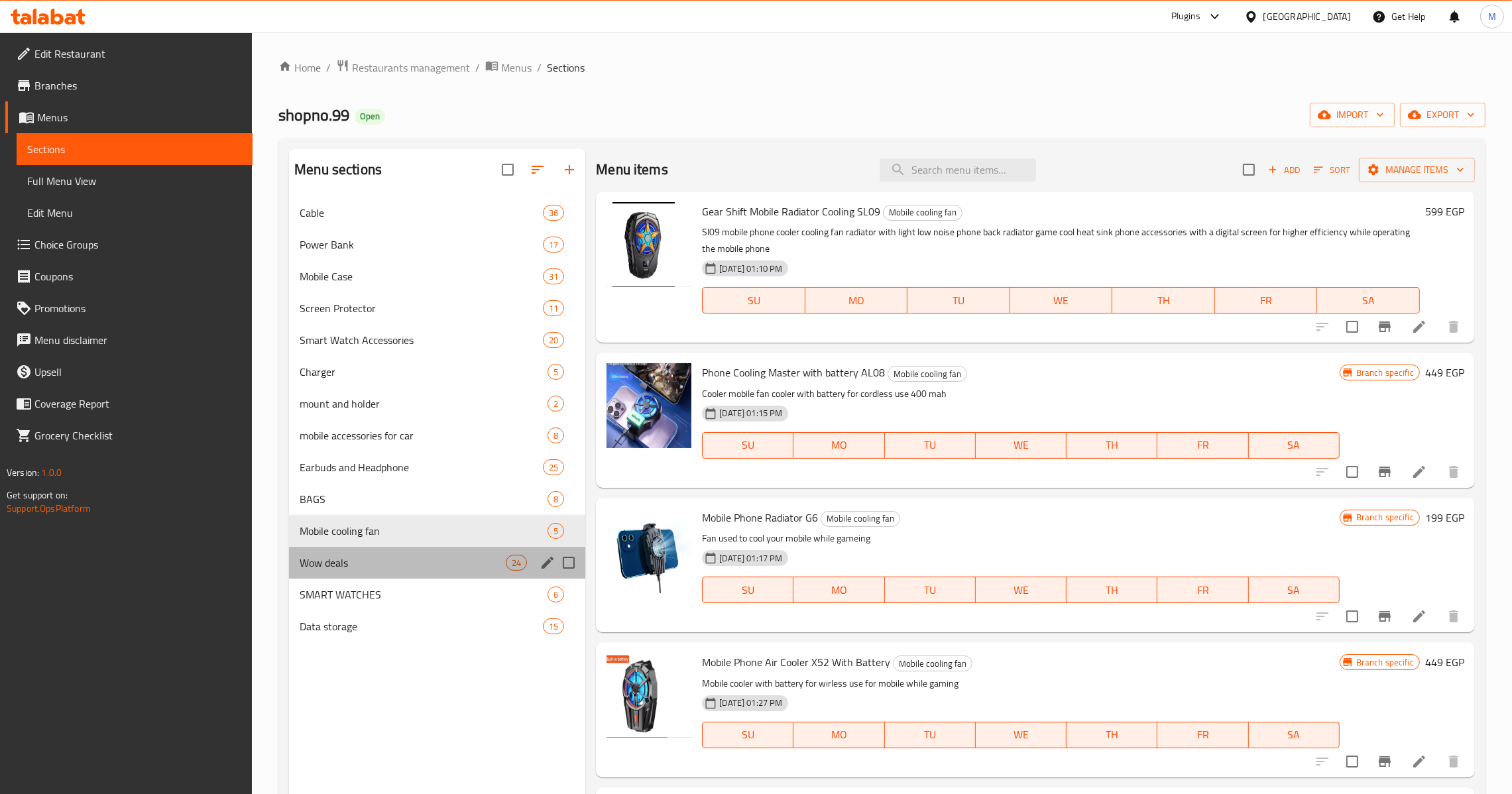
click at [459, 572] on div "Wow deals 24" at bounding box center [436, 562] width 296 height 32
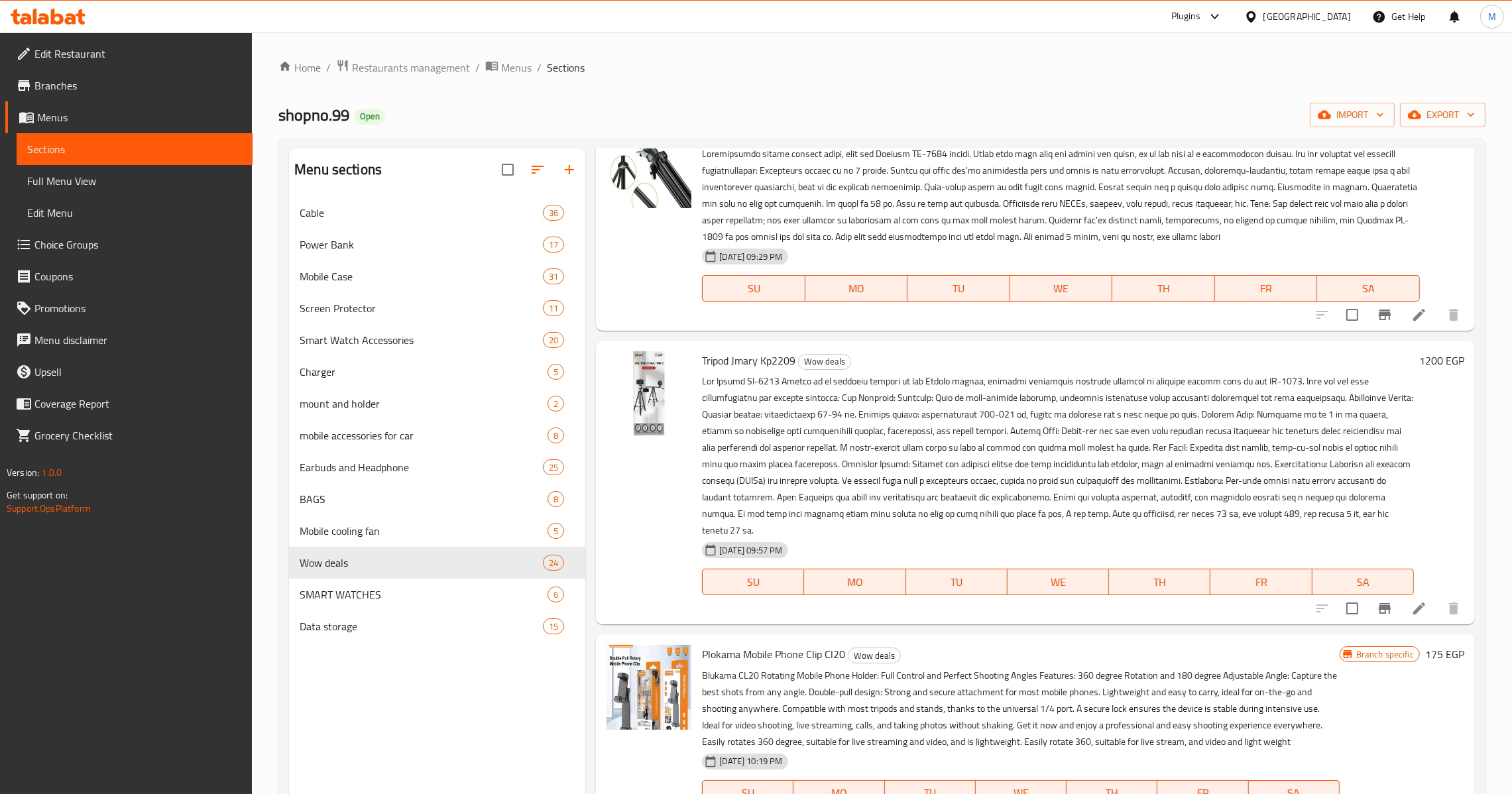
scroll to position [3390, 0]
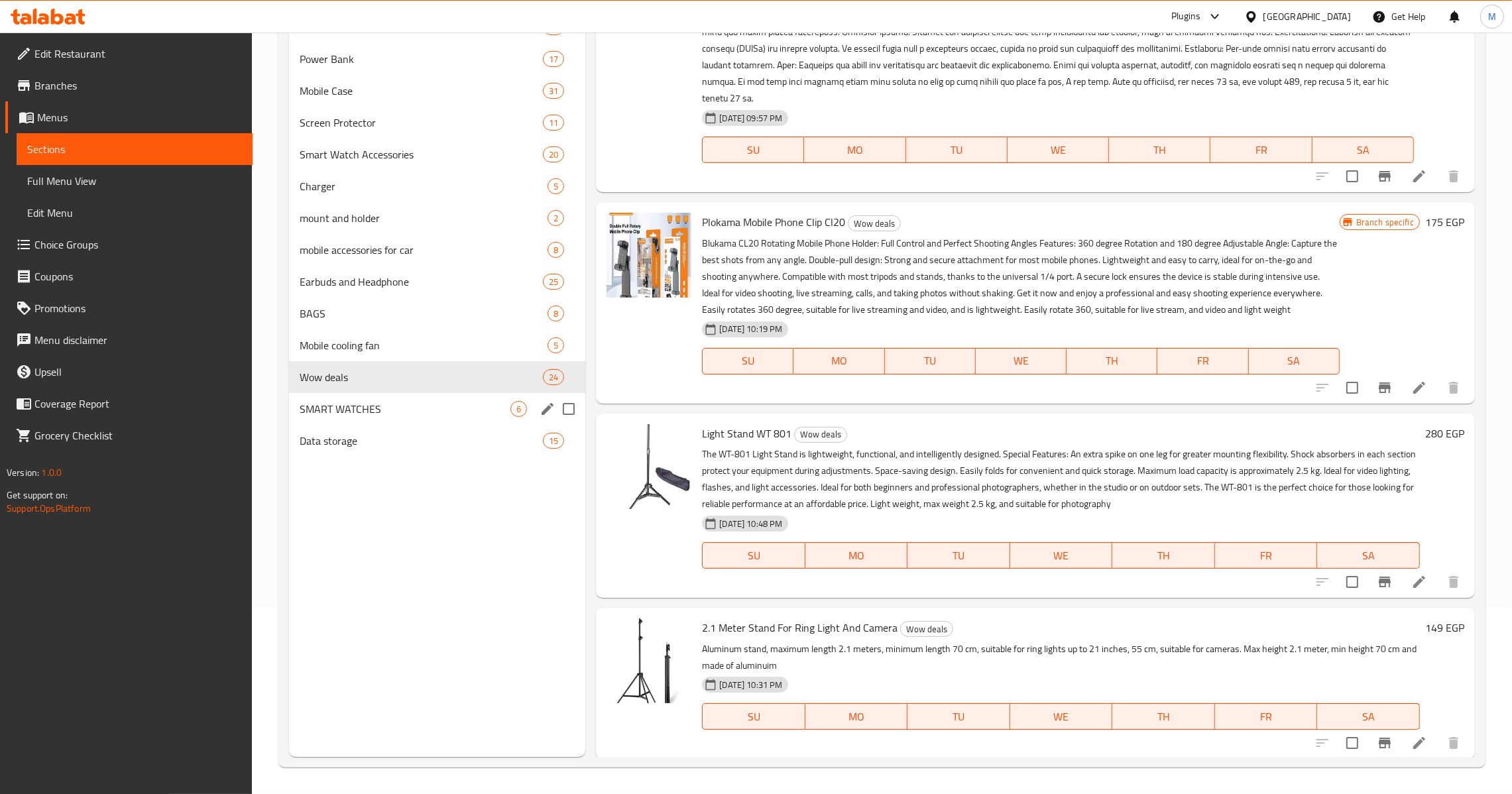
click at [422, 416] on div "SMART WATCHES 6" at bounding box center [436, 409] width 296 height 32
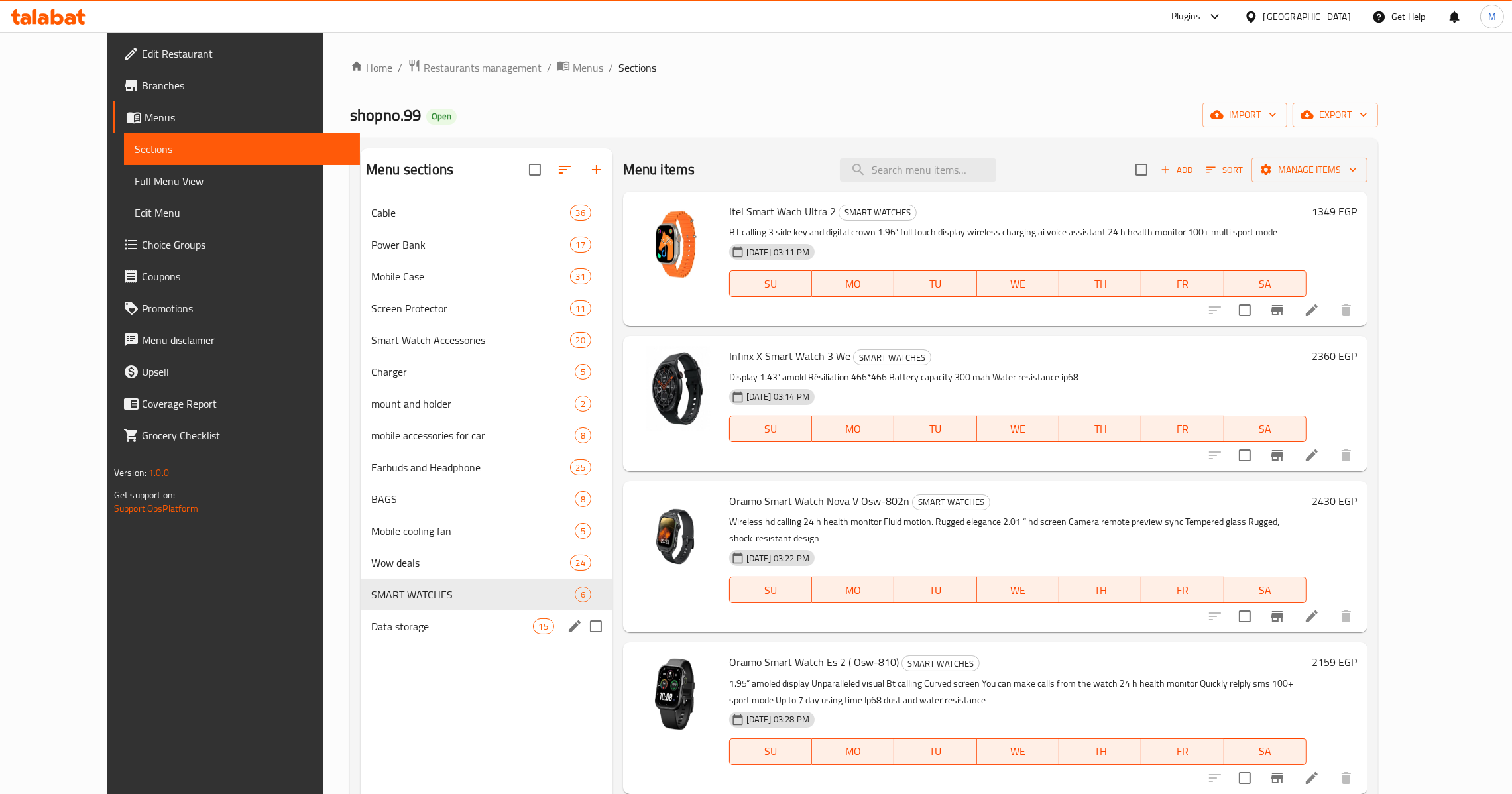
click at [437, 624] on span "Data storage" at bounding box center [452, 626] width 161 height 16
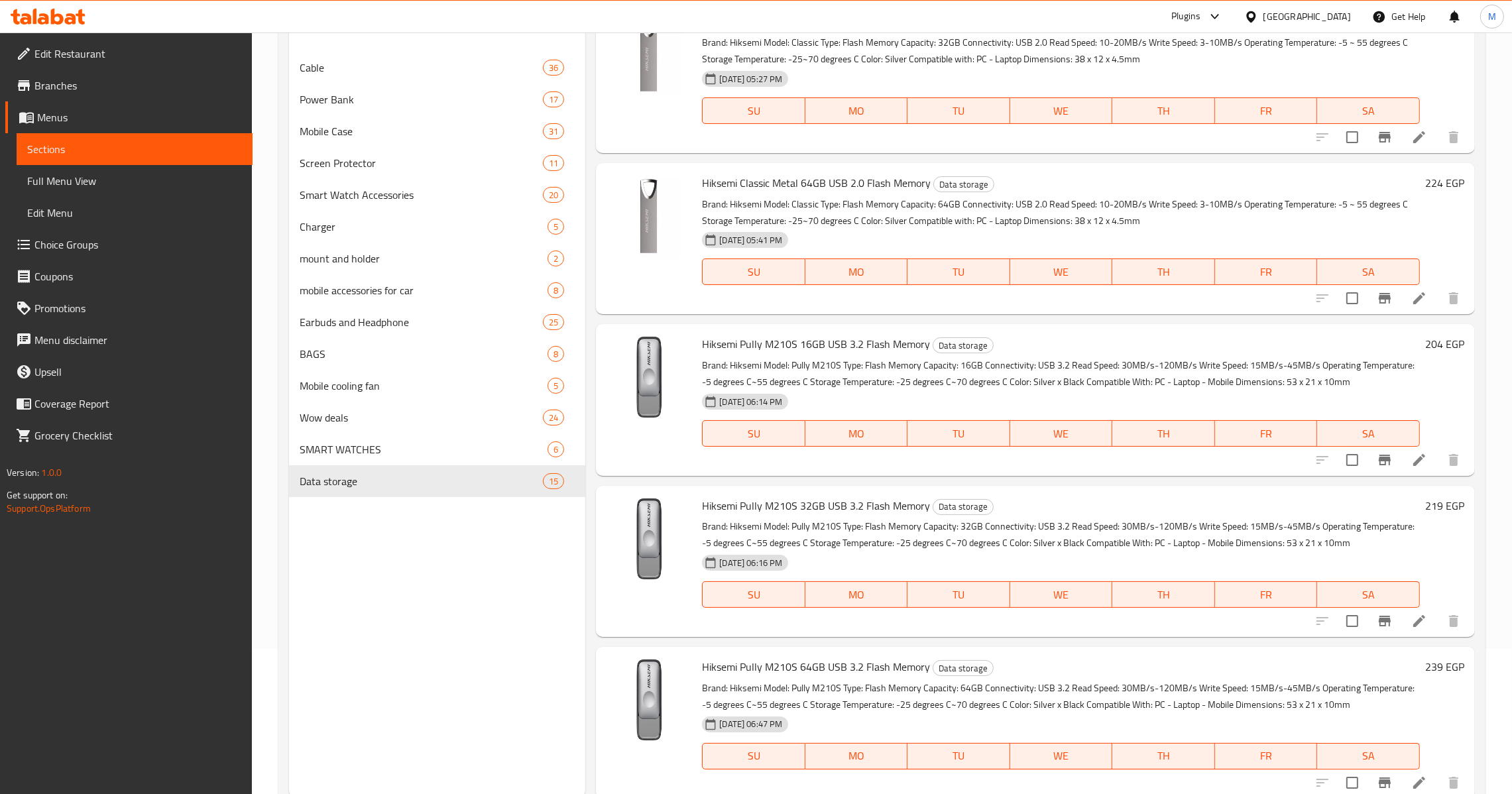
scroll to position [187, 0]
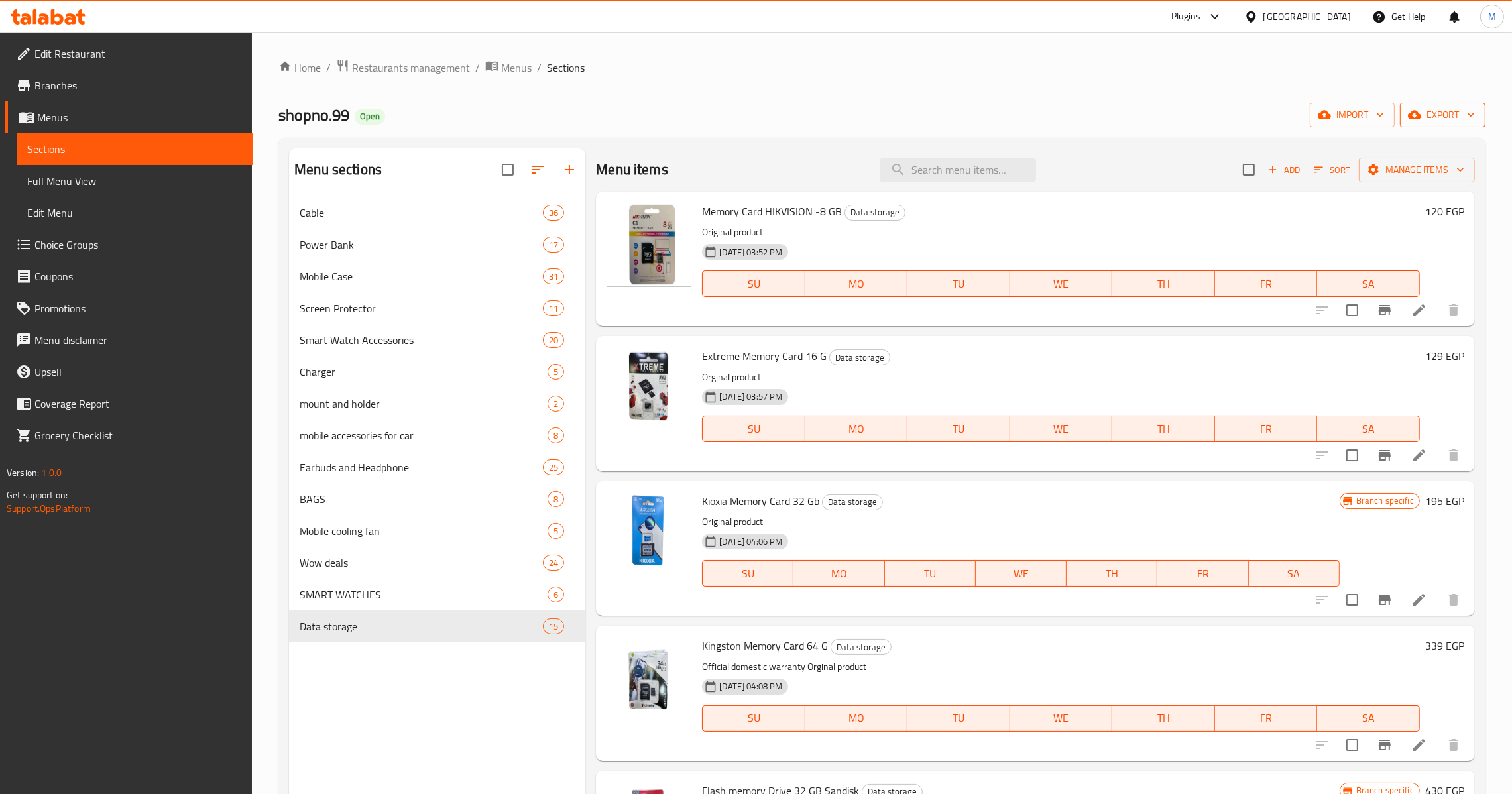
click at [1413, 111] on icon "button" at bounding box center [1414, 115] width 13 height 9
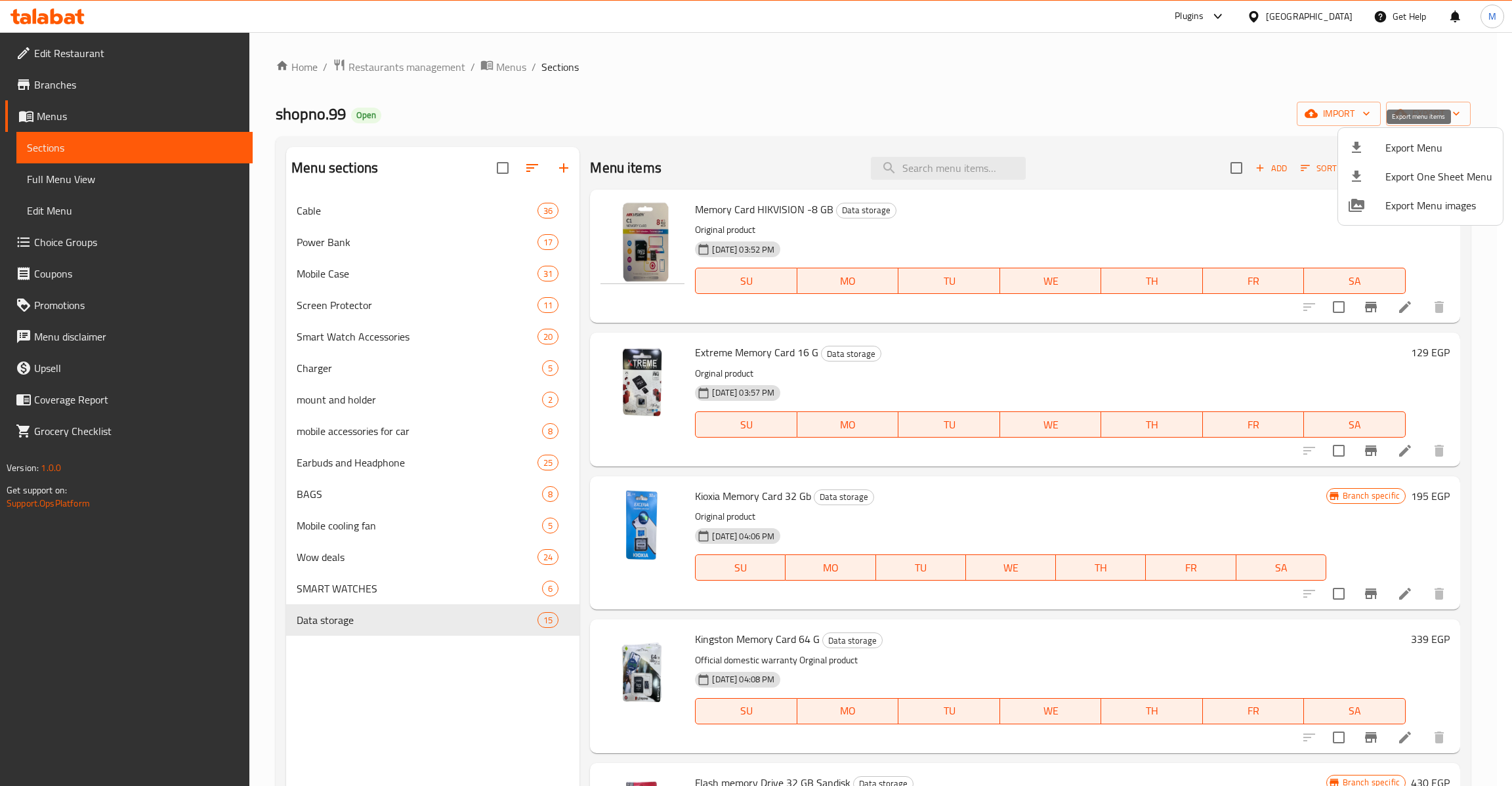
click at [1396, 160] on li "Export Menu" at bounding box center [1420, 148] width 165 height 29
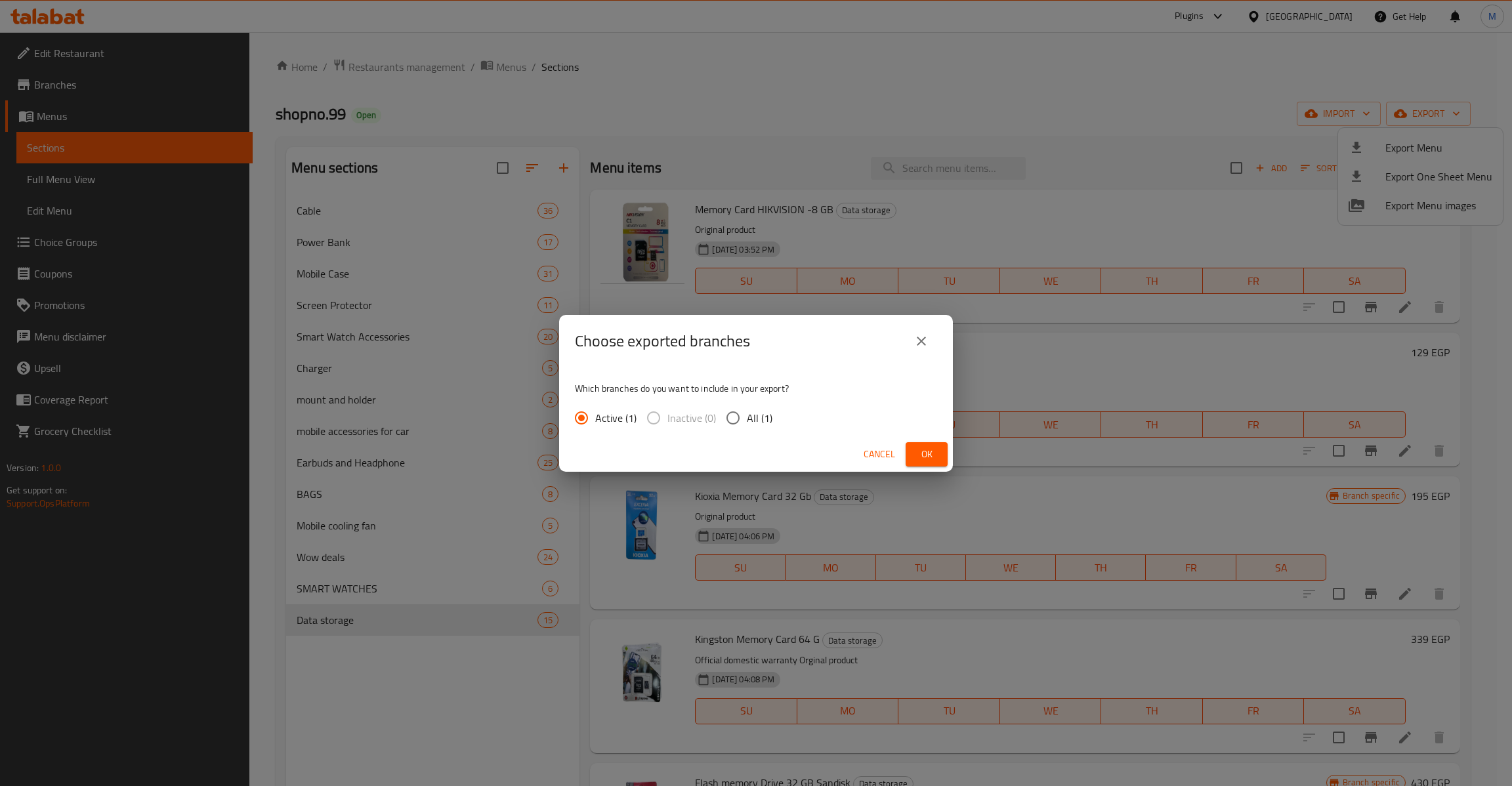
drag, startPoint x: 733, startPoint y: 412, endPoint x: 746, endPoint y: 425, distance: 18.4
click at [733, 412] on input "All (1)" at bounding box center [733, 418] width 28 height 28
radio input "true"
click at [928, 460] on span "Ok" at bounding box center [926, 454] width 21 height 16
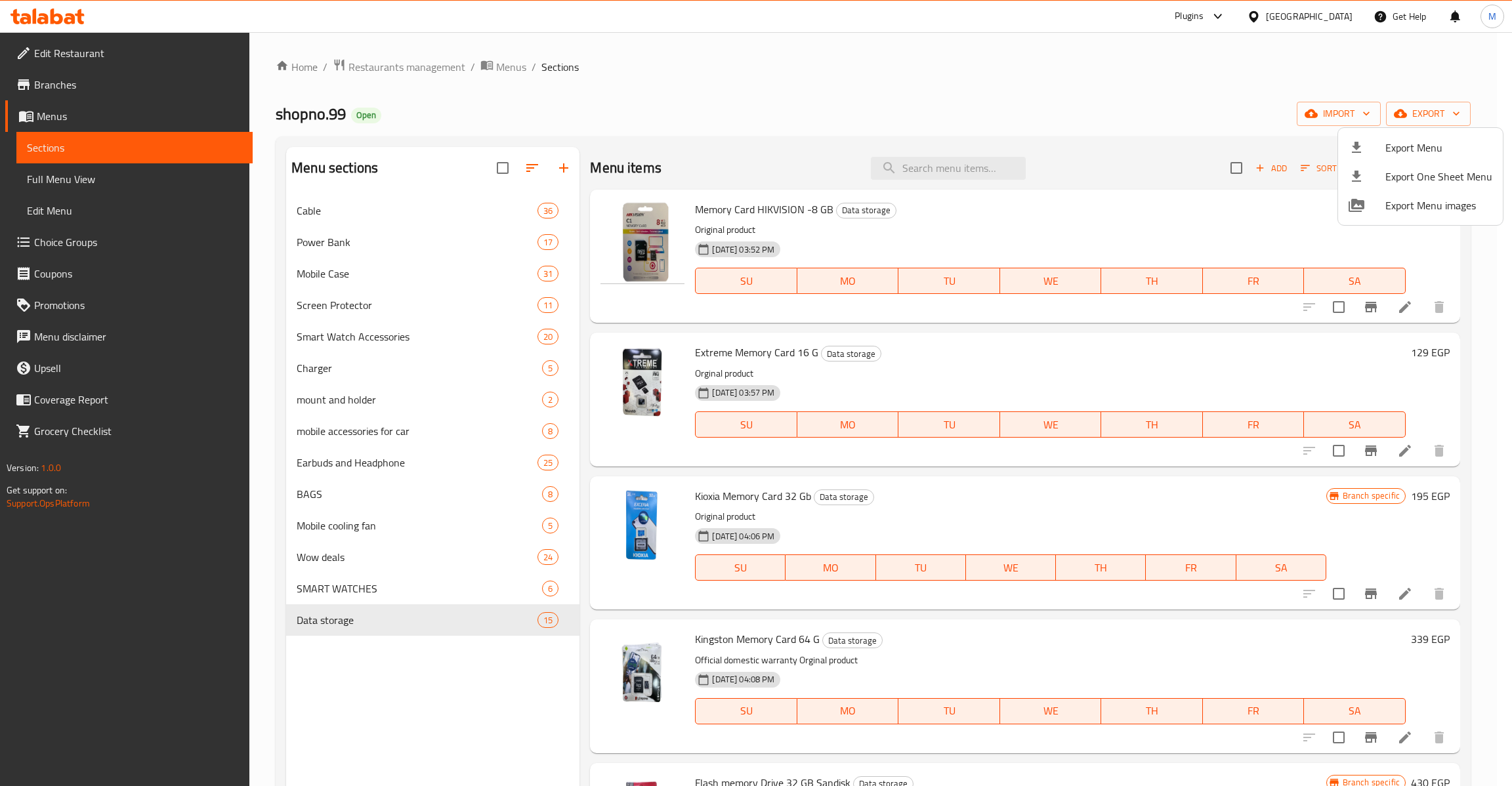
click at [125, 180] on div at bounding box center [756, 393] width 1512 height 786
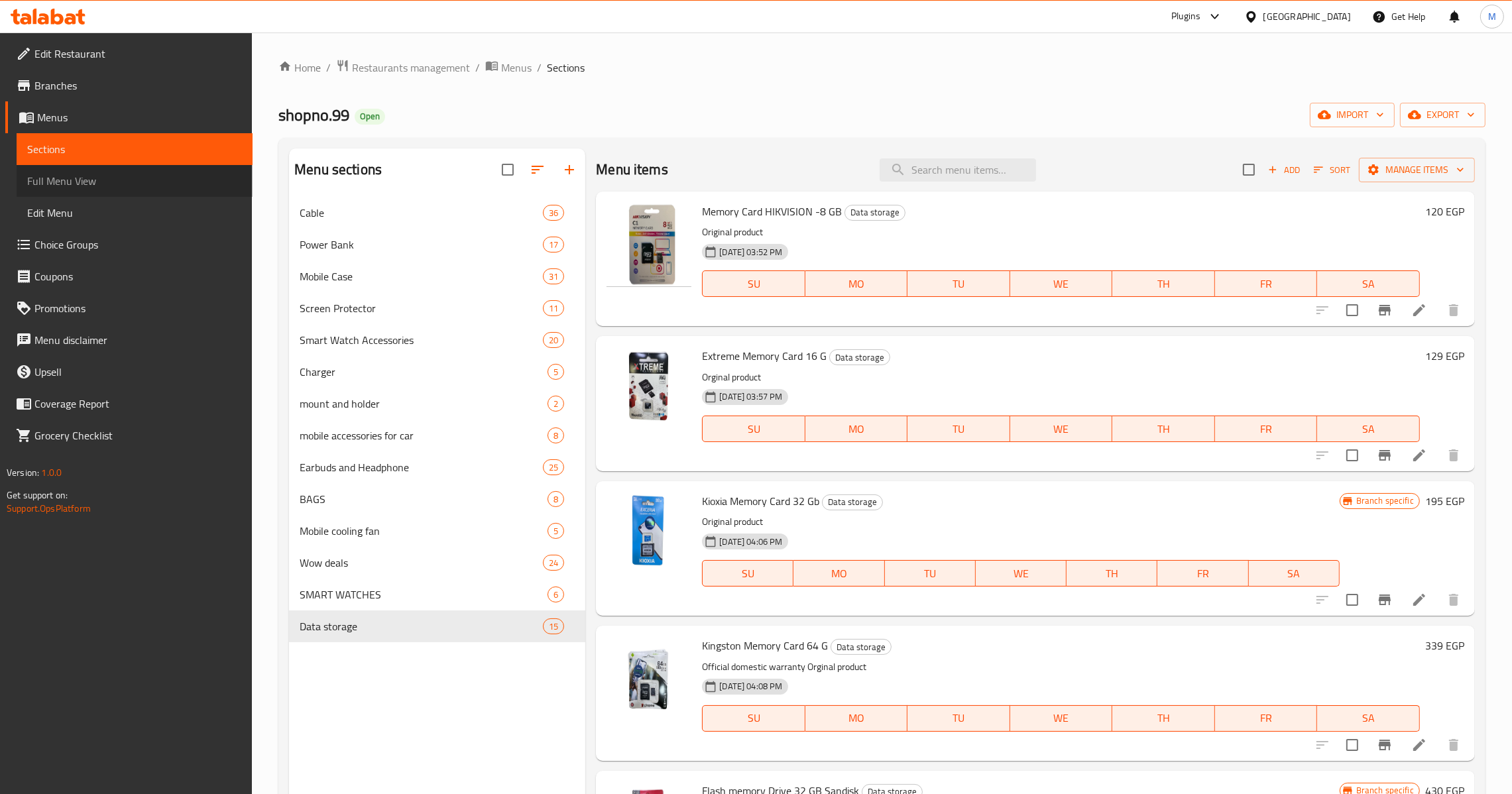
click at [126, 182] on span "Full Menu View" at bounding box center [135, 181] width 215 height 16
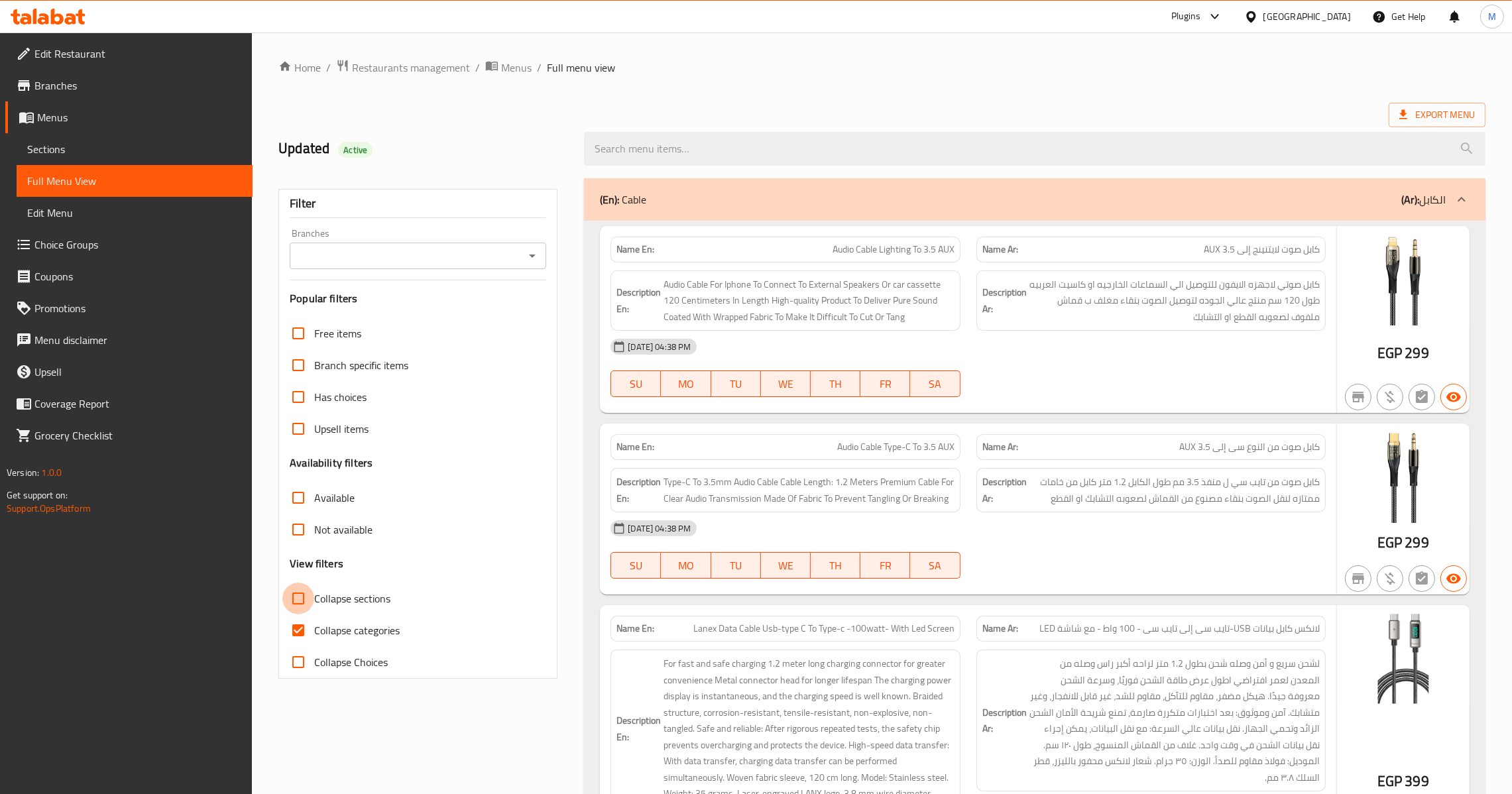
click at [289, 614] on input "Collapse sections" at bounding box center [298, 598] width 32 height 32
checkbox input "true"
click at [289, 636] on input "Collapse categories" at bounding box center [298, 630] width 32 height 32
checkbox input "false"
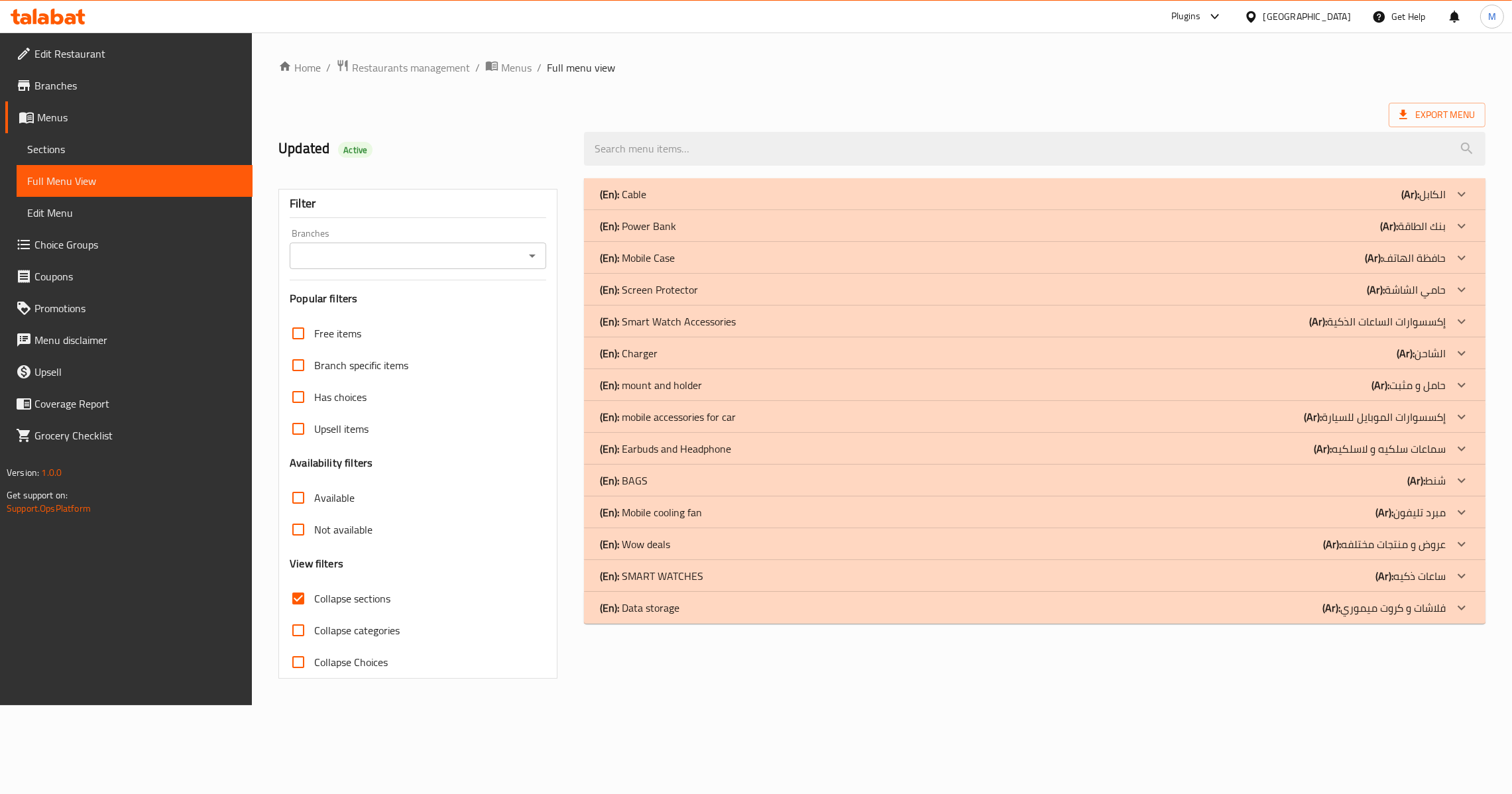
click at [292, 598] on input "Collapse sections" at bounding box center [298, 598] width 32 height 32
checkbox input "false"
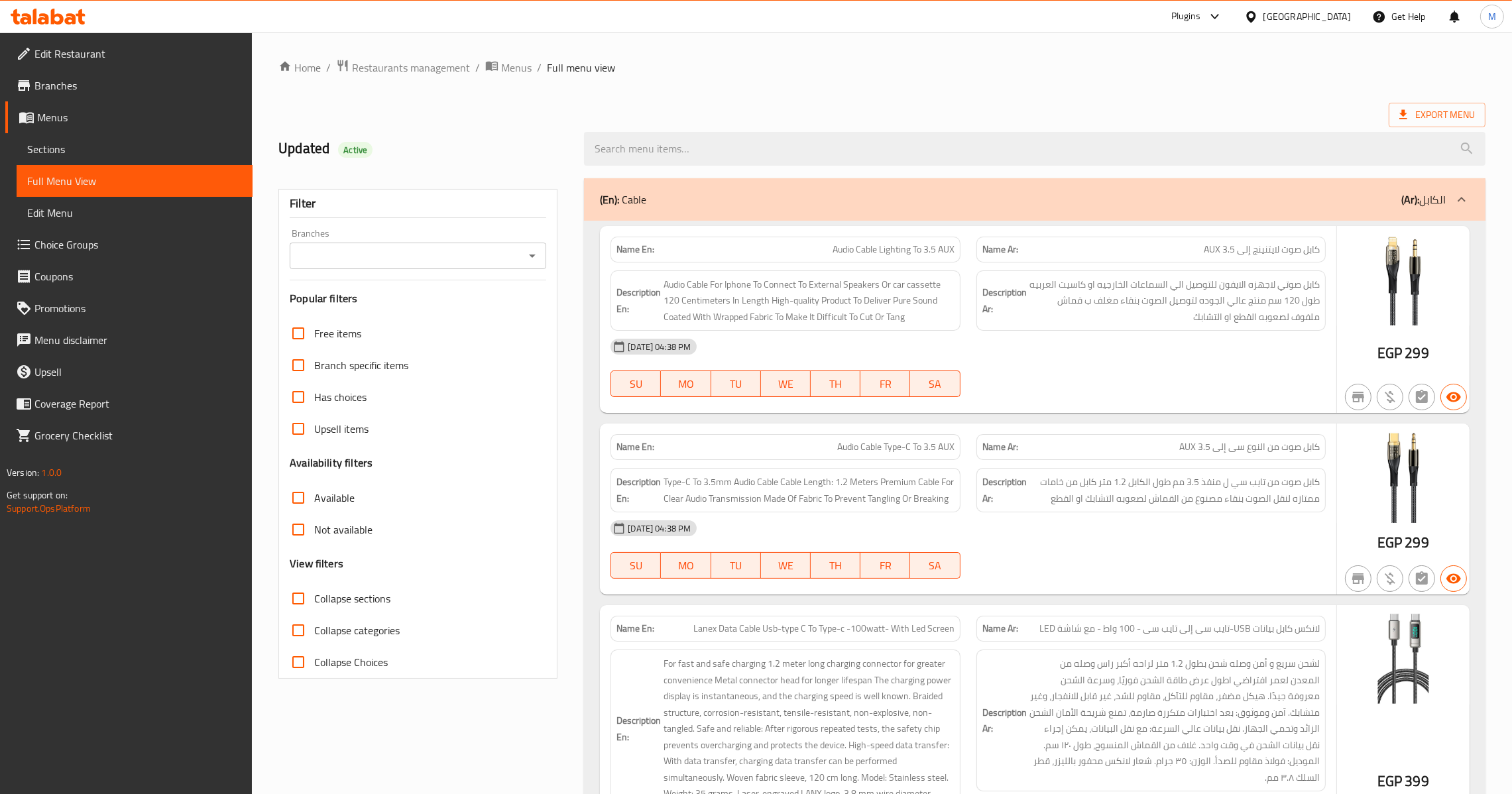
click at [528, 254] on icon "Open" at bounding box center [532, 255] width 16 height 16
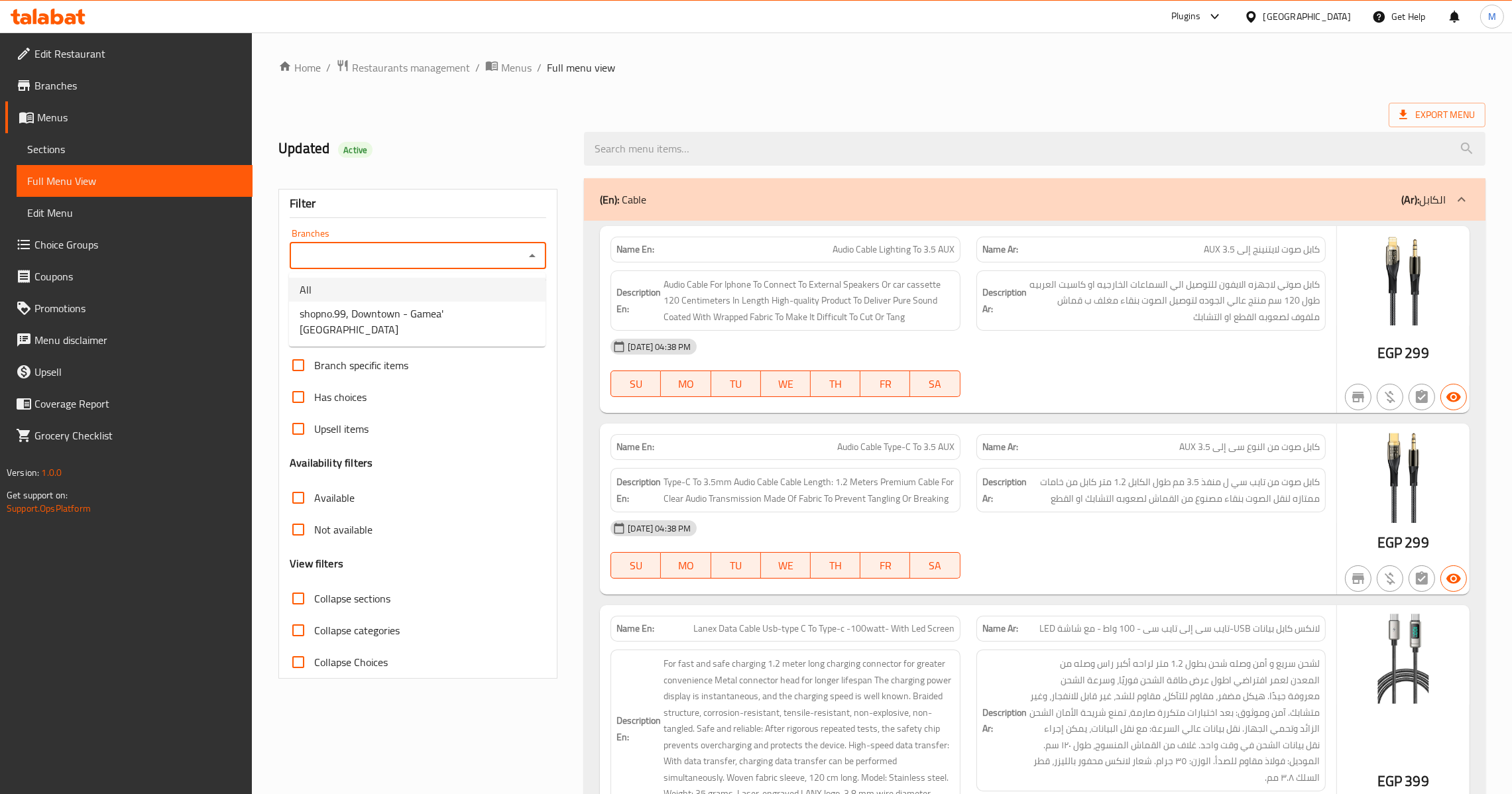
click at [443, 288] on li "All" at bounding box center [417, 289] width 257 height 24
type input "All"
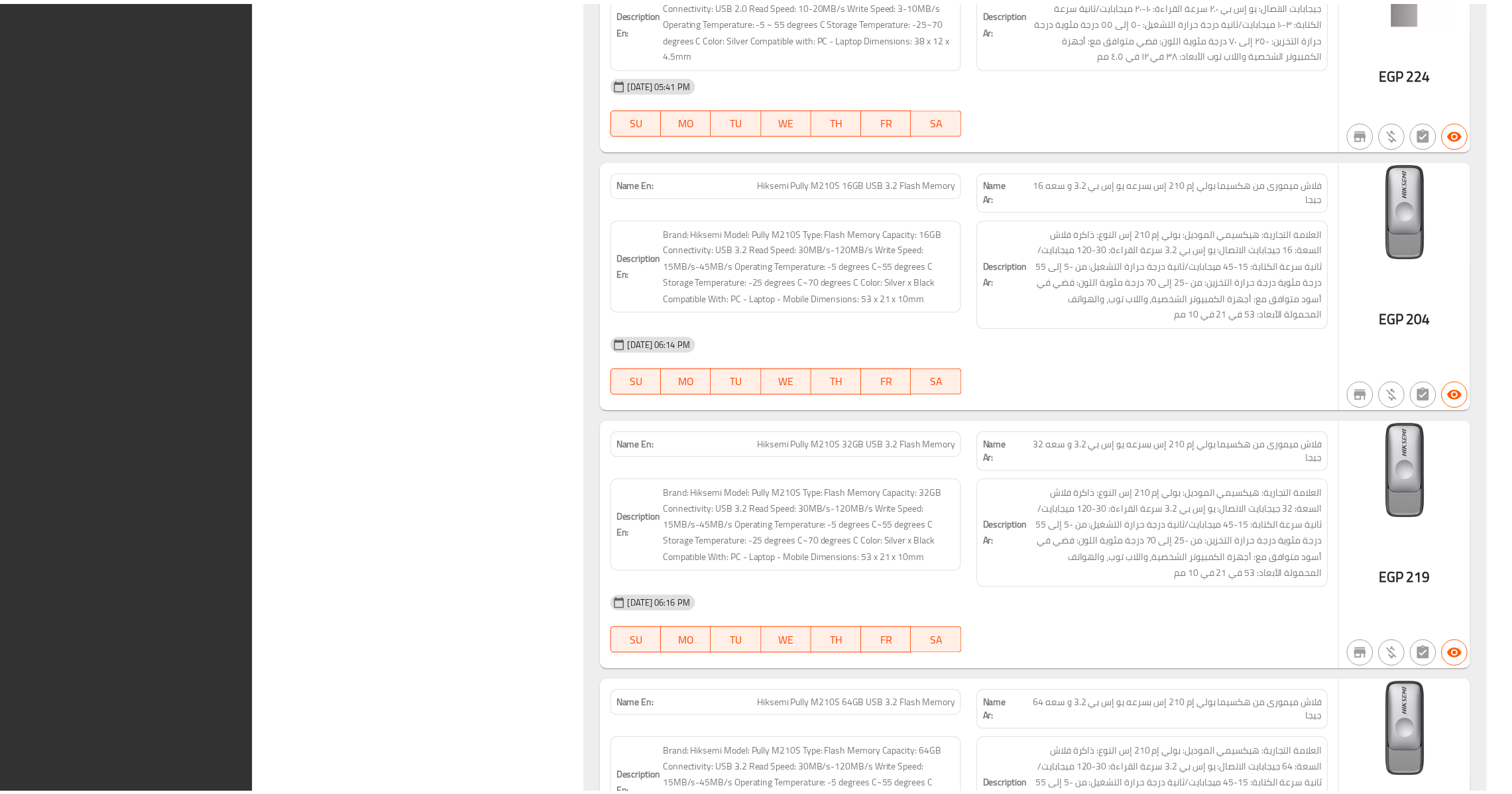
scroll to position [49074, 0]
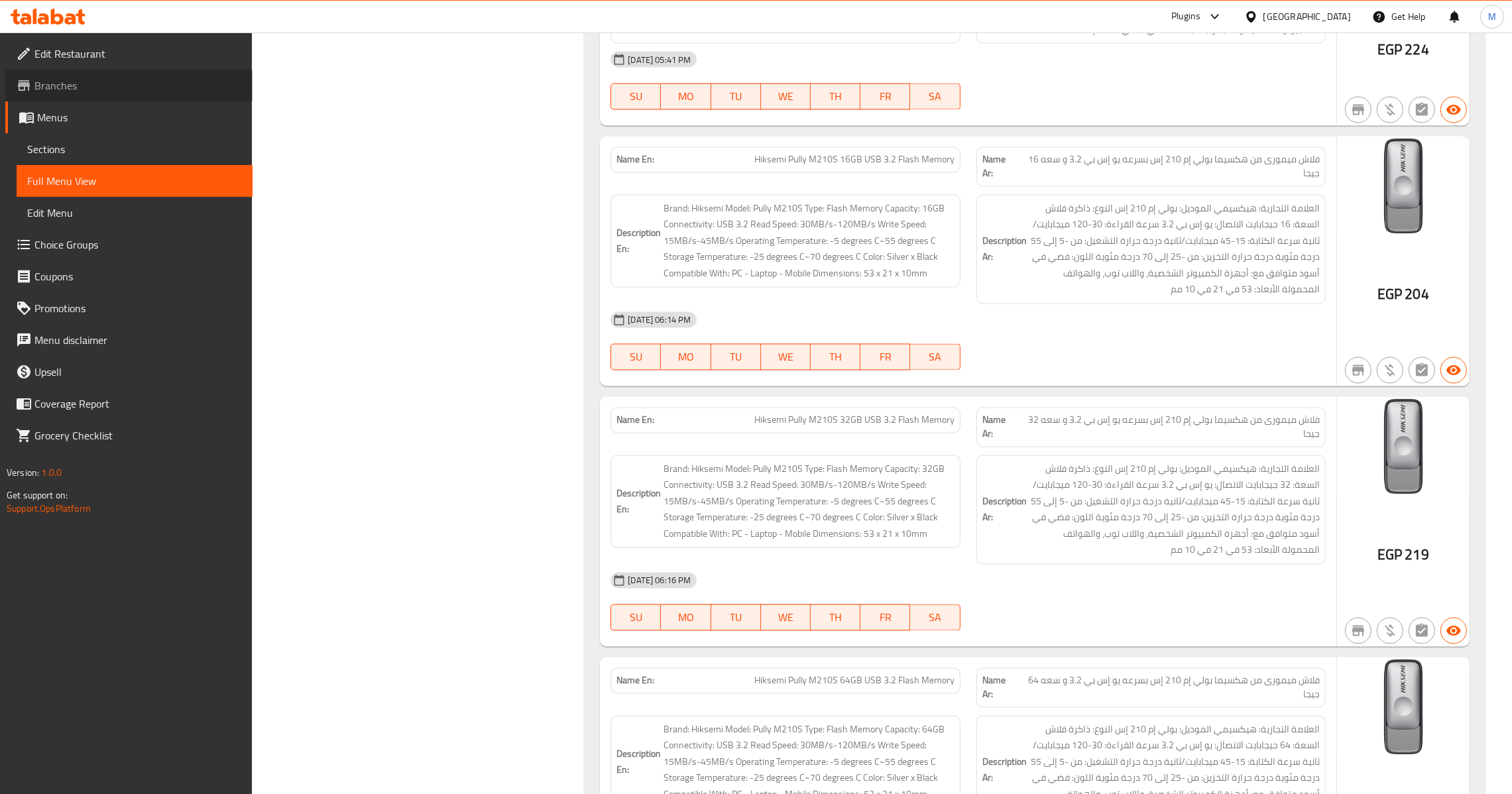
click at [118, 88] on span "Branches" at bounding box center [138, 85] width 207 height 16
